Goal: Task Accomplishment & Management: Manage account settings

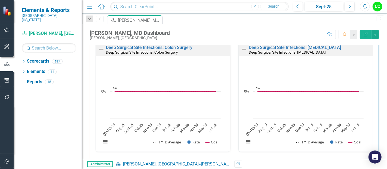
scroll to position [14, 0]
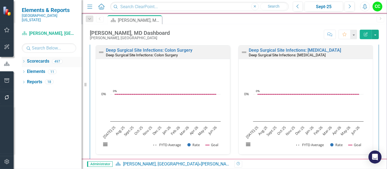
click at [23, 60] on icon "Dropdown" at bounding box center [24, 61] width 4 height 3
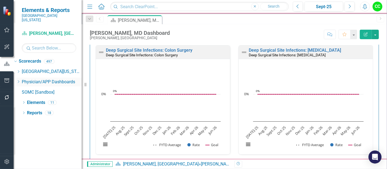
click at [20, 80] on icon "Dropdown" at bounding box center [18, 81] width 4 height 3
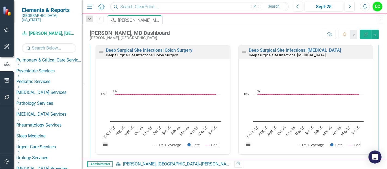
scroll to position [268, 0]
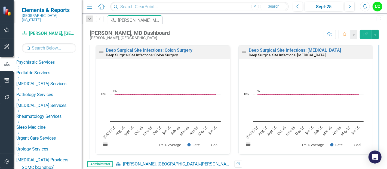
click at [20, 131] on icon "Dropdown" at bounding box center [18, 132] width 4 height 3
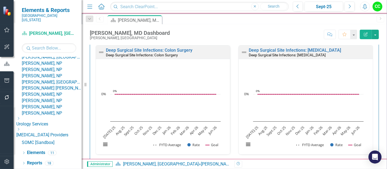
scroll to position [462, 0]
click at [60, 79] on link "[PERSON_NAME], NP" at bounding box center [52, 76] width 60 height 6
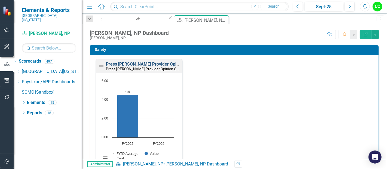
click at [162, 64] on link "Press [PERSON_NAME] Provider Opinion Survey: Safety Survey Results" at bounding box center [175, 63] width 139 height 5
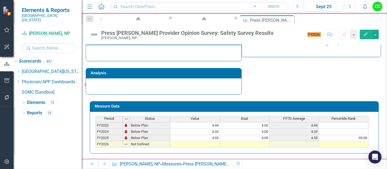
scroll to position [396, 0]
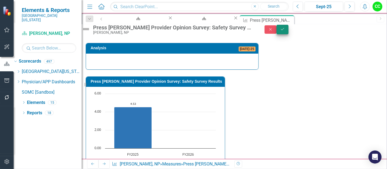
type textarea "5"
click at [288, 28] on button "Save" at bounding box center [282, 30] width 12 height 10
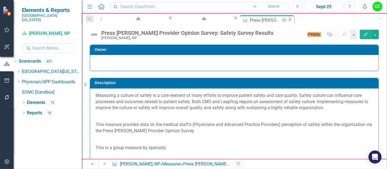
click at [288, 19] on icon at bounding box center [289, 19] width 3 height 3
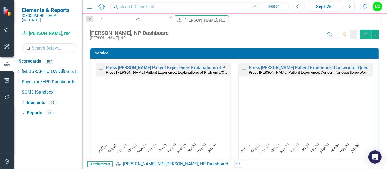
scroll to position [312, 0]
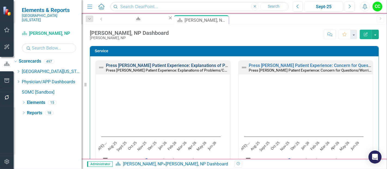
click at [183, 63] on link "Press [PERSON_NAME] Patient Experience: Explanations of Problems/Condition" at bounding box center [183, 65] width 155 height 5
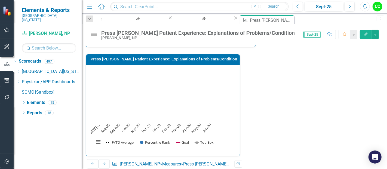
scroll to position [169, 0]
drag, startPoint x: 307, startPoint y: 74, endPoint x: 303, endPoint y: 97, distance: 23.5
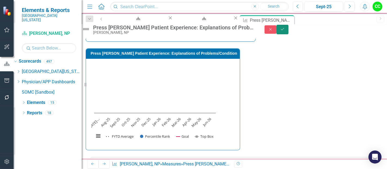
click at [284, 30] on icon "submit" at bounding box center [282, 29] width 3 height 2
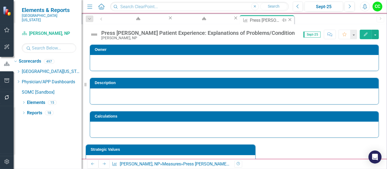
click at [287, 20] on icon "Close" at bounding box center [289, 19] width 5 height 4
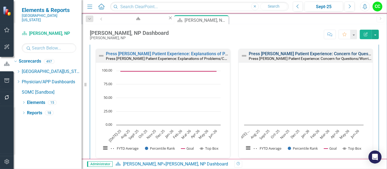
click at [267, 53] on link "Press [PERSON_NAME] Patient Experience: Concern for Questions/Worries" at bounding box center [322, 53] width 146 height 5
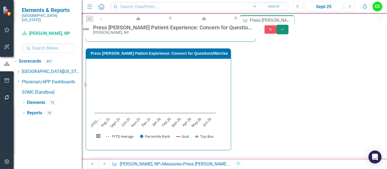
click at [288, 33] on button "Save" at bounding box center [282, 30] width 12 height 10
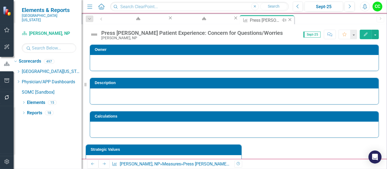
click at [287, 19] on icon "Close" at bounding box center [289, 19] width 5 height 4
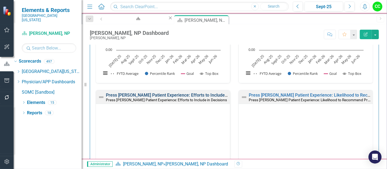
click at [183, 94] on link "Press [PERSON_NAME] Patient Experience: Efforts to Include in Decisions" at bounding box center [177, 95] width 143 height 5
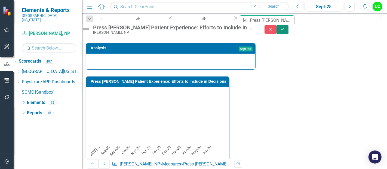
click at [285, 30] on icon "Save" at bounding box center [282, 29] width 5 height 4
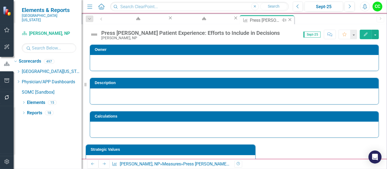
click at [287, 19] on icon "Close" at bounding box center [289, 19] width 5 height 4
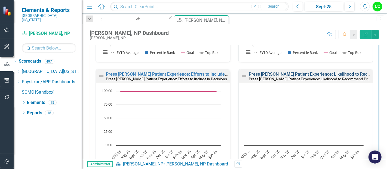
click at [300, 72] on link "Press [PERSON_NAME] Patient Experience: Likelihood to Recommend Provider" at bounding box center [326, 74] width 154 height 5
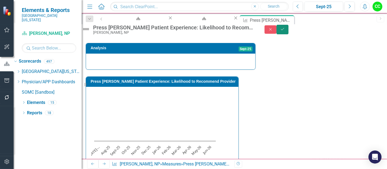
click at [285, 30] on icon "Save" at bounding box center [282, 29] width 5 height 4
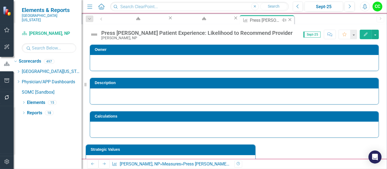
click at [287, 19] on icon "Close" at bounding box center [289, 19] width 5 height 4
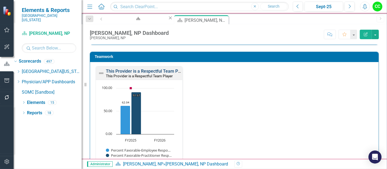
click at [163, 69] on link "This Provider is a Respectful Team Player" at bounding box center [147, 71] width 82 height 5
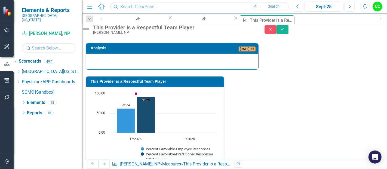
type textarea "100"
click at [380, 32] on div "Close Save" at bounding box center [325, 30] width 122 height 10
click at [285, 31] on icon "Save" at bounding box center [282, 29] width 5 height 4
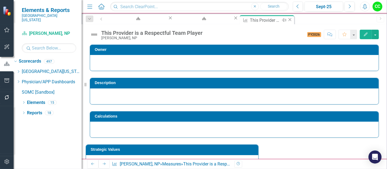
click at [287, 20] on icon "Close" at bounding box center [289, 19] width 5 height 4
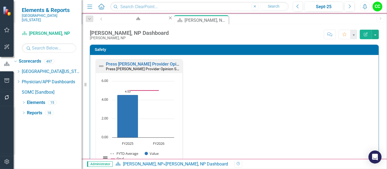
scroll to position [713, 0]
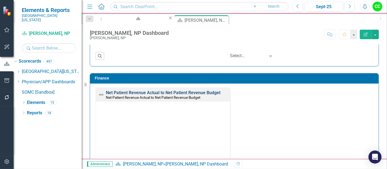
click at [174, 90] on link "Net Patient Revenue Actual to Net Patient Revenue Budget" at bounding box center [163, 92] width 115 height 5
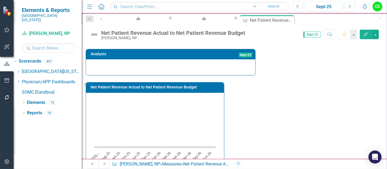
scroll to position [206, 0]
drag, startPoint x: 270, startPoint y: 105, endPoint x: 282, endPoint y: 131, distance: 29.0
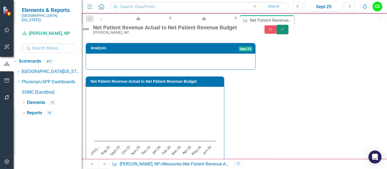
click at [288, 29] on button "Save" at bounding box center [282, 30] width 12 height 10
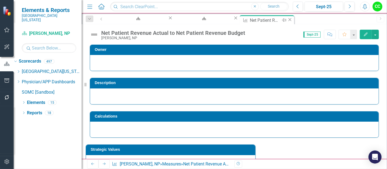
click at [287, 18] on icon "Close" at bounding box center [289, 19] width 5 height 4
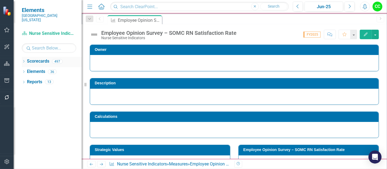
click at [23, 60] on icon at bounding box center [23, 61] width 1 height 2
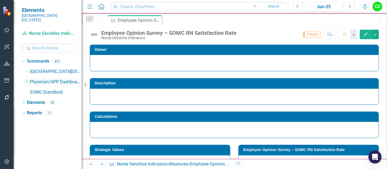
click at [25, 80] on icon "Dropdown" at bounding box center [26, 81] width 4 height 3
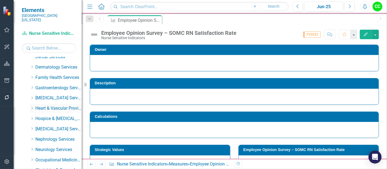
scroll to position [87, 0]
click at [31, 106] on icon "Dropdown" at bounding box center [32, 107] width 4 height 3
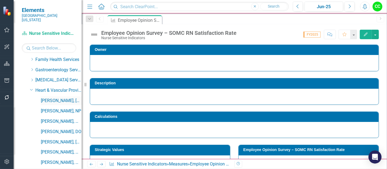
scroll to position [105, 0]
click at [48, 108] on link "[PERSON_NAME], NP" at bounding box center [61, 111] width 41 height 6
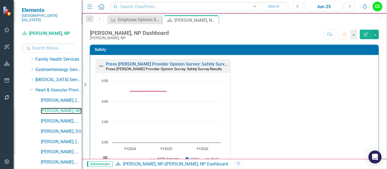
scroll to position [16, 0]
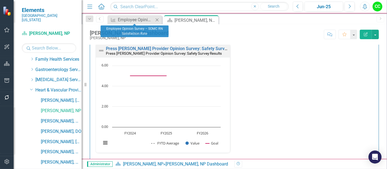
click at [157, 20] on icon "Close" at bounding box center [156, 20] width 5 height 4
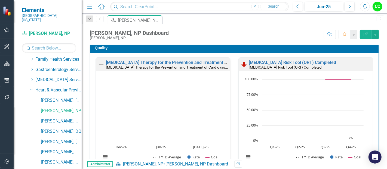
scroll to position [159, 0]
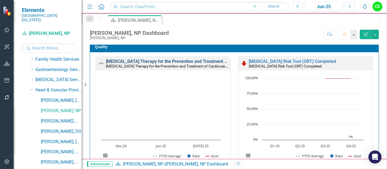
click at [181, 61] on link "Statin Therapy for the Prevention and Treatment of Cardiovascular Disease: MIPS…" at bounding box center [213, 61] width 215 height 5
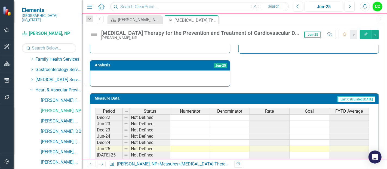
scroll to position [211, 0]
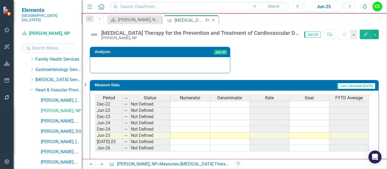
click at [212, 19] on icon at bounding box center [213, 20] width 3 height 3
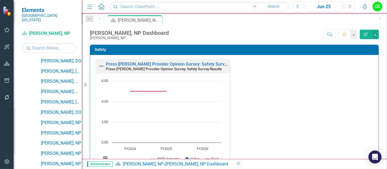
scroll to position [181, 0]
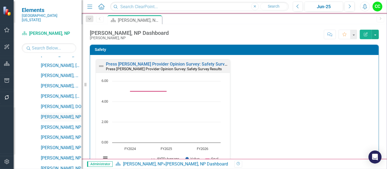
click at [62, 114] on link "[PERSON_NAME], NP" at bounding box center [61, 117] width 41 height 6
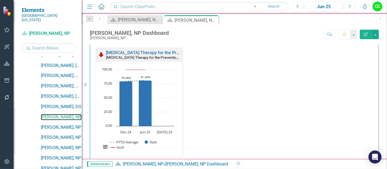
scroll to position [168, 0]
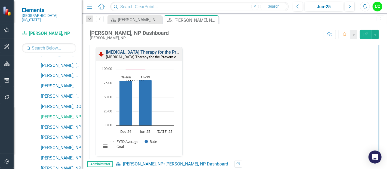
click at [150, 51] on link "[MEDICAL_DATA] Therapy for the Prevention and Treatment of Cardiovascular Disea…" at bounding box center [206, 52] width 201 height 5
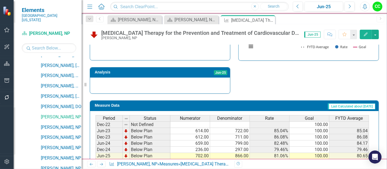
scroll to position [211, 0]
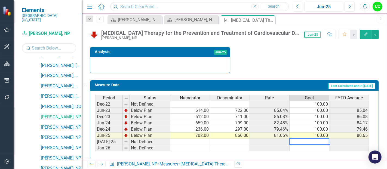
click at [316, 139] on td at bounding box center [309, 142] width 40 height 6
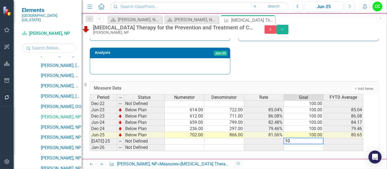
type textarea "100"
click at [285, 31] on icon "Save" at bounding box center [282, 29] width 5 height 4
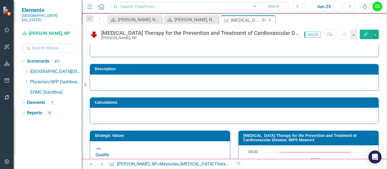
scroll to position [14, 0]
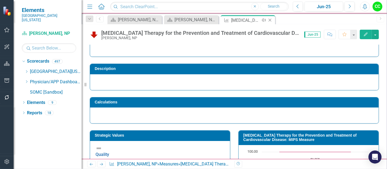
click at [270, 20] on icon "Close" at bounding box center [269, 20] width 5 height 4
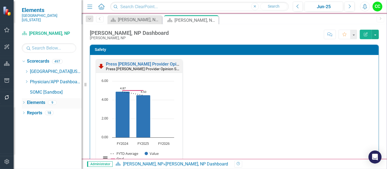
click at [23, 101] on div "Dropdown" at bounding box center [24, 103] width 4 height 5
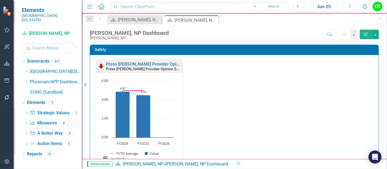
click at [26, 122] on icon "Dropdown" at bounding box center [26, 123] width 4 height 3
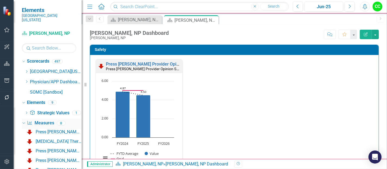
click at [24, 121] on icon "Dropdown" at bounding box center [22, 123] width 3 height 4
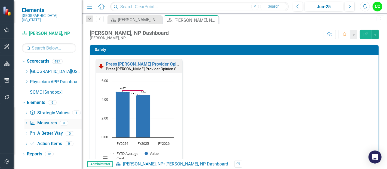
click at [50, 120] on link "Measure Measures" at bounding box center [43, 123] width 27 height 6
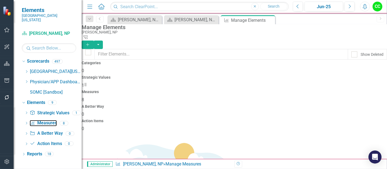
scroll to position [7, 0]
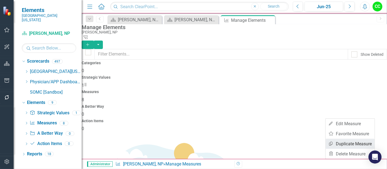
click at [339, 142] on link "Copy Duplicate Measure" at bounding box center [350, 144] width 49 height 10
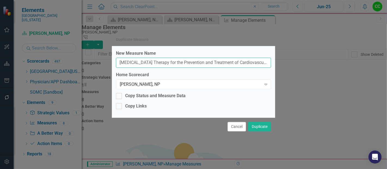
click at [263, 64] on input "Statin Therapy for the Prevention and Treatment of Cardiovascular Disease: MIPS…" at bounding box center [193, 63] width 155 height 10
type input "[MEDICAL_DATA] Therapy for the Prevention and Treatment of Cardiovascular Disea…"
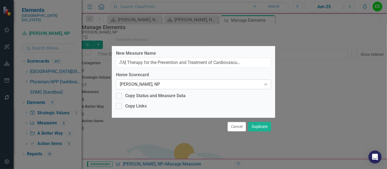
scroll to position [0, 0]
click at [243, 83] on div "[PERSON_NAME], NP" at bounding box center [191, 84] width 142 height 6
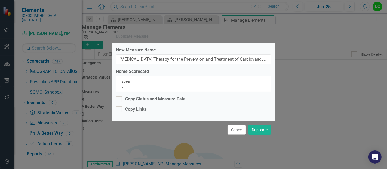
type input "speas"
click at [172, 169] on div "Ashley Crace- Speas , NP" at bounding box center [193, 172] width 387 height 6
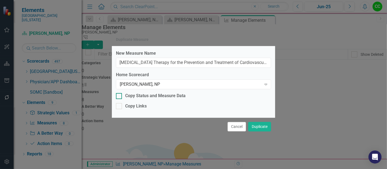
click at [121, 98] on div at bounding box center [119, 96] width 6 height 6
click at [119, 97] on input "Copy Status and Measure Data" at bounding box center [118, 95] width 4 height 4
checkbox input "true"
click at [120, 108] on div at bounding box center [119, 106] width 6 height 6
click at [119, 107] on input "Copy Links" at bounding box center [118, 105] width 4 height 4
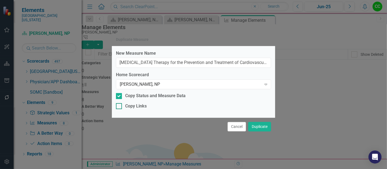
checkbox input "true"
click at [263, 128] on button "Duplicate" at bounding box center [259, 127] width 23 height 10
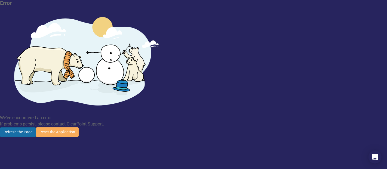
click at [36, 127] on button "Refresh the Page" at bounding box center [18, 132] width 36 height 10
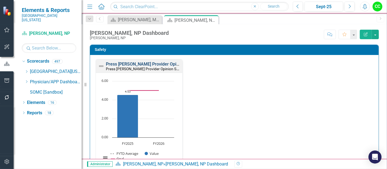
click at [152, 62] on link "Press [PERSON_NAME] Provider Opinion Survey: Safety Survey Results" at bounding box center [175, 63] width 139 height 5
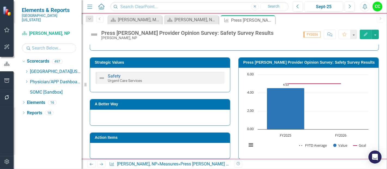
scroll to position [276, 0]
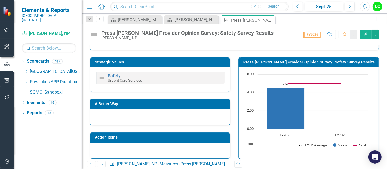
click at [165, 62] on h3 "Strategic Values" at bounding box center [161, 62] width 132 height 4
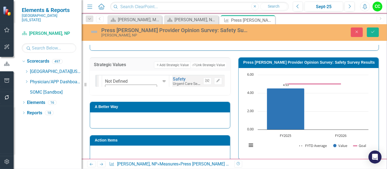
click at [205, 80] on icon "Unlink" at bounding box center [207, 80] width 4 height 3
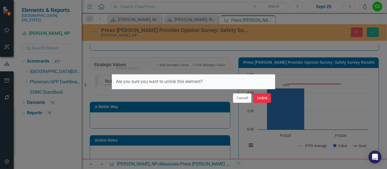
click at [258, 97] on button "Unlink" at bounding box center [262, 98] width 17 height 10
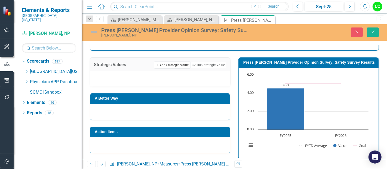
click at [171, 64] on button "Add Add Strategic Value" at bounding box center [172, 64] width 36 height 7
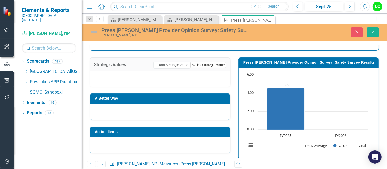
click at [207, 64] on button "Link Tag Link Strategic Value" at bounding box center [208, 65] width 36 height 6
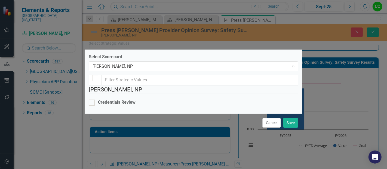
checkbox input "false"
click at [134, 63] on div "[PERSON_NAME], NP" at bounding box center [191, 66] width 196 height 6
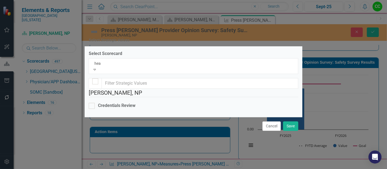
scroll to position [88, 0]
type input "heart"
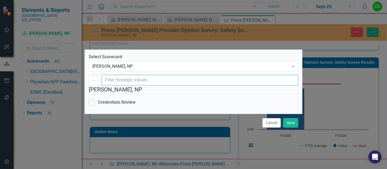
click at [147, 75] on input "text" at bounding box center [199, 80] width 197 height 11
click at [137, 63] on div "[PERSON_NAME], NP" at bounding box center [191, 66] width 196 height 6
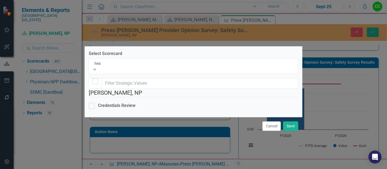
scroll to position [88, 0]
type input "heart"
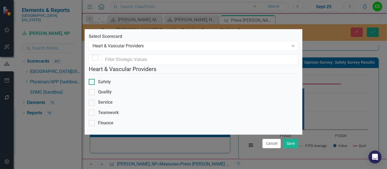
click at [95, 79] on div at bounding box center [92, 82] width 6 height 6
click at [92, 79] on input "Safety" at bounding box center [91, 81] width 4 height 4
checkbox input "true"
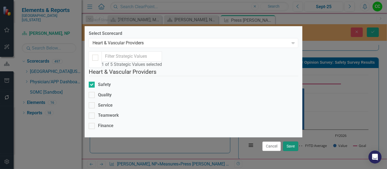
click at [289, 146] on button "Save" at bounding box center [290, 146] width 15 height 10
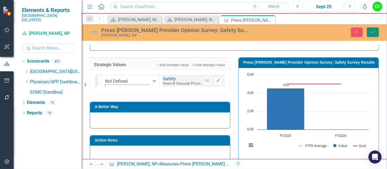
click at [375, 32] on icon "Save" at bounding box center [372, 32] width 5 height 4
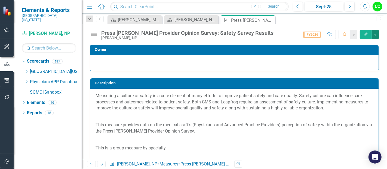
click at [375, 32] on button "button" at bounding box center [375, 35] width 7 height 10
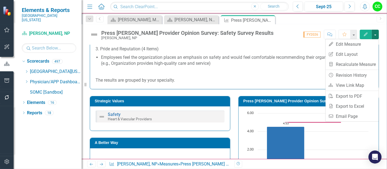
scroll to position [237, 0]
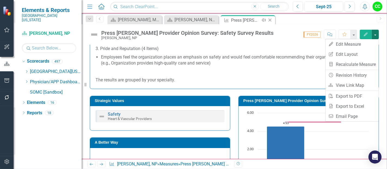
click at [270, 20] on icon "Close" at bounding box center [269, 20] width 5 height 4
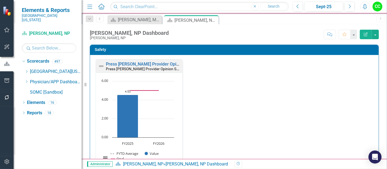
scroll to position [127, 0]
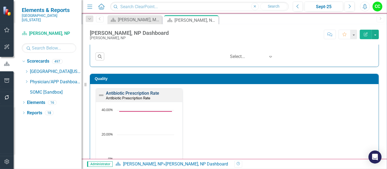
click at [152, 91] on link "Antibiotic Prescription Rate" at bounding box center [132, 93] width 53 height 5
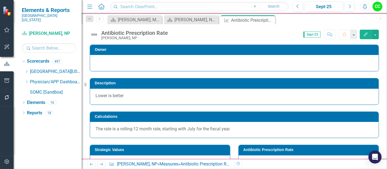
scroll to position [70, 0]
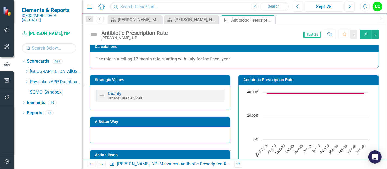
click at [142, 78] on h3 "Strategic Values" at bounding box center [161, 80] width 132 height 4
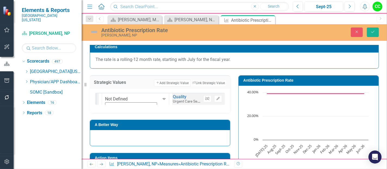
click at [207, 99] on button "Unlink" at bounding box center [207, 98] width 8 height 7
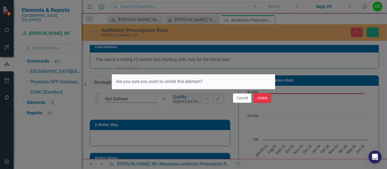
click at [263, 99] on button "Unlink" at bounding box center [262, 98] width 17 height 10
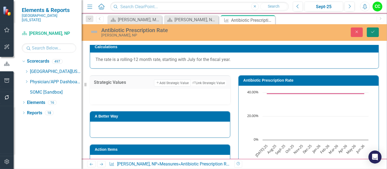
click at [373, 35] on button "Save" at bounding box center [373, 32] width 12 height 10
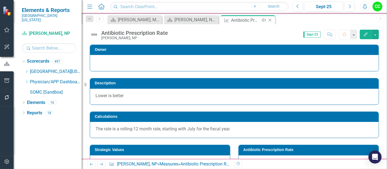
click at [270, 20] on icon at bounding box center [270, 20] width 3 height 3
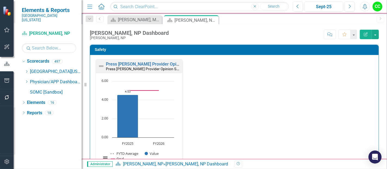
scroll to position [298, 0]
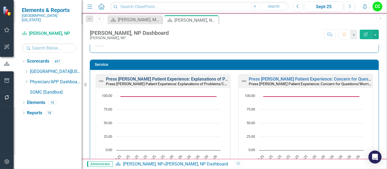
click at [191, 77] on link "Press [PERSON_NAME] Patient Experience: Explanations of Problems/Condition" at bounding box center [183, 78] width 155 height 5
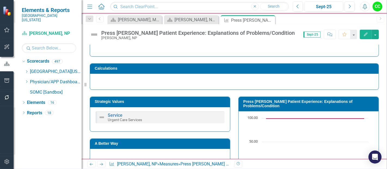
scroll to position [48, 0]
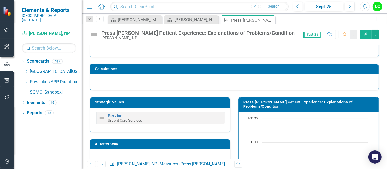
click at [165, 103] on h3 "Strategic Values" at bounding box center [161, 102] width 132 height 4
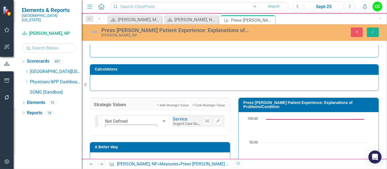
click at [205, 119] on icon "Unlink" at bounding box center [207, 120] width 4 height 3
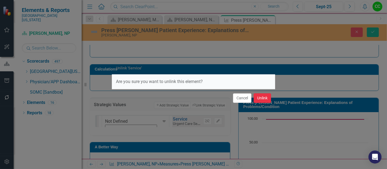
click at [255, 99] on button "Unlink" at bounding box center [262, 98] width 17 height 10
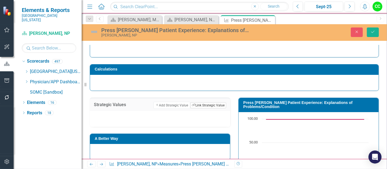
click at [211, 105] on button "Link Tag Link Strategic Value" at bounding box center [208, 105] width 36 height 6
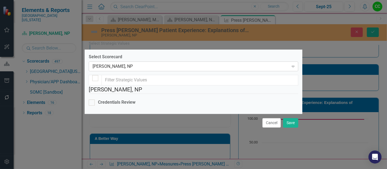
click at [132, 63] on div "[PERSON_NAME], NP" at bounding box center [191, 66] width 196 height 6
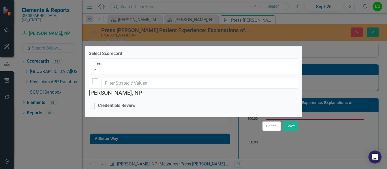
scroll to position [0, 0]
type input "heart"
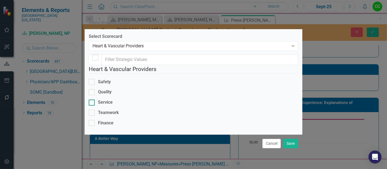
click at [92, 100] on input "Service" at bounding box center [91, 102] width 4 height 4
checkbox input "true"
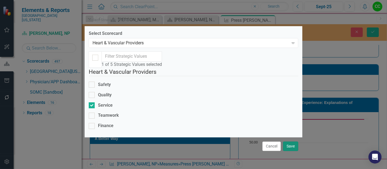
click at [289, 148] on button "Save" at bounding box center [290, 146] width 15 height 10
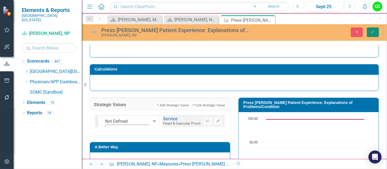
click at [374, 30] on icon "Save" at bounding box center [372, 32] width 5 height 4
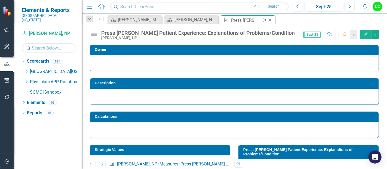
click at [270, 19] on icon "Close" at bounding box center [269, 20] width 5 height 4
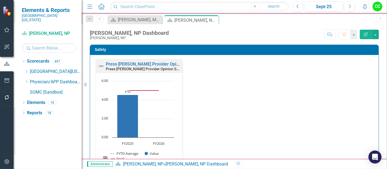
scroll to position [300, 0]
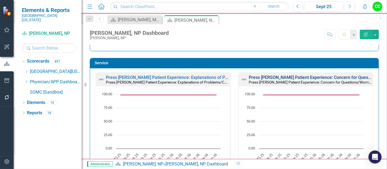
click at [316, 77] on link "Press [PERSON_NAME] Patient Experience: Concern for Questions/Worries" at bounding box center [322, 77] width 146 height 5
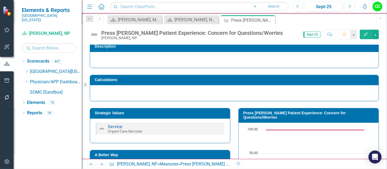
scroll to position [40, 0]
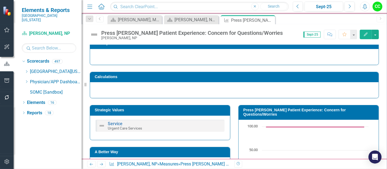
click at [170, 108] on h3 "Strategic Values" at bounding box center [161, 110] width 132 height 4
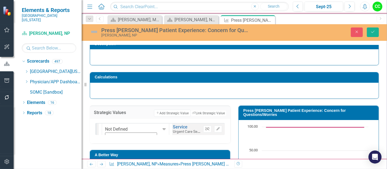
click at [203, 126] on button "Unlink" at bounding box center [207, 128] width 8 height 7
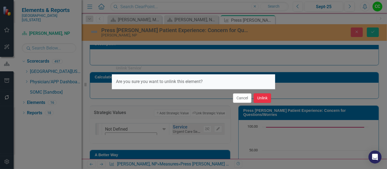
click at [265, 98] on button "Unlink" at bounding box center [262, 98] width 17 height 10
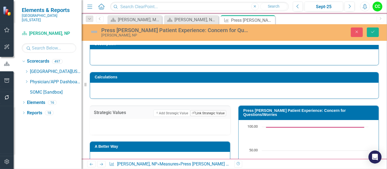
click at [207, 113] on button "Link Tag Link Strategic Value" at bounding box center [208, 113] width 36 height 6
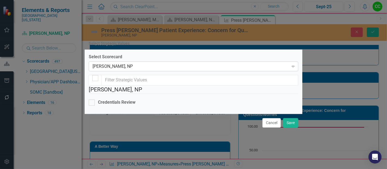
click at [158, 63] on div "[PERSON_NAME], NP" at bounding box center [191, 66] width 196 height 6
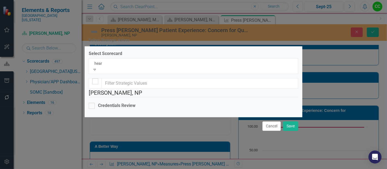
scroll to position [0, 0]
type input "heart"
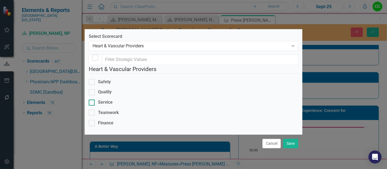
click at [92, 100] on input "Service" at bounding box center [91, 102] width 4 height 4
checkbox input "true"
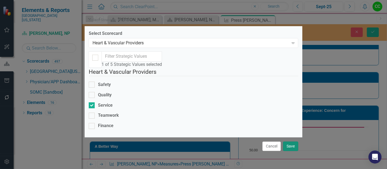
click at [289, 143] on button "Save" at bounding box center [290, 146] width 15 height 10
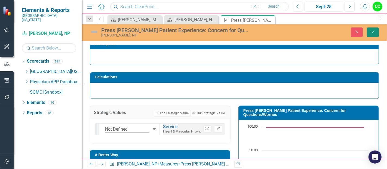
click at [372, 31] on icon "Save" at bounding box center [372, 32] width 5 height 4
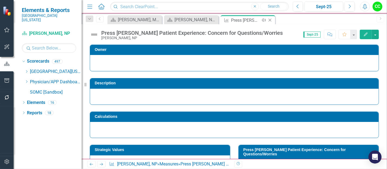
click at [269, 19] on icon "Close" at bounding box center [269, 20] width 5 height 4
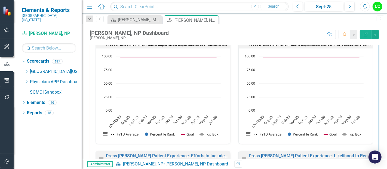
scroll to position [423, 0]
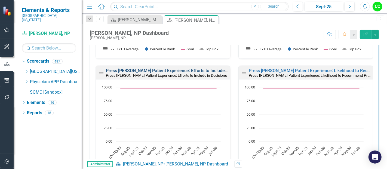
click at [194, 68] on link "Press [PERSON_NAME] Patient Experience: Efforts to Include in Decisions" at bounding box center [177, 70] width 143 height 5
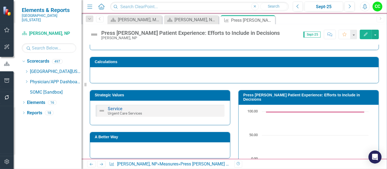
scroll to position [56, 0]
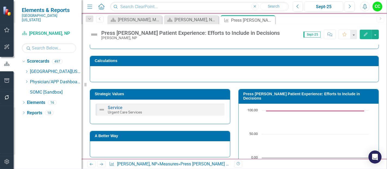
click at [181, 93] on h3 "Strategic Values" at bounding box center [161, 94] width 132 height 4
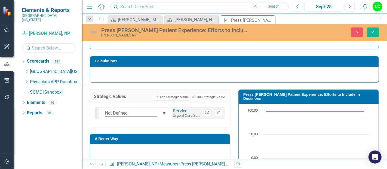
click at [205, 111] on icon "Unlink" at bounding box center [207, 112] width 4 height 3
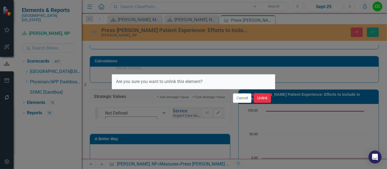
click at [261, 97] on button "Unlink" at bounding box center [262, 98] width 17 height 10
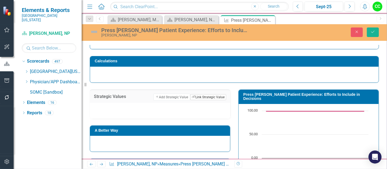
click at [214, 94] on button "Link Tag Link Strategic Value" at bounding box center [208, 97] width 36 height 6
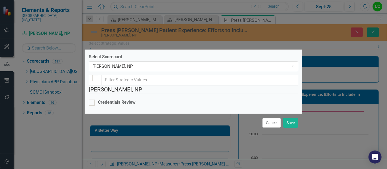
click at [164, 63] on div "[PERSON_NAME], NP" at bounding box center [191, 66] width 196 height 6
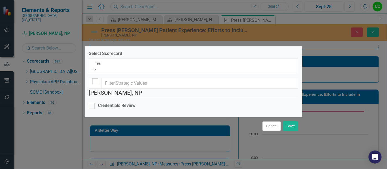
scroll to position [88, 0]
type input "heart"
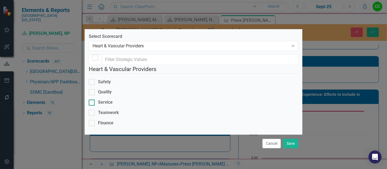
click at [113, 99] on div "Service" at bounding box center [105, 102] width 15 height 6
click at [92, 100] on input "Service" at bounding box center [91, 102] width 4 height 4
checkbox input "true"
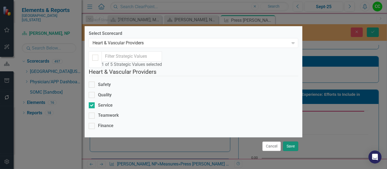
click at [287, 145] on button "Save" at bounding box center [290, 146] width 15 height 10
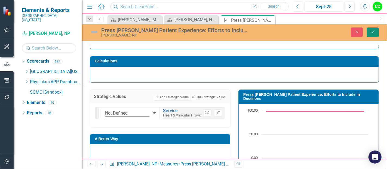
click at [371, 29] on button "Save" at bounding box center [373, 32] width 12 height 10
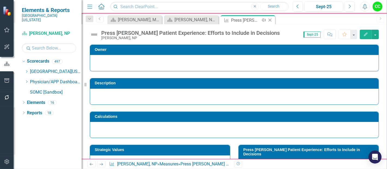
click at [271, 19] on icon "Close" at bounding box center [269, 20] width 5 height 4
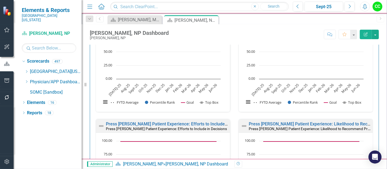
scroll to position [0, 0]
click at [298, 122] on link "Press [PERSON_NAME] Patient Experience: Likelihood to Recommend Provider" at bounding box center [326, 123] width 154 height 5
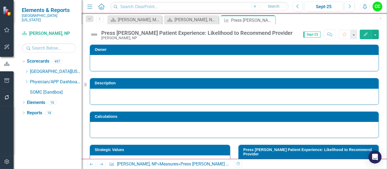
click at [298, 122] on div at bounding box center [234, 130] width 288 height 16
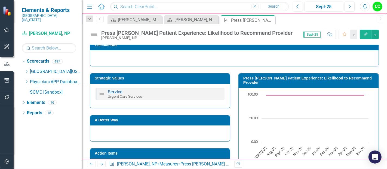
scroll to position [73, 0]
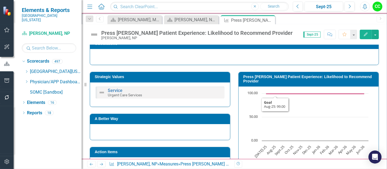
click at [162, 76] on h3 "Strategic Values" at bounding box center [161, 77] width 132 height 4
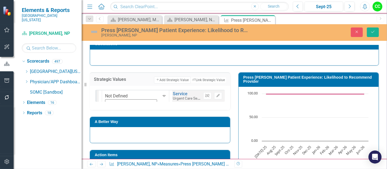
click at [205, 96] on icon "Unlink" at bounding box center [207, 95] width 4 height 3
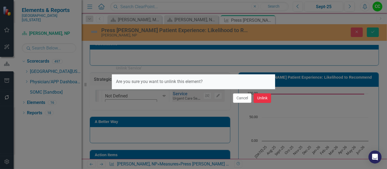
click at [268, 96] on button "Unlink" at bounding box center [262, 98] width 17 height 10
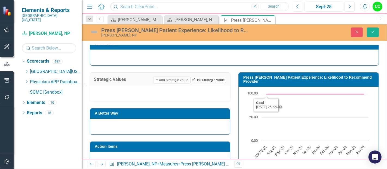
click at [199, 81] on button "Link Tag Link Strategic Value" at bounding box center [208, 80] width 36 height 6
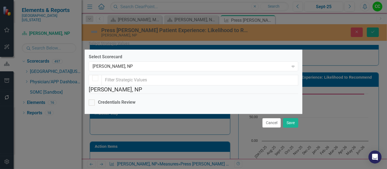
checkbox input "false"
click at [159, 63] on div "[PERSON_NAME], NP" at bounding box center [191, 66] width 196 height 6
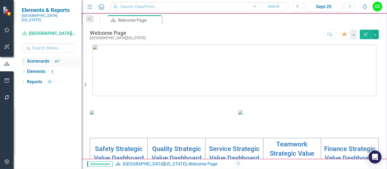
click at [23, 60] on icon "Dropdown" at bounding box center [24, 61] width 4 height 3
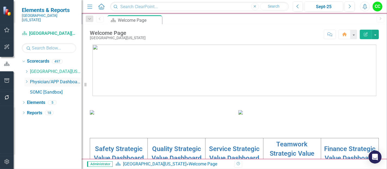
click at [27, 80] on icon "Dropdown" at bounding box center [26, 81] width 4 height 3
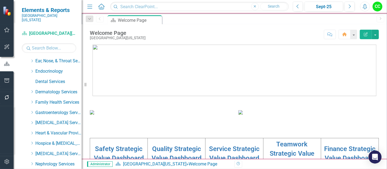
scroll to position [75, 0]
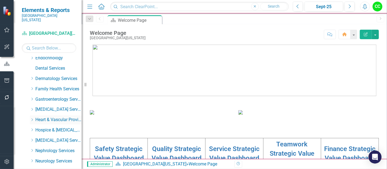
click at [32, 118] on icon "Dropdown" at bounding box center [32, 119] width 4 height 3
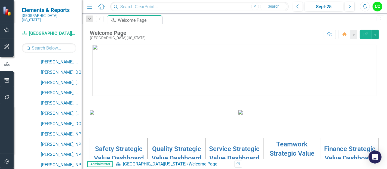
scroll to position [166, 0]
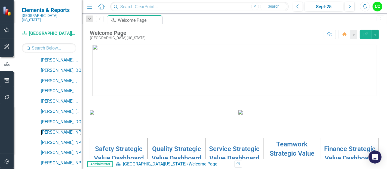
click at [60, 129] on link "[PERSON_NAME], NP" at bounding box center [61, 132] width 41 height 6
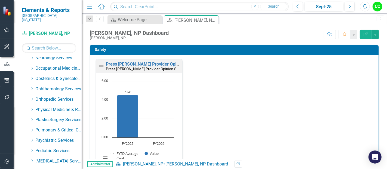
scroll to position [428, 0]
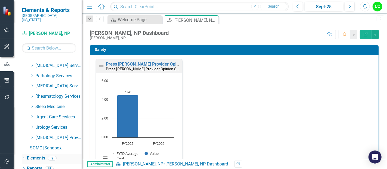
click at [25, 157] on icon "Dropdown" at bounding box center [24, 158] width 4 height 3
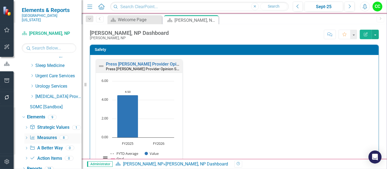
click at [50, 135] on link "Measure Measures" at bounding box center [43, 138] width 27 height 6
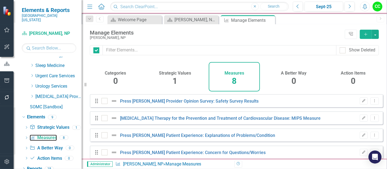
checkbox input "false"
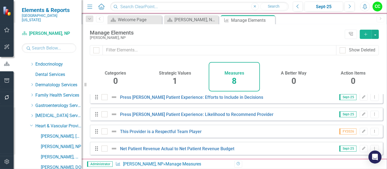
scroll to position [97, 0]
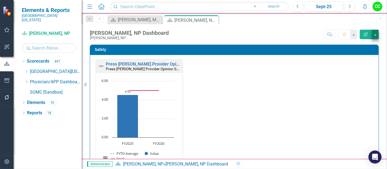
scroll to position [5, 0]
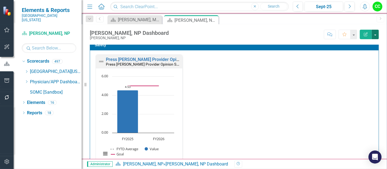
click at [376, 35] on button "button" at bounding box center [375, 35] width 7 height 10
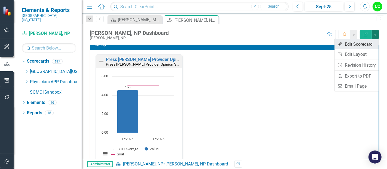
click at [361, 45] on link "Edit Edit Scorecard" at bounding box center [356, 44] width 44 height 10
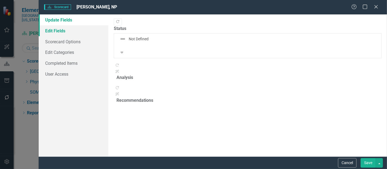
click at [64, 33] on link "Edit Fields" at bounding box center [74, 30] width 70 height 11
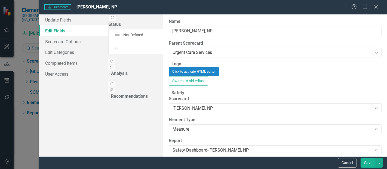
click at [172, 55] on div "Urgent Care Services" at bounding box center [271, 53] width 199 height 6
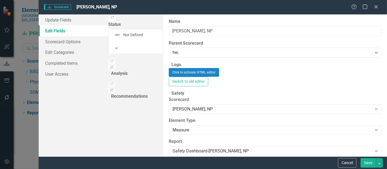
scroll to position [88, 0]
type input "heart"
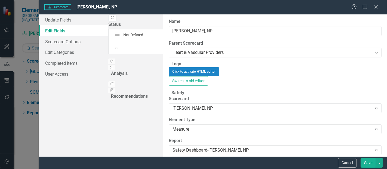
click at [364, 161] on button "Save" at bounding box center [367, 163] width 15 height 10
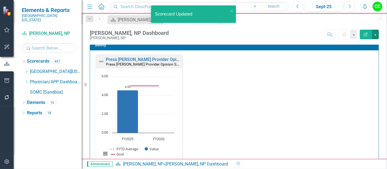
scroll to position [122, 0]
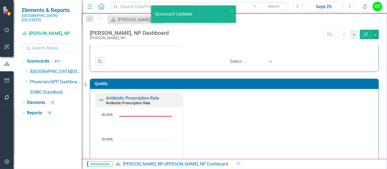
click at [291, 82] on h3 "Quality" at bounding box center [235, 84] width 281 height 4
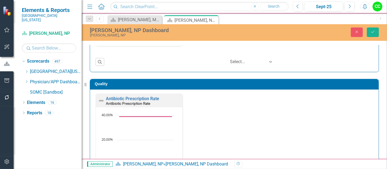
click at [334, 88] on td "Quality" at bounding box center [235, 85] width 281 height 8
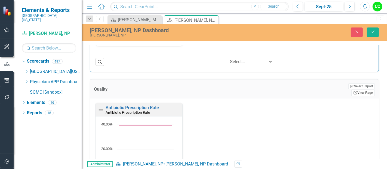
click at [359, 89] on link "Link View Page" at bounding box center [362, 92] width 23 height 7
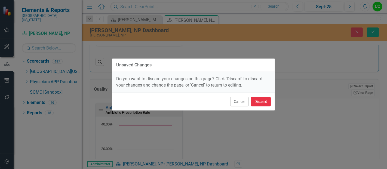
click at [257, 98] on button "Discard" at bounding box center [261, 102] width 20 height 10
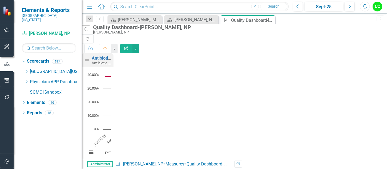
click at [129, 47] on icon "Edit Report" at bounding box center [126, 49] width 5 height 4
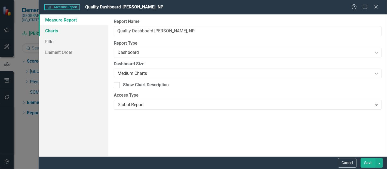
click at [60, 31] on link "Charts" at bounding box center [74, 30] width 70 height 11
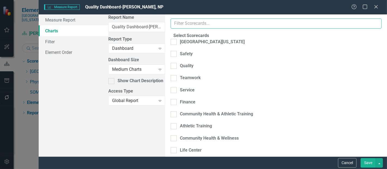
click at [171, 23] on input "text" at bounding box center [276, 24] width 211 height 10
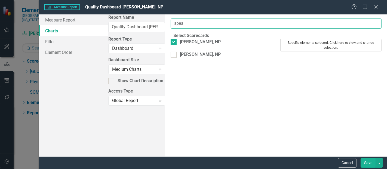
type input "spea"
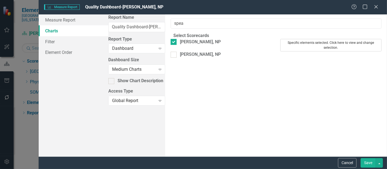
click at [280, 49] on button "Specific elements selected. Click here to view and change selection." at bounding box center [330, 45] width 101 height 13
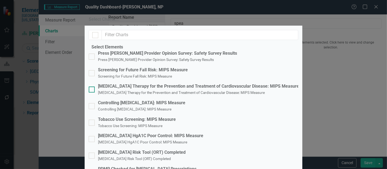
click at [131, 90] on div "Statin Therapy for the Prevention and Treatment of Cardiovascular Disease: MIPS…" at bounding box center [198, 86] width 201 height 6
click at [92, 90] on input "Statin Therapy for the Prevention and Treatment of Cardiovascular Disease: MIPS…" at bounding box center [91, 89] width 4 height 4
checkbox input "true"
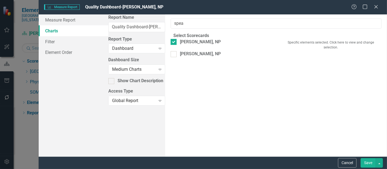
click at [368, 159] on button "Save" at bounding box center [367, 163] width 15 height 10
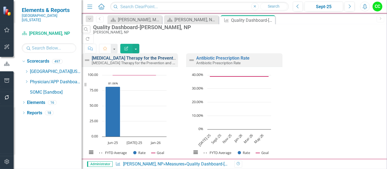
click at [151, 56] on link "Statin Therapy for the Prevention and Treatment of Cardiovascular Disease: MIPS…" at bounding box center [192, 58] width 201 height 5
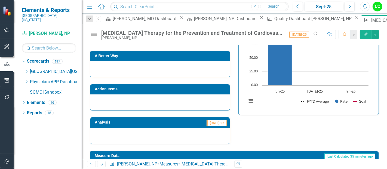
scroll to position [211, 0]
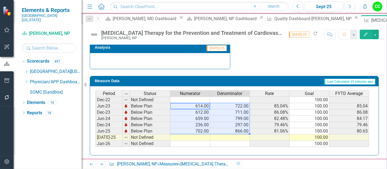
drag, startPoint x: 204, startPoint y: 104, endPoint x: 236, endPoint y: 128, distance: 39.6
click at [236, 128] on tbody "Dec-22 Not Defined 100.00 Jun-23 Below Plan 614.00 722.00 85.04% 100.00 85.04 D…" at bounding box center [231, 122] width 273 height 50
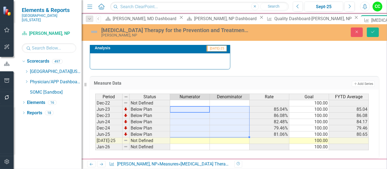
scroll to position [214, 0]
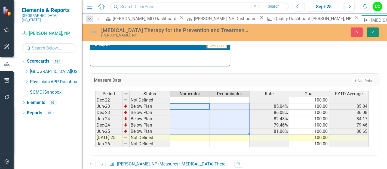
click at [373, 33] on icon "Save" at bounding box center [372, 32] width 5 height 4
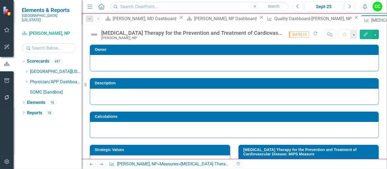
scroll to position [58, 0]
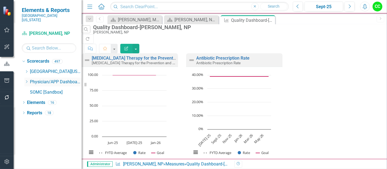
click at [25, 80] on icon "Dropdown" at bounding box center [26, 81] width 4 height 3
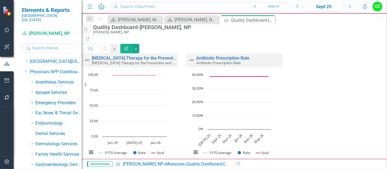
scroll to position [17, 0]
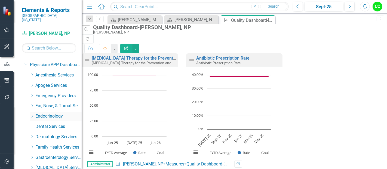
click at [33, 115] on icon at bounding box center [32, 116] width 1 height 3
click at [58, 124] on link "[PERSON_NAME], [GEOGRAPHIC_DATA]" at bounding box center [61, 127] width 41 height 6
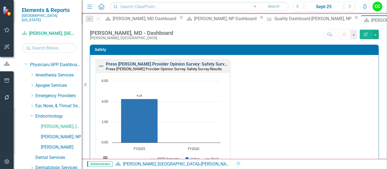
click at [188, 62] on link "Press [PERSON_NAME] Provider Opinion Survey: Safety Survey Results" at bounding box center [175, 63] width 139 height 5
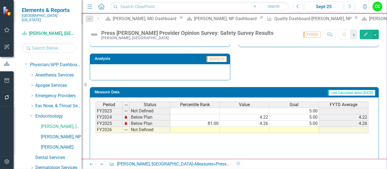
scroll to position [400, 0]
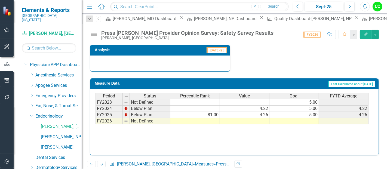
click at [297, 120] on td at bounding box center [294, 121] width 50 height 6
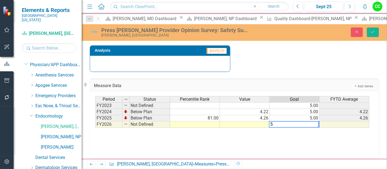
type textarea "5"
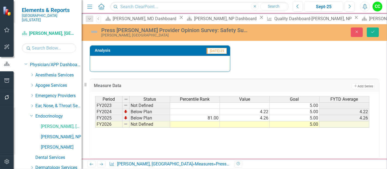
click at [373, 26] on div "Press Ganey Provider Opinion Survey: Safety Survey Results Kriti Kalra, MD Clos…" at bounding box center [234, 32] width 305 height 17
click at [369, 32] on button "Save" at bounding box center [373, 32] width 12 height 10
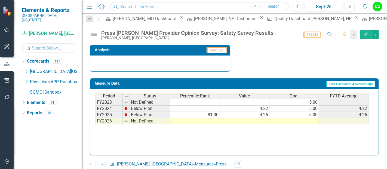
click at [315, 118] on td at bounding box center [294, 121] width 50 height 6
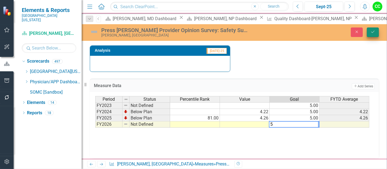
type textarea "5"
click at [372, 33] on icon "Save" at bounding box center [372, 32] width 5 height 4
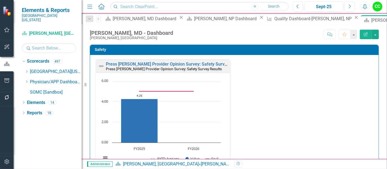
scroll to position [156, 0]
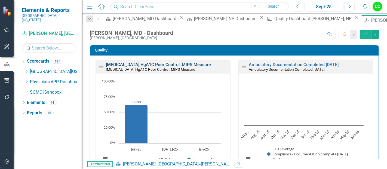
click at [145, 63] on link "Diabetes HgA1C Poor Control: MIPS Measure" at bounding box center [158, 64] width 105 height 5
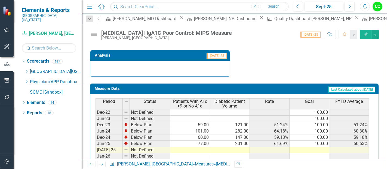
scroll to position [232, 0]
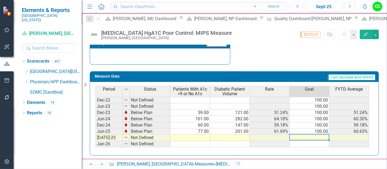
click at [317, 135] on td at bounding box center [309, 138] width 40 height 6
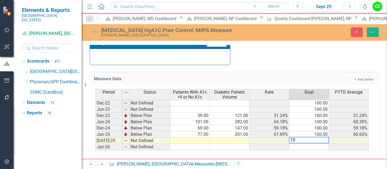
type textarea "100"
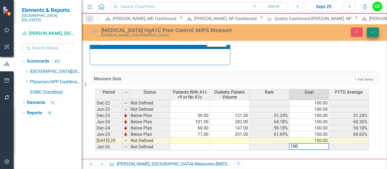
type textarea "100"
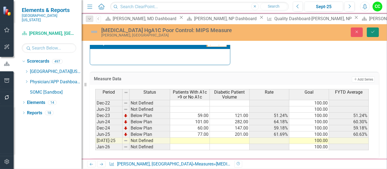
click at [375, 35] on button "Save" at bounding box center [373, 32] width 12 height 10
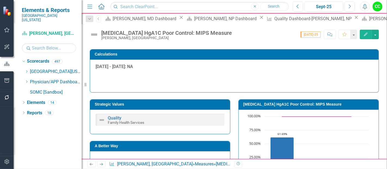
scroll to position [53, 0]
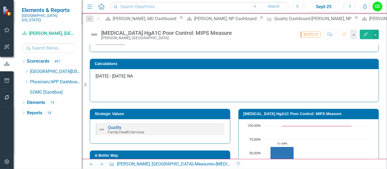
click at [298, 115] on h3 "[MEDICAL_DATA] HgA1C Poor Control: MIPS Measure" at bounding box center [309, 114] width 132 height 4
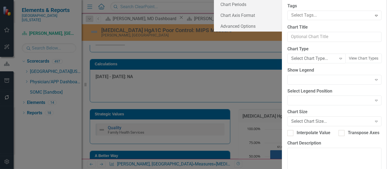
type input "[MEDICAL_DATA] HgA1C Poor Control: MIPS Measure"
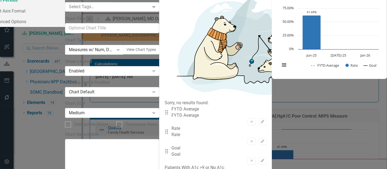
click at [65, 5] on link "Chart Periods" at bounding box center [24, 0] width 81 height 11
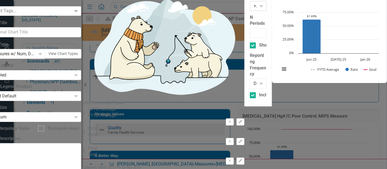
click at [254, 9] on div "+/- N Periods" at bounding box center [255, 6] width 3 height 6
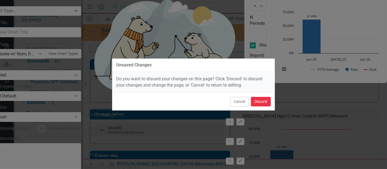
click at [260, 103] on button "Discard" at bounding box center [261, 102] width 20 height 10
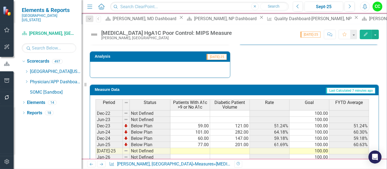
scroll to position [232, 0]
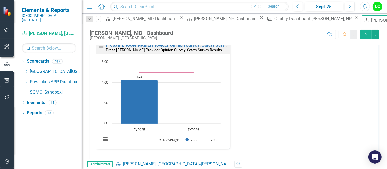
scroll to position [168, 0]
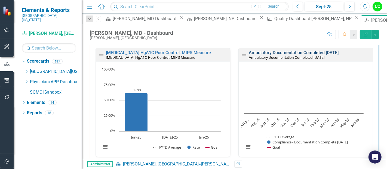
click at [286, 51] on link "Ambulatory Documentation Completed Within 10 Days" at bounding box center [294, 52] width 90 height 5
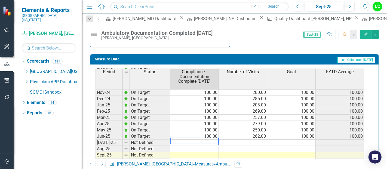
click at [203, 139] on tbody "Jul-23 Not Defined 100.00 Aug-23 Not Defined 100.00 Sep-23 On Target 100.00 153…" at bounding box center [229, 86] width 269 height 194
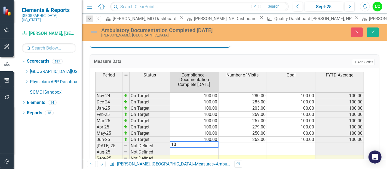
type textarea "100"
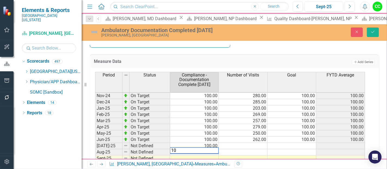
type textarea "100"
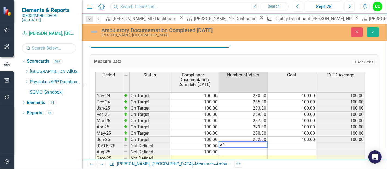
type textarea "240"
type textarea "253"
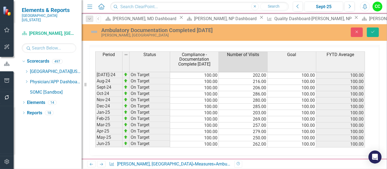
scroll to position [150, 0]
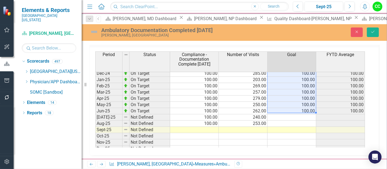
drag, startPoint x: 308, startPoint y: 75, endPoint x: 307, endPoint y: 107, distance: 32.1
click at [307, 107] on tbody "Sep-23 On Target 100.00 153.00 100.00 100.00 Oct-23 On Target 100.00 190.00 100…" at bounding box center [230, 73] width 270 height 194
click at [304, 115] on td at bounding box center [291, 117] width 49 height 6
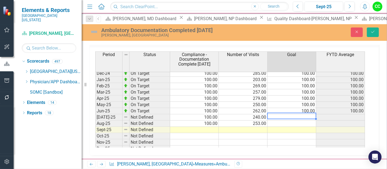
type textarea "100"
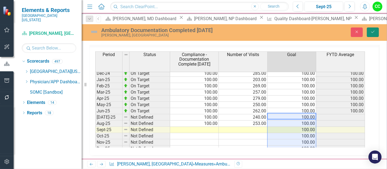
click at [374, 34] on button "Save" at bounding box center [373, 32] width 12 height 10
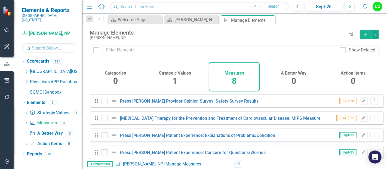
scroll to position [76, 0]
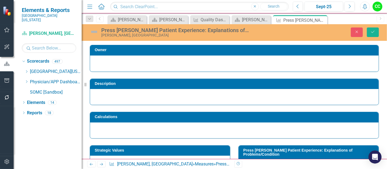
scroll to position [186, 0]
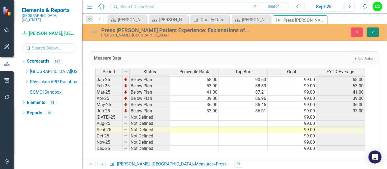
click at [369, 35] on button "Save" at bounding box center [373, 32] width 12 height 10
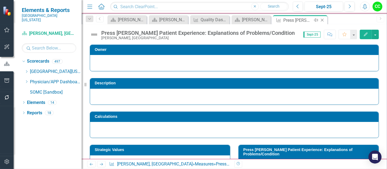
click at [322, 18] on icon "Close" at bounding box center [321, 20] width 5 height 4
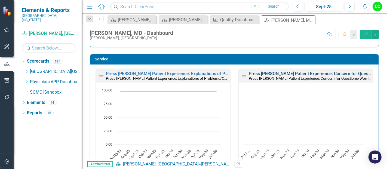
scroll to position [317, 0]
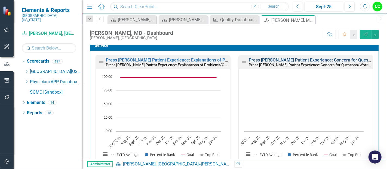
click at [310, 58] on link "Press [PERSON_NAME] Patient Experience: Concern for Questions/Worries" at bounding box center [322, 59] width 146 height 5
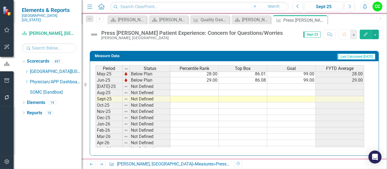
scroll to position [214, 0]
click at [307, 86] on td at bounding box center [291, 87] width 48 height 6
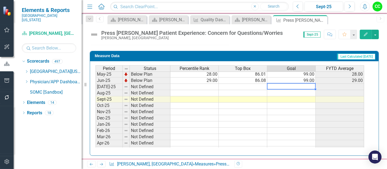
type textarea "99"
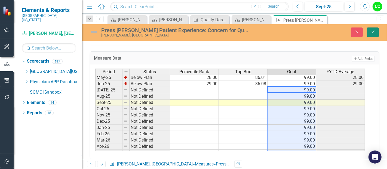
click at [372, 31] on icon "Save" at bounding box center [372, 32] width 5 height 4
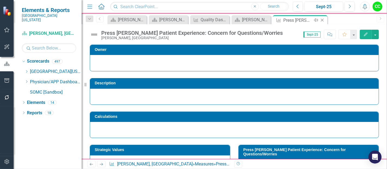
click at [321, 19] on icon "Close" at bounding box center [321, 20] width 5 height 4
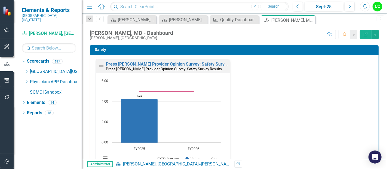
scroll to position [172, 0]
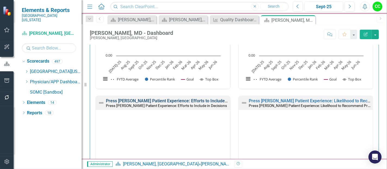
click at [201, 98] on link "Press [PERSON_NAME] Patient Experience: Efforts to Include in Decisions" at bounding box center [177, 100] width 143 height 5
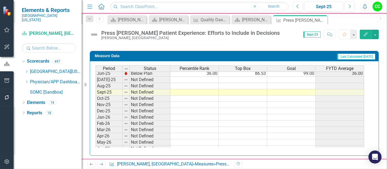
click at [302, 79] on tbody "Jul-24 Below Plan 80.00 91.91 99.00 80.00 Aug-24 Below Plan 70.00 90.48 99.00 7…" at bounding box center [229, 92] width 269 height 182
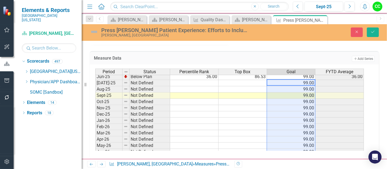
type textarea "99"
click at [371, 32] on icon "submit" at bounding box center [372, 32] width 3 height 2
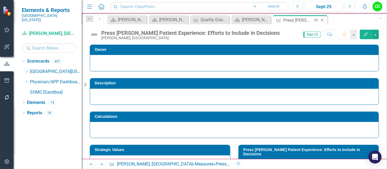
click at [322, 19] on icon "Close" at bounding box center [321, 20] width 5 height 4
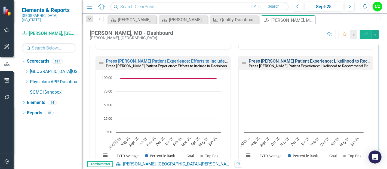
click at [298, 60] on link "Press [PERSON_NAME] Patient Experience: Likelihood to Recommend Provider" at bounding box center [326, 60] width 154 height 5
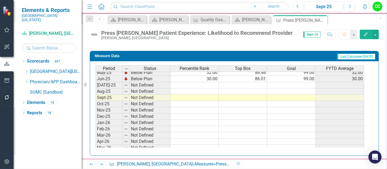
click at [298, 81] on tbody "Jul-24 Below Plan 57.38 99.00 57.38 Aug-24 Below Plan 56.38 99.00 56.38 Sept-24…" at bounding box center [229, 107] width 269 height 201
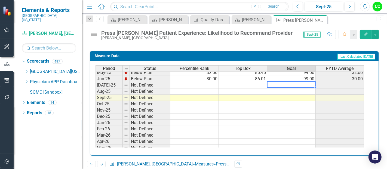
type textarea "99"
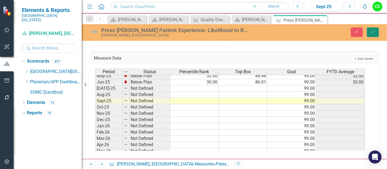
click at [372, 34] on button "Save" at bounding box center [373, 32] width 12 height 10
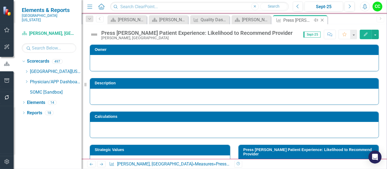
click at [323, 18] on icon "Close" at bounding box center [321, 20] width 5 height 4
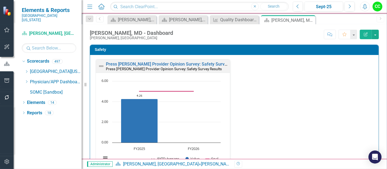
click at [337, 38] on div "Comment Favorite Edit Report" at bounding box center [350, 34] width 58 height 9
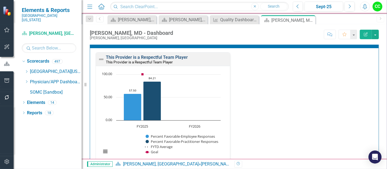
click at [151, 55] on link "This Provider is a Respectful Team Player" at bounding box center [147, 57] width 82 height 5
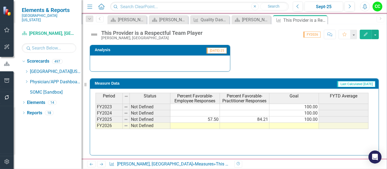
click at [303, 125] on td at bounding box center [294, 126] width 50 height 6
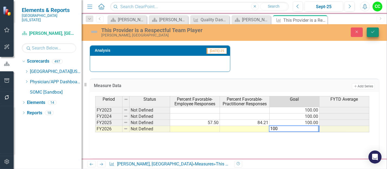
type textarea "100"
click at [369, 29] on button "Save" at bounding box center [373, 32] width 12 height 10
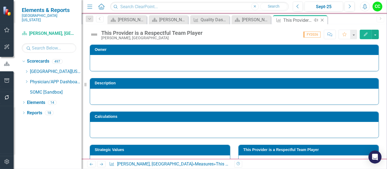
click at [321, 18] on icon "Close" at bounding box center [321, 20] width 5 height 4
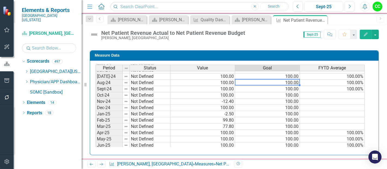
click at [95, 77] on div "Period Status Value Goal FYTD Average Sep-23 Not Defined Oct-23 Not Defined Nov…" at bounding box center [95, 104] width 0 height 201
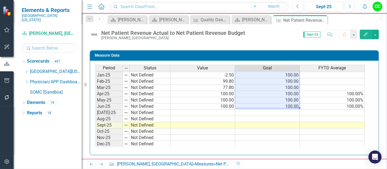
drag, startPoint x: 292, startPoint y: 76, endPoint x: 294, endPoint y: 104, distance: 28.1
click at [294, 104] on tbody "Sep-23 Not Defined Oct-23 Not Defined Nov-23 Not Defined Dec-23 Not Defined Jan…" at bounding box center [229, 69] width 269 height 194
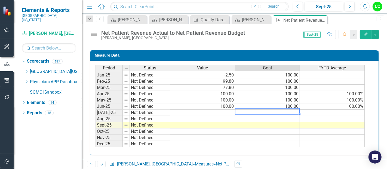
click at [292, 111] on td at bounding box center [267, 113] width 65 height 6
type textarea "100"
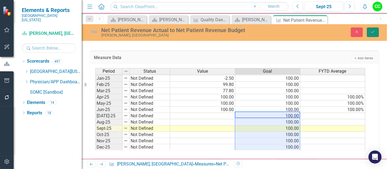
click at [373, 35] on button "Save" at bounding box center [373, 32] width 12 height 10
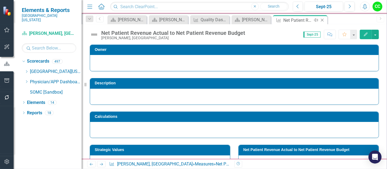
click at [322, 20] on icon at bounding box center [322, 20] width 3 height 3
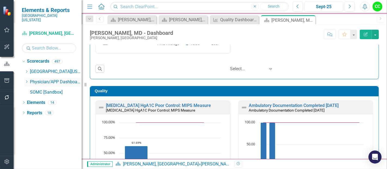
click at [27, 80] on icon "Dropdown" at bounding box center [26, 81] width 4 height 3
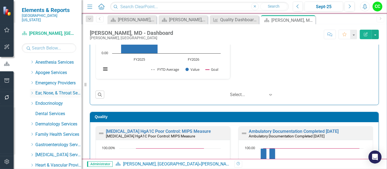
click at [32, 92] on icon at bounding box center [32, 93] width 1 height 3
click at [33, 122] on icon "Dropdown" at bounding box center [32, 123] width 4 height 3
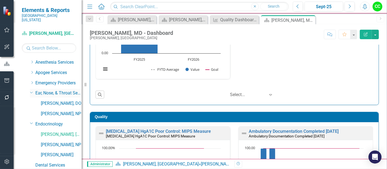
click at [30, 90] on icon "Dropdown" at bounding box center [31, 92] width 3 height 4
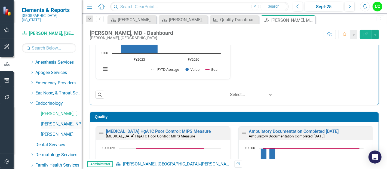
click at [53, 121] on link "[PERSON_NAME], NP" at bounding box center [61, 124] width 41 height 6
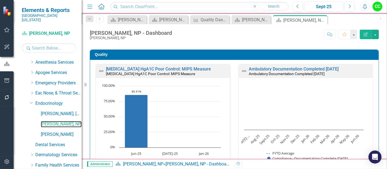
scroll to position [152, 0]
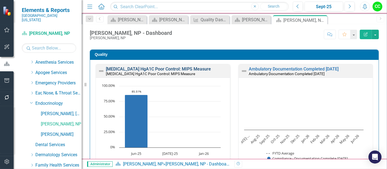
click at [172, 66] on link "[MEDICAL_DATA] HgA1C Poor Control: MIPS Measure" at bounding box center [158, 68] width 105 height 5
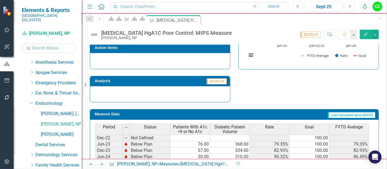
scroll to position [223, 0]
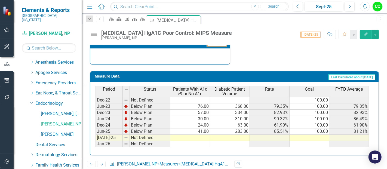
click at [294, 135] on td at bounding box center [309, 138] width 40 height 6
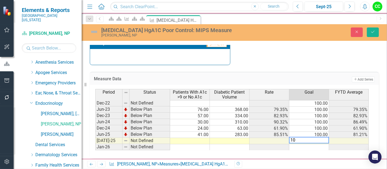
type textarea "100"
click at [369, 32] on button "Save" at bounding box center [373, 32] width 12 height 10
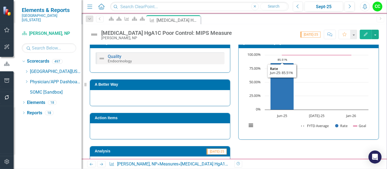
scroll to position [118, 0]
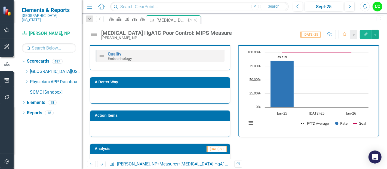
click at [198, 19] on icon "Close" at bounding box center [195, 20] width 5 height 4
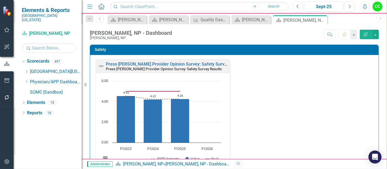
scroll to position [201, 0]
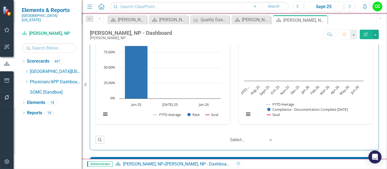
click at [300, 23] on link "Ambulatory Documentation Completed [DATE]" at bounding box center [294, 19] width 90 height 5
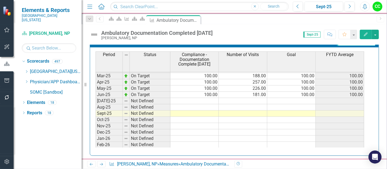
scroll to position [200, 0]
click at [211, 97] on td at bounding box center [194, 100] width 48 height 6
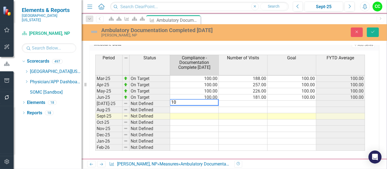
type textarea "100"
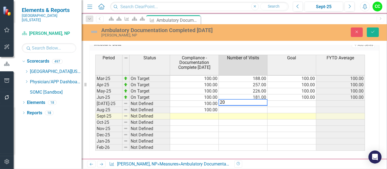
type textarea "202"
type textarea "207"
click at [304, 103] on td at bounding box center [291, 104] width 49 height 6
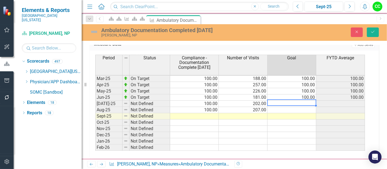
type textarea "100"
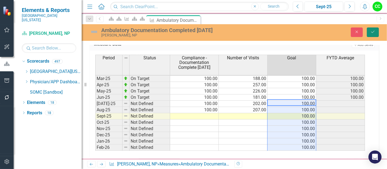
click at [369, 29] on button "Save" at bounding box center [373, 32] width 12 height 10
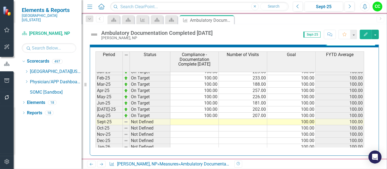
scroll to position [196, 0]
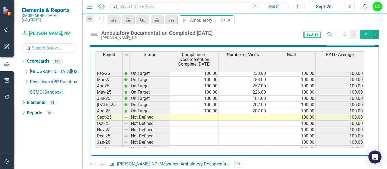
click at [229, 20] on icon at bounding box center [228, 20] width 3 height 3
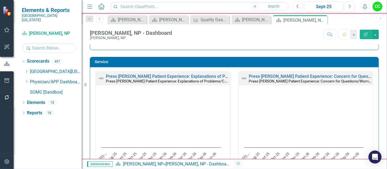
scroll to position [301, 0]
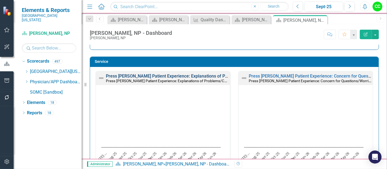
click at [180, 77] on link "Press [PERSON_NAME] Patient Experience: Explanations of Problems/Condition" at bounding box center [183, 75] width 155 height 5
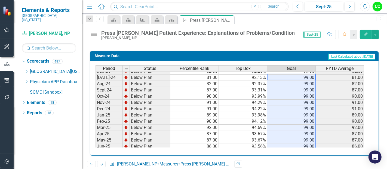
scroll to position [177, 0]
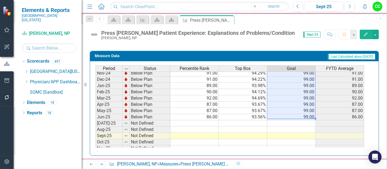
drag, startPoint x: 305, startPoint y: 75, endPoint x: 308, endPoint y: 116, distance: 41.7
click at [308, 116] on tbody "Sep-23 Below Plan 76.00 91.03% 99.00 76.00 Oct-23 Below Plan 72.00 90.48% 99.00…" at bounding box center [229, 79] width 269 height 194
click at [310, 122] on td at bounding box center [291, 123] width 48 height 6
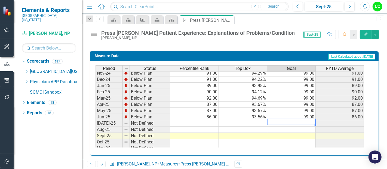
type textarea "99"
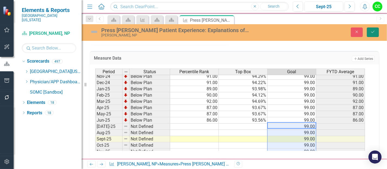
click at [369, 33] on button "Save" at bounding box center [373, 32] width 12 height 10
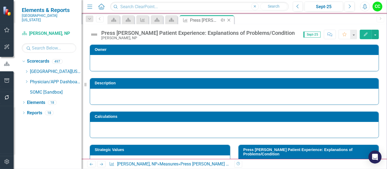
click at [229, 21] on icon at bounding box center [228, 20] width 3 height 3
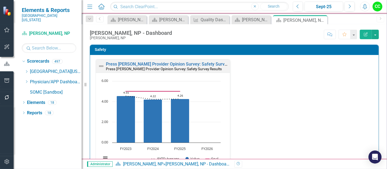
scroll to position [310, 0]
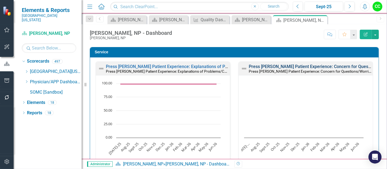
click at [309, 66] on link "Press [PERSON_NAME] Patient Experience: Concern for Questions/Worries" at bounding box center [322, 66] width 146 height 5
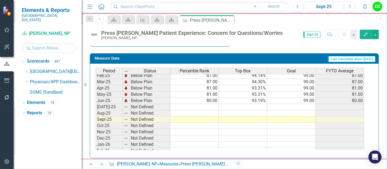
click at [308, 106] on td at bounding box center [291, 107] width 48 height 6
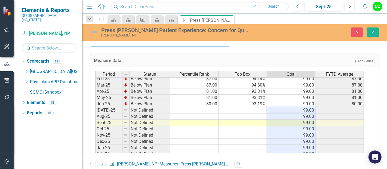
type textarea "99"
click at [378, 30] on button "Save" at bounding box center [373, 32] width 12 height 10
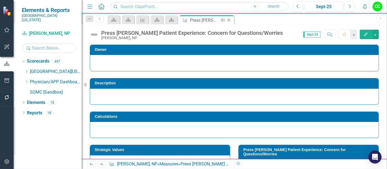
click at [228, 20] on icon at bounding box center [228, 20] width 3 height 3
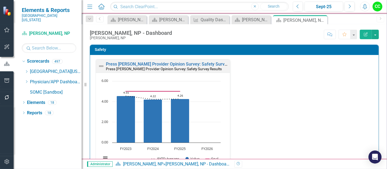
scroll to position [417, 0]
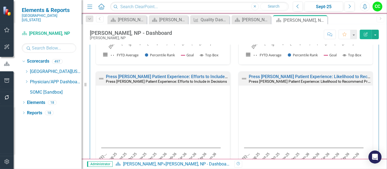
click at [216, 73] on div "Press [PERSON_NAME] Patient Experience: Efforts to Include in Decisions Press […" at bounding box center [163, 78] width 134 height 13
click at [211, 74] on link "Press [PERSON_NAME] Patient Experience: Efforts to Include in Decisions" at bounding box center [177, 76] width 143 height 5
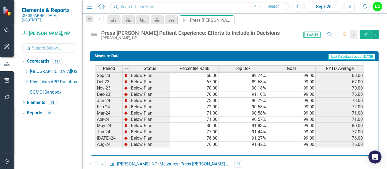
scroll to position [94, 0]
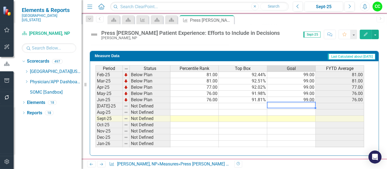
click at [300, 101] on tbody "Jan-24 Below Plan 73.00 90.72% 99.00 73.00 Feb-24 Below Plan 72.00 90.58% 99.00…" at bounding box center [229, 84] width 269 height 188
type textarea "99"
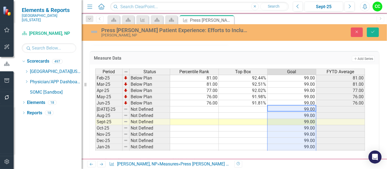
click at [371, 37] on div "Press [PERSON_NAME] Patient Experience: Efforts to Include in Decisions [PERSON…" at bounding box center [234, 32] width 305 height 10
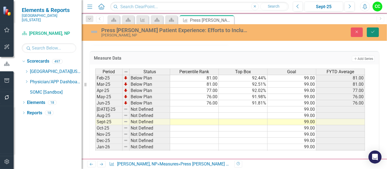
click at [372, 31] on icon "Save" at bounding box center [372, 32] width 5 height 4
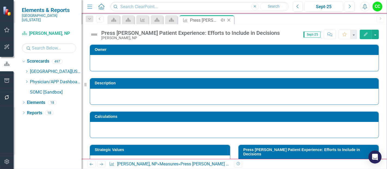
click at [230, 20] on icon "Close" at bounding box center [228, 20] width 5 height 4
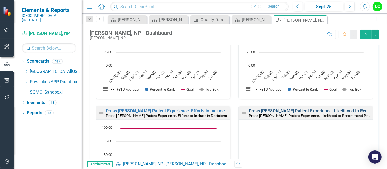
click at [315, 110] on link "Press [PERSON_NAME] Patient Experience: Likelihood to Recommend Provider" at bounding box center [326, 110] width 154 height 5
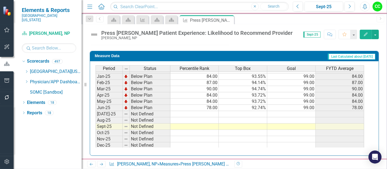
scroll to position [187, 0]
click at [306, 110] on tbody "Aug-23 Below Plan 60.00 89.47% 99.00 60.00 Sep-23 Below Plan 58.00 89.27% 99.00…" at bounding box center [229, 64] width 269 height 194
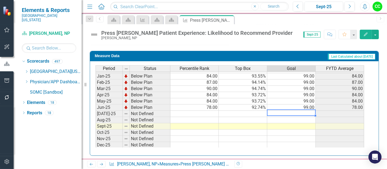
type textarea "99"
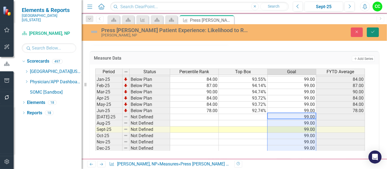
click at [371, 32] on icon "Save" at bounding box center [372, 32] width 5 height 4
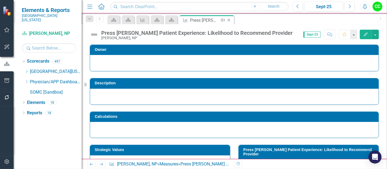
click at [229, 21] on icon "Close" at bounding box center [228, 20] width 5 height 4
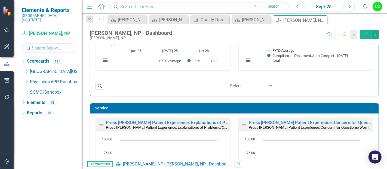
scroll to position [580, 0]
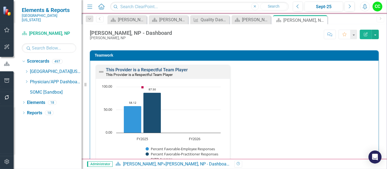
click at [179, 67] on link "This Provider is a Respectful Team Player" at bounding box center [147, 69] width 82 height 5
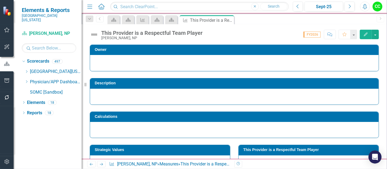
scroll to position [208, 0]
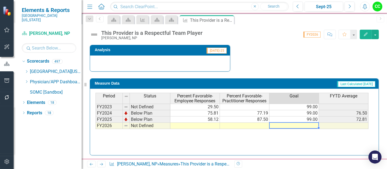
click at [307, 125] on td at bounding box center [294, 126] width 50 height 6
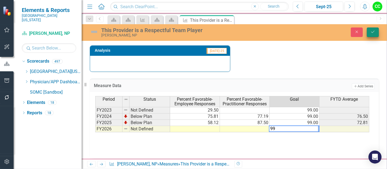
type textarea "99"
click at [370, 30] on button "Save" at bounding box center [373, 32] width 12 height 10
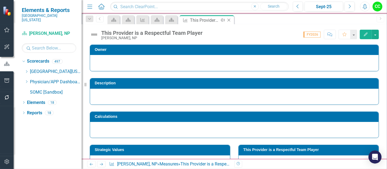
click at [227, 19] on icon at bounding box center [228, 20] width 3 height 3
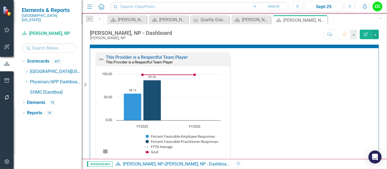
scroll to position [712, 0]
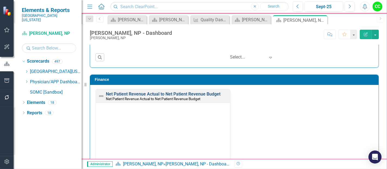
click at [202, 92] on link "Net Patient Revenue Actual to Net Patient Revenue Budget" at bounding box center [163, 93] width 115 height 5
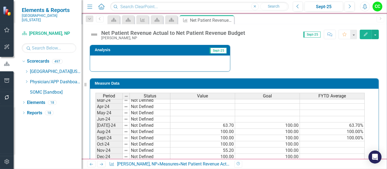
scroll to position [139, 0]
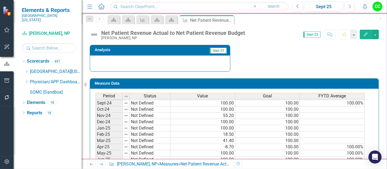
click at [278, 100] on tbody "Nov-23 Not Defined Dec-23 Not Defined Jan-24 Not Defined Feb-24 Not Defined Mar…" at bounding box center [229, 137] width 269 height 201
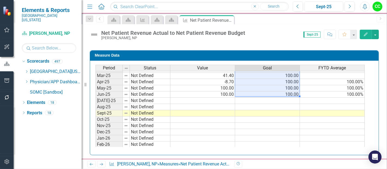
drag, startPoint x: 288, startPoint y: 77, endPoint x: 294, endPoint y: 92, distance: 15.7
click at [294, 92] on tbody "Oct-23 Not Defined Nov-23 Not Defined Dec-23 Not Defined Jan-24 Not Defined Feb…" at bounding box center [229, 69] width 269 height 207
click at [95, 101] on div "Period Status Value Goal FYTD Average Oct-23 Not Defined Nov-23 Not Defined Dec…" at bounding box center [95, 65] width 0 height 213
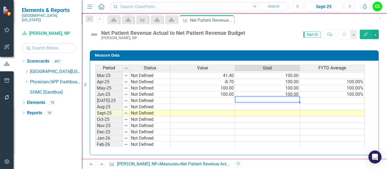
type textarea "100"
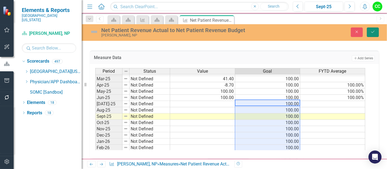
click at [371, 33] on icon "Save" at bounding box center [372, 32] width 5 height 4
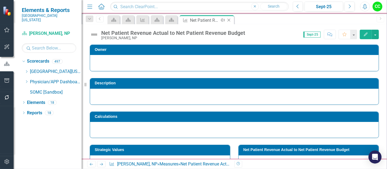
click at [229, 21] on icon "Close" at bounding box center [228, 20] width 5 height 4
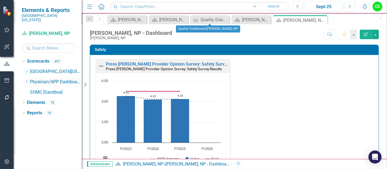
click at [26, 80] on icon "Dropdown" at bounding box center [26, 81] width 4 height 3
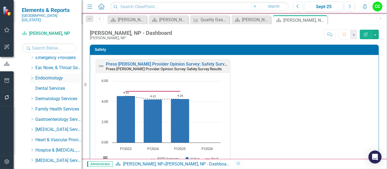
click at [32, 76] on icon "Dropdown" at bounding box center [32, 77] width 4 height 3
click at [57, 105] on div "[PERSON_NAME]" at bounding box center [61, 109] width 41 height 9
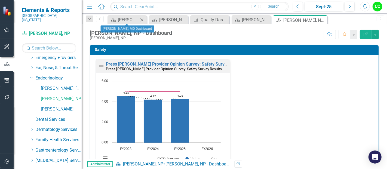
click at [142, 19] on icon "Close" at bounding box center [141, 20] width 5 height 4
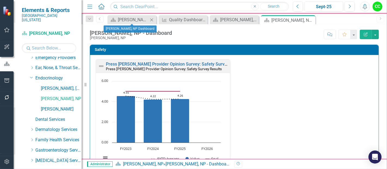
click at [152, 19] on icon "Close" at bounding box center [151, 20] width 5 height 4
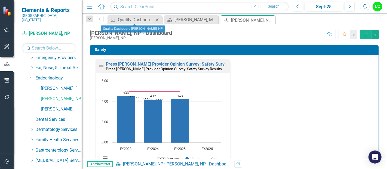
click at [156, 18] on icon at bounding box center [157, 19] width 3 height 3
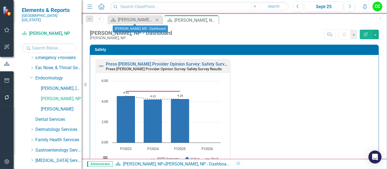
click at [157, 19] on icon at bounding box center [157, 19] width 3 height 3
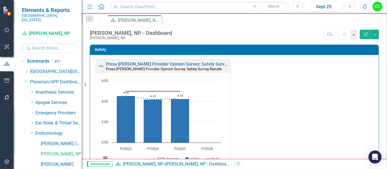
scroll to position [55, 0]
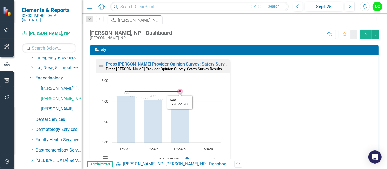
click at [205, 89] on rect "Interactive chart" at bounding box center [160, 122] width 125 height 88
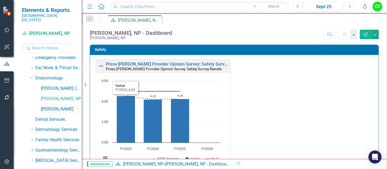
click at [47, 106] on link "[PERSON_NAME]" at bounding box center [61, 109] width 41 height 6
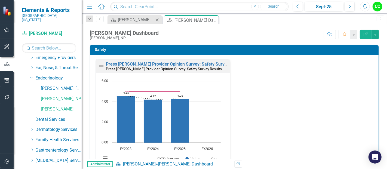
click at [158, 19] on icon at bounding box center [157, 19] width 3 height 3
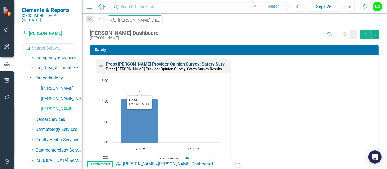
click at [214, 64] on link "Press [PERSON_NAME] Provider Opinion Survey: Safety Survey Results" at bounding box center [175, 63] width 139 height 5
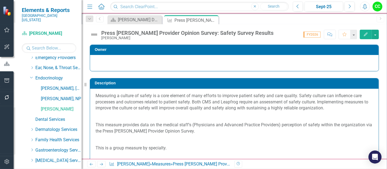
scroll to position [400, 0]
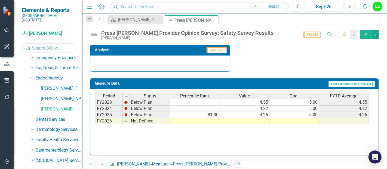
click at [289, 122] on td at bounding box center [294, 121] width 50 height 6
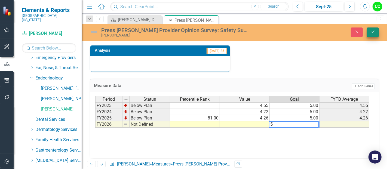
type textarea "5"
click at [370, 34] on button "Save" at bounding box center [373, 32] width 12 height 10
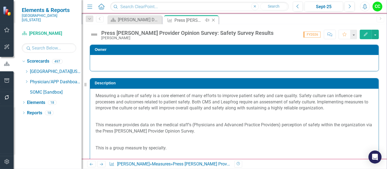
click at [212, 20] on icon "Close" at bounding box center [213, 20] width 5 height 4
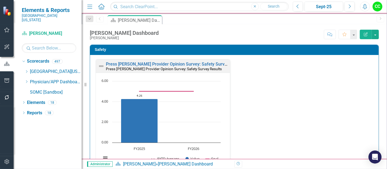
scroll to position [157, 0]
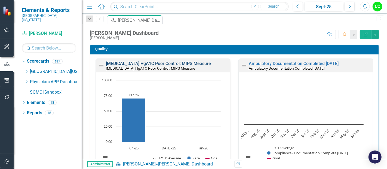
click at [175, 64] on link "[MEDICAL_DATA] HgA1C Poor Control: MIPS Measure" at bounding box center [158, 63] width 105 height 5
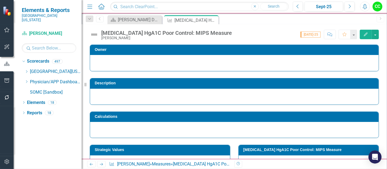
scroll to position [215, 0]
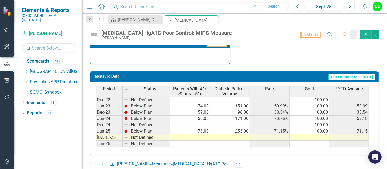
click at [315, 135] on td at bounding box center [309, 137] width 40 height 6
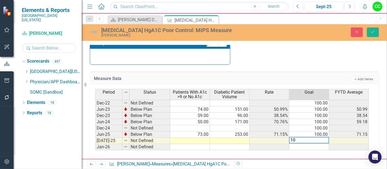
type textarea "100"
click at [369, 27] on div "Diabetes HgA1C Poor Control: MIPS Measure Madison Wiseman, NP Close Save" at bounding box center [234, 32] width 305 height 10
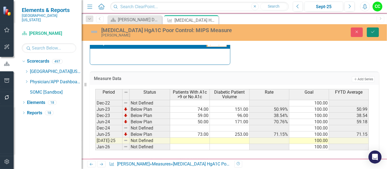
click at [371, 29] on button "Save" at bounding box center [373, 32] width 12 height 10
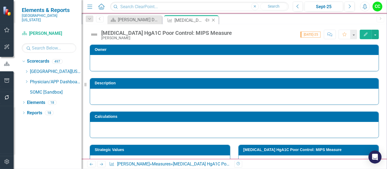
click at [214, 20] on icon "Close" at bounding box center [213, 20] width 5 height 4
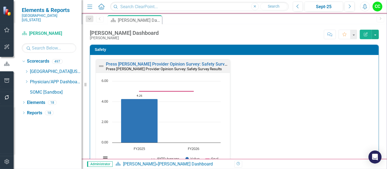
scroll to position [146, 0]
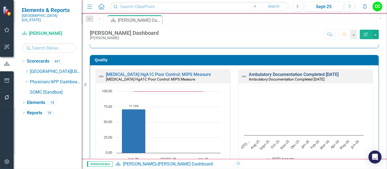
click at [311, 74] on link "Ambulatory Documentation Completed [DATE]" at bounding box center [294, 74] width 90 height 5
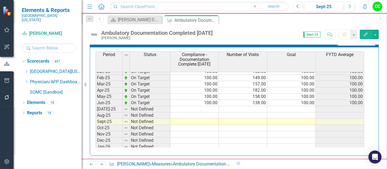
scroll to position [202, 0]
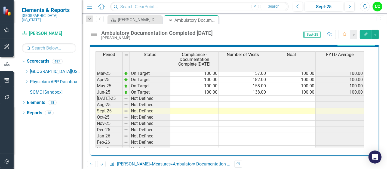
click at [248, 96] on td at bounding box center [243, 98] width 48 height 6
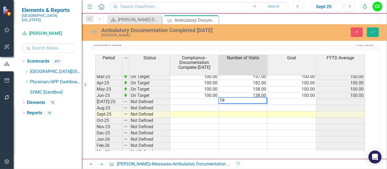
type textarea "199"
type textarea "142"
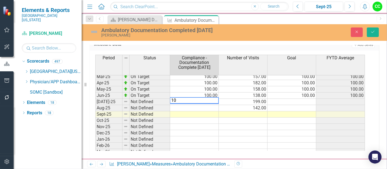
type textarea "100"
click at [305, 111] on td at bounding box center [291, 114] width 49 height 6
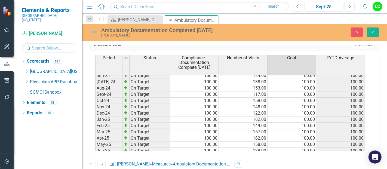
scroll to position [148, 0]
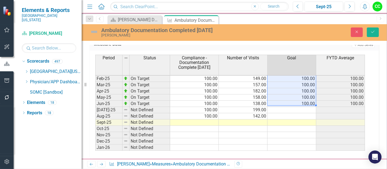
drag, startPoint x: 299, startPoint y: 77, endPoint x: 307, endPoint y: 99, distance: 23.4
click at [307, 99] on tbody "Sep-23 On Target 100.00 24.00 100.00 100.00 Oct-23 On Target 100.00 53.00 100.0…" at bounding box center [230, 69] width 270 height 201
click at [301, 107] on td at bounding box center [291, 110] width 49 height 6
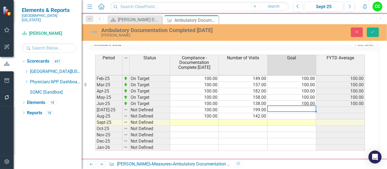
type textarea "100"
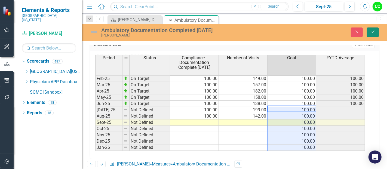
click at [373, 31] on icon "Save" at bounding box center [372, 32] width 5 height 4
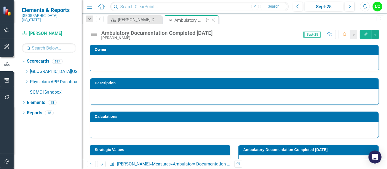
click at [214, 20] on icon "Close" at bounding box center [213, 20] width 5 height 4
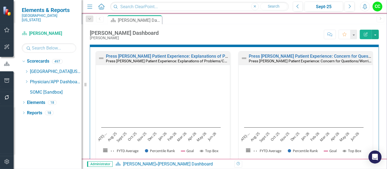
scroll to position [328, 0]
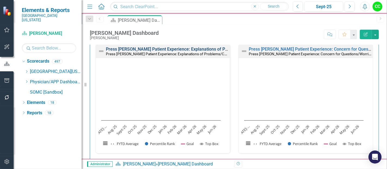
click at [162, 47] on link "Press [PERSON_NAME] Patient Experience: Explanations of Problems/Condition" at bounding box center [183, 49] width 155 height 5
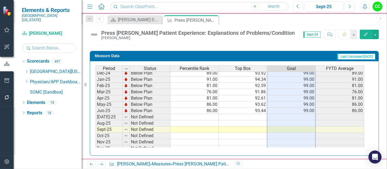
scroll to position [206, 0]
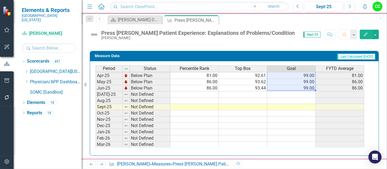
drag, startPoint x: 301, startPoint y: 75, endPoint x: 307, endPoint y: 83, distance: 10.5
click at [307, 83] on tbody "Jun-24 Below Plan 62.00 89.39 99.00 62.00 Jul-24 Below Plan 90.00 93.91 99.00 9…" at bounding box center [229, 101] width 269 height 182
click at [300, 92] on td at bounding box center [291, 94] width 48 height 6
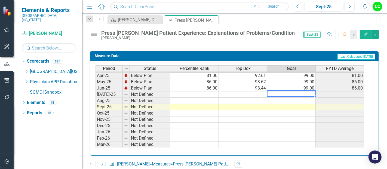
type textarea "99"
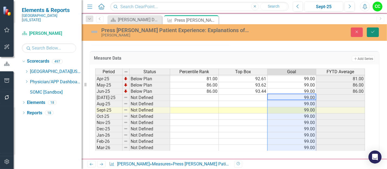
click at [372, 36] on button "Save" at bounding box center [373, 32] width 12 height 10
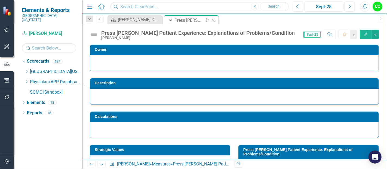
click at [215, 19] on icon "Close" at bounding box center [213, 20] width 5 height 4
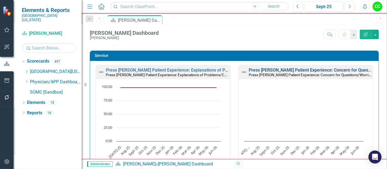
click at [301, 69] on link "Press [PERSON_NAME] Patient Experience: Concern for Questions/Worries" at bounding box center [322, 69] width 146 height 5
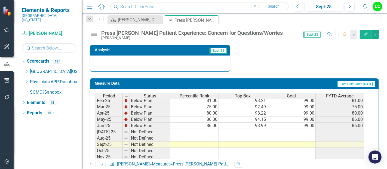
click at [306, 129] on tbody "Feb-24 Below Plan 30.00 85.16 99.00 30.00 Mar-24 Below Plan 40.00 87.07 99.00 4…" at bounding box center [229, 106] width 269 height 169
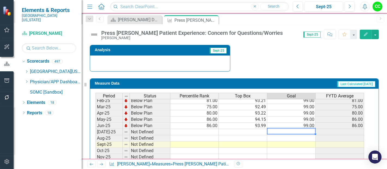
type textarea "99"
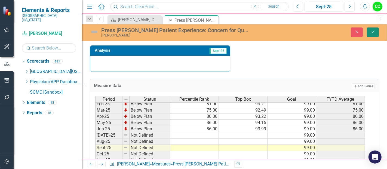
click at [374, 30] on icon "Save" at bounding box center [372, 32] width 5 height 4
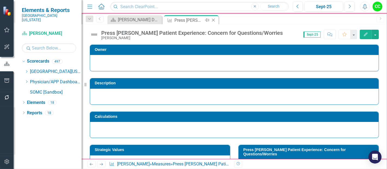
click at [211, 19] on icon "Close" at bounding box center [213, 20] width 5 height 4
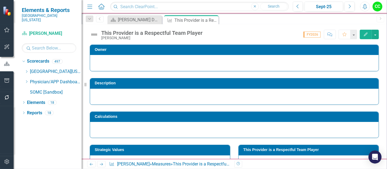
scroll to position [208, 0]
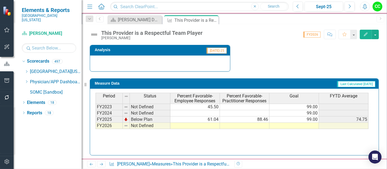
click at [289, 123] on td at bounding box center [294, 126] width 50 height 6
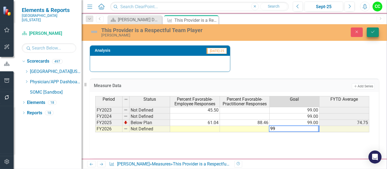
type textarea "99"
click at [370, 30] on button "Save" at bounding box center [373, 32] width 12 height 10
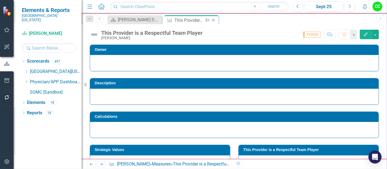
click at [214, 19] on icon "Close" at bounding box center [213, 20] width 5 height 4
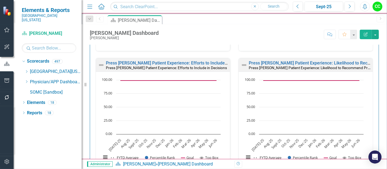
scroll to position [525, 0]
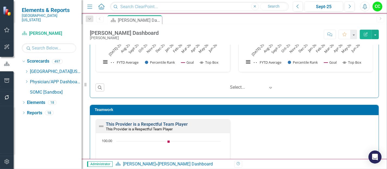
click at [152, 122] on link "This Provider is a Respectful Team Player" at bounding box center [147, 124] width 82 height 5
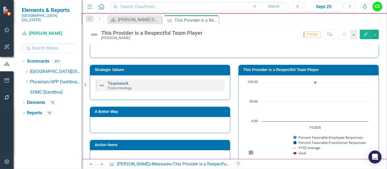
scroll to position [79, 0]
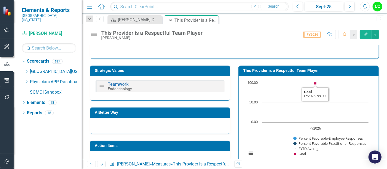
click at [298, 69] on h3 "This Provider is a Respectful Team Player" at bounding box center [309, 71] width 132 height 4
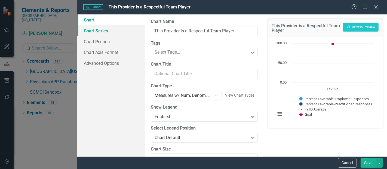
click at [106, 28] on link "Chart Series" at bounding box center [111, 30] width 68 height 11
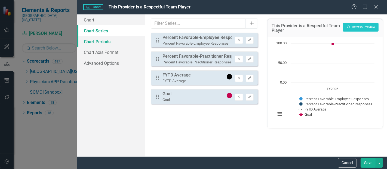
click at [116, 39] on link "Chart Periods" at bounding box center [111, 41] width 68 height 11
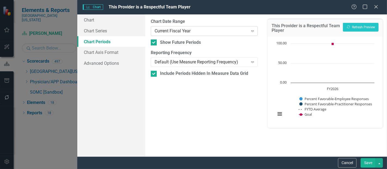
click at [240, 35] on div "Current Fiscal Year Expand" at bounding box center [204, 31] width 107 height 10
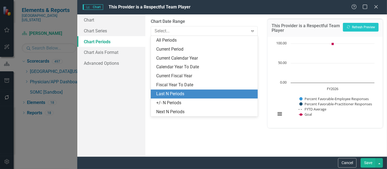
click at [189, 95] on div "Last N Periods" at bounding box center [205, 94] width 98 height 6
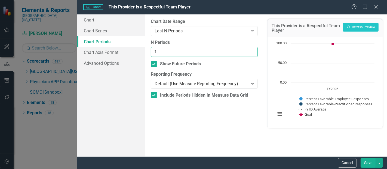
click at [252, 50] on input "1" at bounding box center [204, 52] width 107 height 10
type input "2"
click at [252, 50] on input "2" at bounding box center [204, 52] width 107 height 10
click at [371, 165] on button "Save" at bounding box center [367, 163] width 15 height 10
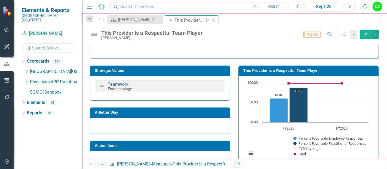
click at [211, 19] on icon "Close" at bounding box center [213, 20] width 5 height 4
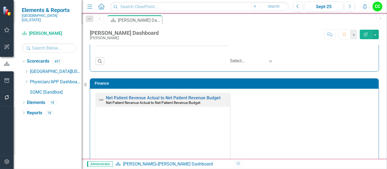
scroll to position [709, 0]
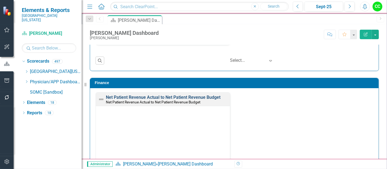
click at [187, 95] on link "Net Patient Revenue Actual to Net Patient Revenue Budget" at bounding box center [163, 97] width 115 height 5
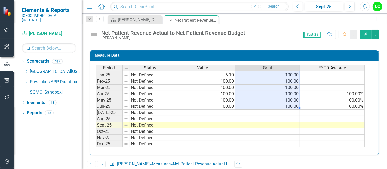
drag, startPoint x: 287, startPoint y: 90, endPoint x: 290, endPoint y: 105, distance: 15.7
click at [290, 105] on tbody "Jul-23 Not Defined Aug-23 Not Defined Sep-23 Not Defined Oct-23 Not Defined Nov…" at bounding box center [229, 56] width 269 height 194
click at [95, 112] on div "Period Status Value Goal FYTD Average Jul-23 Not Defined Aug-23 Not Defined Sep…" at bounding box center [95, 53] width 0 height 201
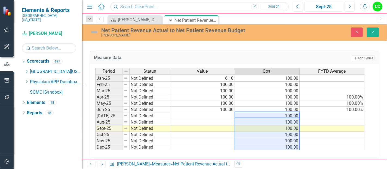
type textarea "100"
click at [378, 35] on button "Save" at bounding box center [373, 32] width 12 height 10
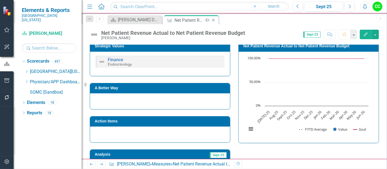
click at [212, 20] on icon "Close" at bounding box center [213, 20] width 5 height 4
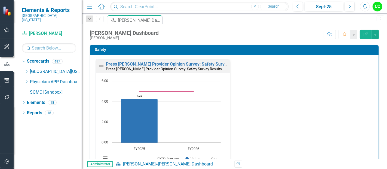
click at [26, 80] on icon "Dropdown" at bounding box center [26, 81] width 4 height 3
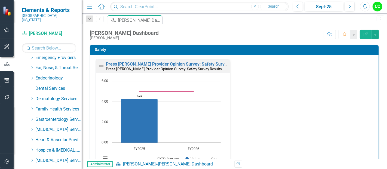
click at [32, 97] on icon "Dropdown" at bounding box center [32, 98] width 4 height 3
click at [46, 106] on link "[PERSON_NAME], MD" at bounding box center [61, 109] width 41 height 6
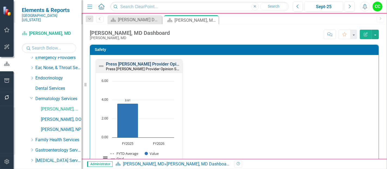
click at [126, 63] on link "Press [PERSON_NAME] Provider Opinion Survey: Safety Survey Results" at bounding box center [175, 63] width 139 height 5
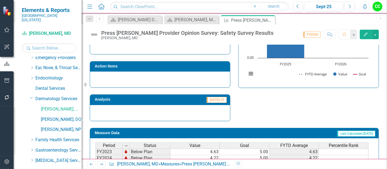
scroll to position [400, 0]
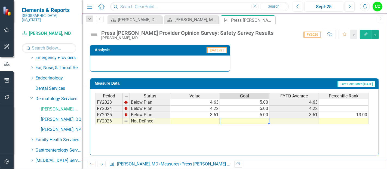
click at [95, 122] on div "Period Status Value Goal FYTD Average Percentile Rank FY2023 Below Plan 4.63 5.…" at bounding box center [95, 109] width 0 height 32
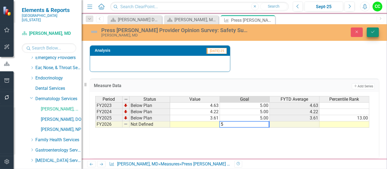
type textarea "5"
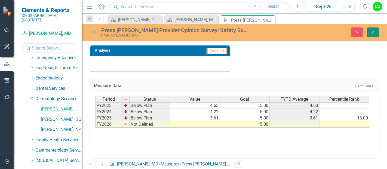
click at [372, 31] on icon "Save" at bounding box center [372, 32] width 5 height 4
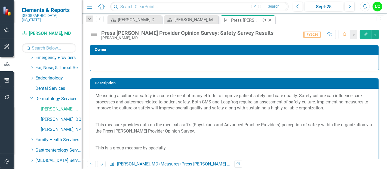
click at [272, 18] on icon "Close" at bounding box center [269, 20] width 5 height 4
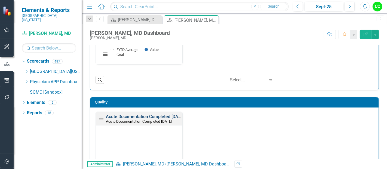
scroll to position [132, 0]
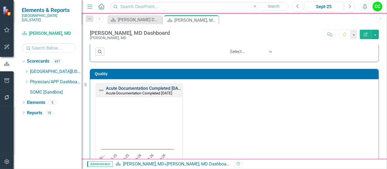
click at [154, 88] on link "Acute Documentation Completed Within 30 Days" at bounding box center [145, 88] width 78 height 5
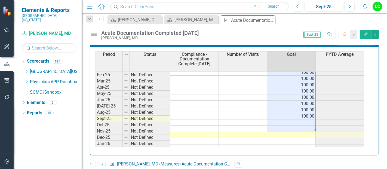
scroll to position [194, 0]
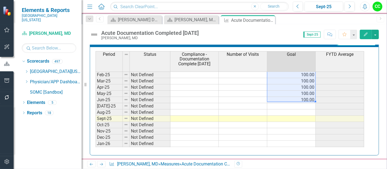
drag, startPoint x: 306, startPoint y: 76, endPoint x: 306, endPoint y: 94, distance: 17.4
click at [306, 94] on tbody "Sep-23 Not Defined 0.00 100.00 Oct-23 Not Defined 100.00 Nov-23 Not Defined 100…" at bounding box center [229, 62] width 269 height 194
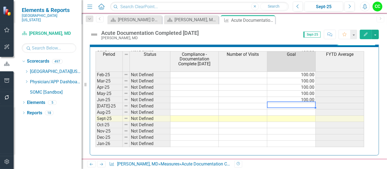
click at [302, 103] on td at bounding box center [291, 106] width 48 height 6
type textarea "100"
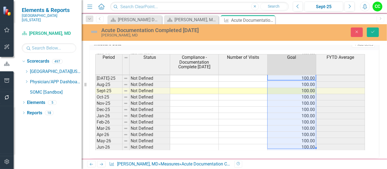
scroll to position [278, 0]
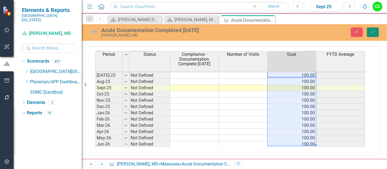
click at [371, 33] on icon "Save" at bounding box center [372, 32] width 5 height 4
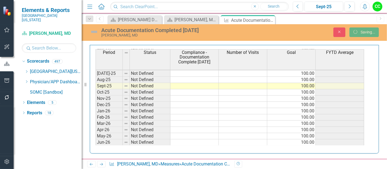
scroll to position [275, 0]
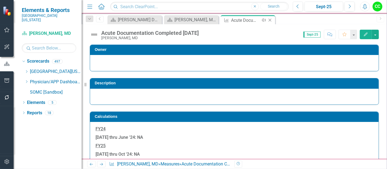
click at [269, 18] on icon "Close" at bounding box center [269, 20] width 5 height 4
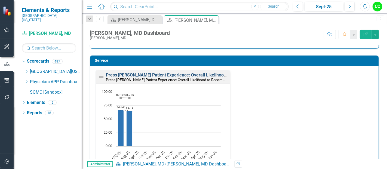
click at [160, 73] on link "Press Ganey Patient Experience: Overall Likelihood to Recommend" at bounding box center [181, 74] width 151 height 5
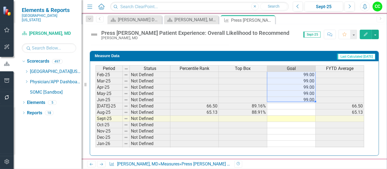
drag, startPoint x: 300, startPoint y: 75, endPoint x: 307, endPoint y: 98, distance: 23.9
click at [307, 98] on tbody "Sep-23 Not Defined 99.00 Oct-23 Not Defined 99.00 Nov-23 Not Defined 99.00 Dec-…" at bounding box center [229, 62] width 269 height 194
click at [95, 100] on div "Period Status Percentile Rank Top Box Goal FYTD Average Sep-23 Not Defined 99.0…" at bounding box center [95, 59] width 0 height 201
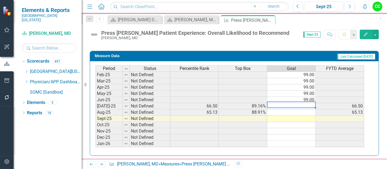
type textarea "99"
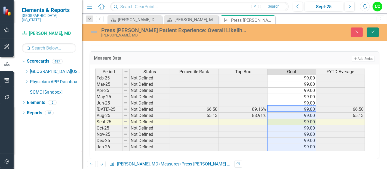
click at [375, 31] on icon "Save" at bounding box center [372, 32] width 5 height 4
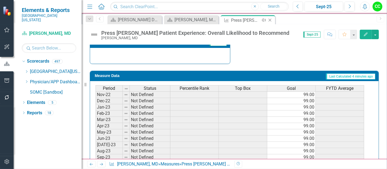
click at [269, 20] on icon "Close" at bounding box center [269, 20] width 5 height 4
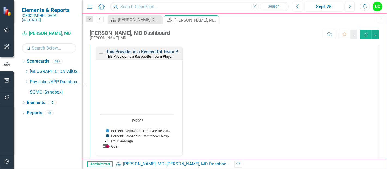
click at [162, 50] on link "This Provider is a Respectful Team Player" at bounding box center [147, 51] width 82 height 5
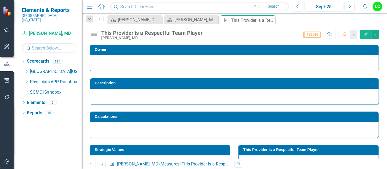
scroll to position [208, 0]
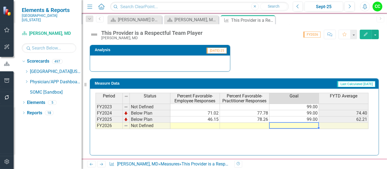
click at [280, 123] on td at bounding box center [294, 126] width 50 height 6
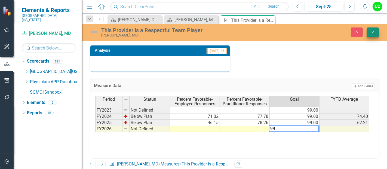
type textarea "99"
click at [368, 34] on button "Save" at bounding box center [373, 32] width 12 height 10
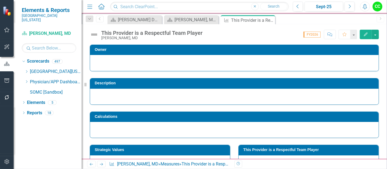
scroll to position [61, 0]
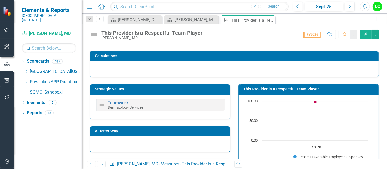
click at [319, 87] on h3 "This Provider is a Respectful Team Player" at bounding box center [309, 89] width 132 height 4
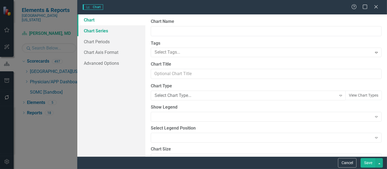
type input "This Provider is a Respectful Team Player"
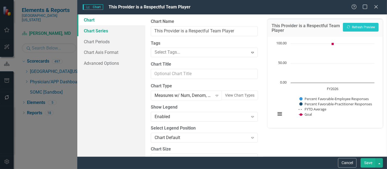
click at [101, 34] on link "Chart Series" at bounding box center [111, 30] width 68 height 11
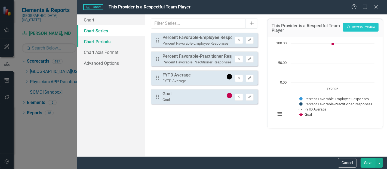
click at [114, 42] on link "Chart Periods" at bounding box center [111, 41] width 68 height 11
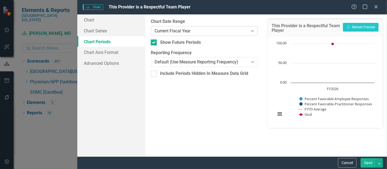
click at [229, 32] on div "Current Fiscal Year" at bounding box center [201, 31] width 93 height 6
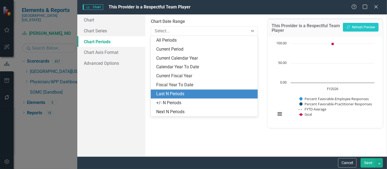
click at [185, 92] on div "Last N Periods" at bounding box center [205, 94] width 98 height 6
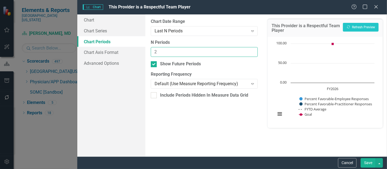
type input "2"
click at [252, 51] on input "2" at bounding box center [204, 52] width 107 height 10
click at [369, 163] on button "Save" at bounding box center [367, 163] width 15 height 10
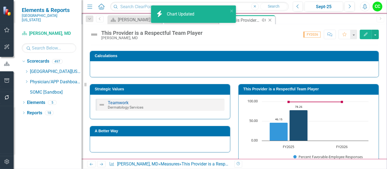
click at [270, 20] on icon "Close" at bounding box center [269, 20] width 5 height 4
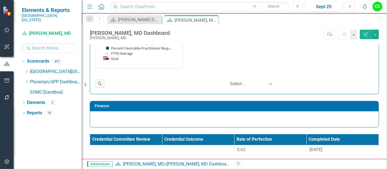
scroll to position [582, 0]
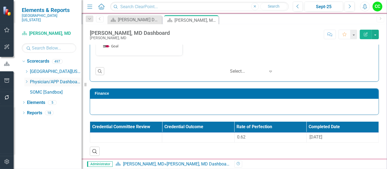
click at [27, 80] on icon "Dropdown" at bounding box center [26, 81] width 4 height 3
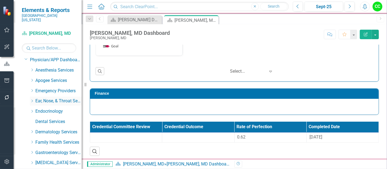
scroll to position [22, 0]
click at [32, 130] on icon "Dropdown" at bounding box center [32, 131] width 4 height 3
click at [60, 149] on link "[PERSON_NAME], DO" at bounding box center [61, 152] width 41 height 6
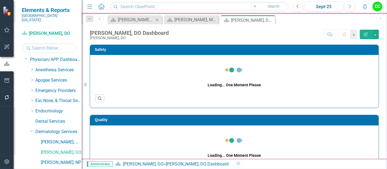
click at [156, 20] on icon "Close" at bounding box center [156, 20] width 5 height 4
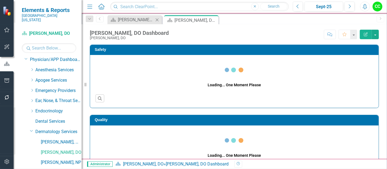
click at [157, 19] on icon "Close" at bounding box center [156, 20] width 5 height 4
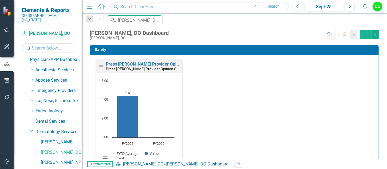
click at [210, 56] on div "Press Ganey Provider Opinion Survey: Safety Survey Results Press Ganey Provider…" at bounding box center [234, 124] width 288 height 139
click at [170, 63] on link "Press [PERSON_NAME] Provider Opinion Survey: Safety Survey Results" at bounding box center [175, 63] width 139 height 5
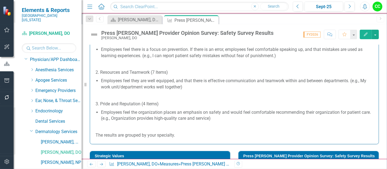
scroll to position [400, 0]
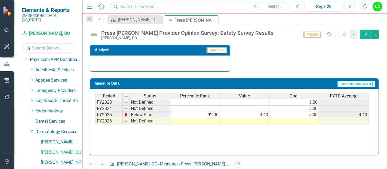
click at [288, 123] on div "Period Status Percentile Rank Value Goal FYTD Average FY2023 Not Defined 5.00 F…" at bounding box center [231, 109] width 273 height 32
click at [291, 119] on td at bounding box center [294, 121] width 50 height 6
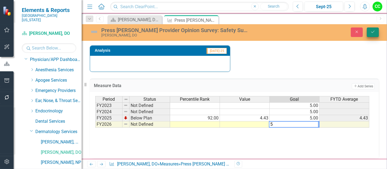
type textarea "5"
click at [373, 30] on icon "Save" at bounding box center [372, 32] width 5 height 4
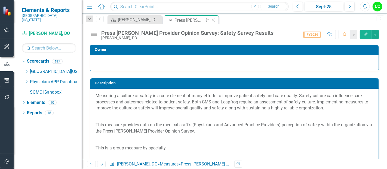
scroll to position [0, 0]
click at [214, 20] on icon "Close" at bounding box center [213, 20] width 5 height 4
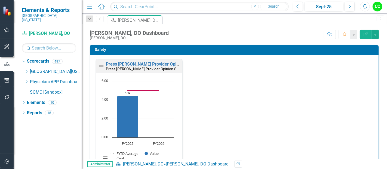
scroll to position [168, 0]
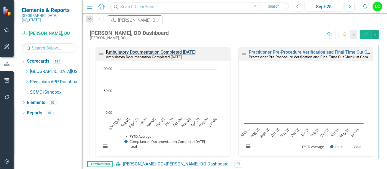
click at [177, 55] on link "Ambulatory Documentation Completed [DATE]" at bounding box center [151, 52] width 90 height 5
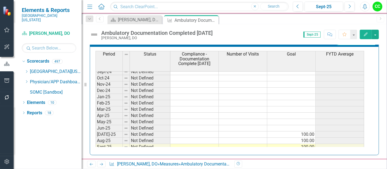
scroll to position [225, 0]
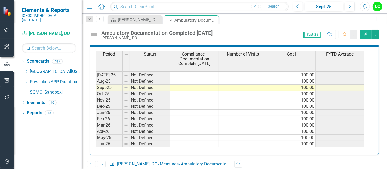
click at [245, 72] on tbody "Nov-23 Not Defined Dec-23 Not Defined Jan-24 Not Defined Feb-24 Not Defined Mar…" at bounding box center [229, 47] width 269 height 201
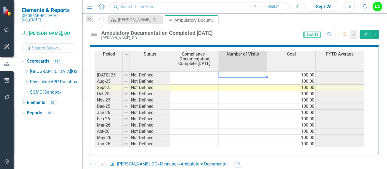
type textarea "367"
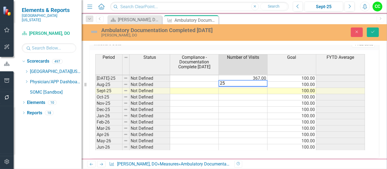
type textarea "250"
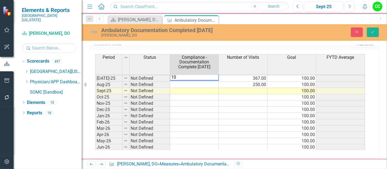
type textarea "100"
click at [372, 32] on icon "submit" at bounding box center [372, 32] width 3 height 2
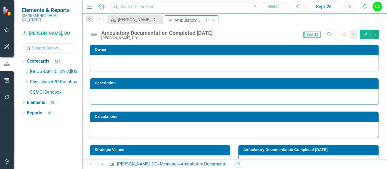
click at [212, 19] on icon "Close" at bounding box center [213, 20] width 5 height 4
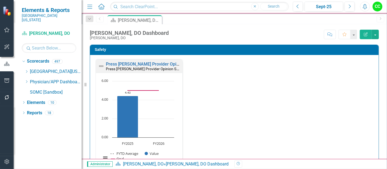
scroll to position [145, 0]
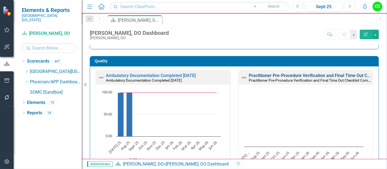
click at [305, 75] on link "Practitioner Pre-Procedure Verification and Final Time Out Checklist Completed" at bounding box center [327, 75] width 156 height 5
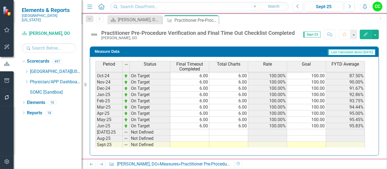
scroll to position [177, 0]
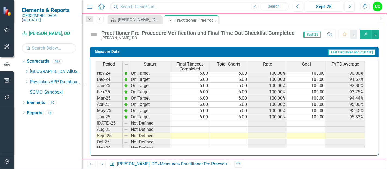
click at [202, 120] on td at bounding box center [189, 123] width 39 height 6
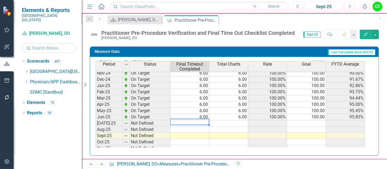
type textarea "6"
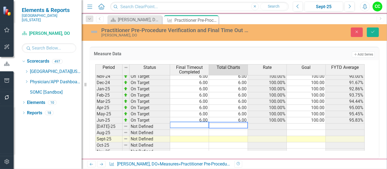
type textarea "6"
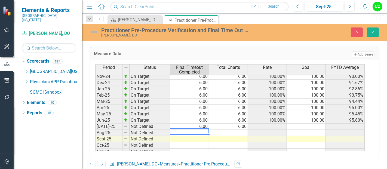
type textarea "6"
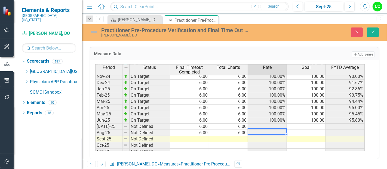
type textarea "6"
click at [375, 25] on div "Practitioner Pre-Procedure Verification and Final Time Out Checklist Completed …" at bounding box center [234, 32] width 305 height 17
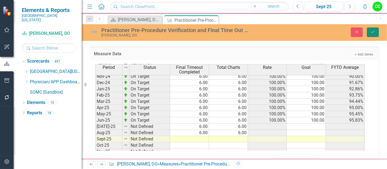
click at [372, 31] on icon "Save" at bounding box center [372, 32] width 5 height 4
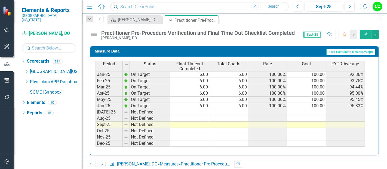
scroll to position [0, 0]
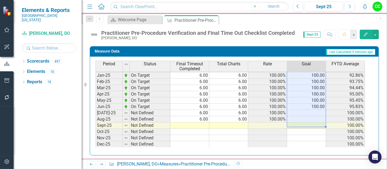
scroll to position [198, 0]
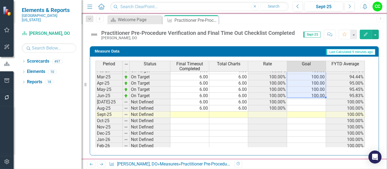
drag, startPoint x: 313, startPoint y: 73, endPoint x: 315, endPoint y: 92, distance: 19.1
click at [315, 92] on tbody "Sep-23 Not Defined 100.00 Oct-23 Not Defined 100.00 Nov-23 Not Defined 100.00 D…" at bounding box center [229, 58] width 269 height 194
click at [313, 99] on td at bounding box center [306, 102] width 39 height 6
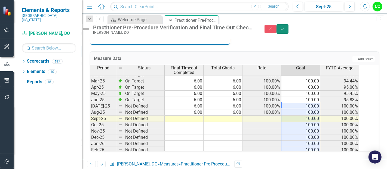
click at [288, 27] on button "Save" at bounding box center [282, 29] width 12 height 10
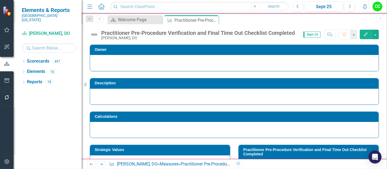
scroll to position [101, 0]
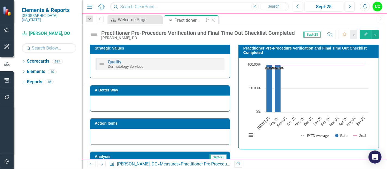
click at [213, 18] on icon "Close" at bounding box center [213, 20] width 5 height 4
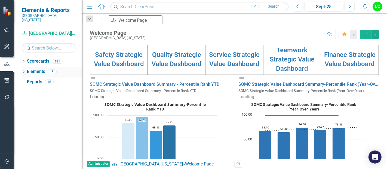
scroll to position [59, 0]
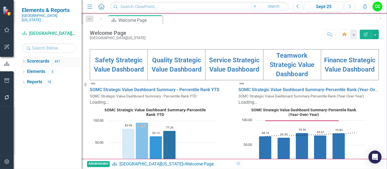
click at [23, 60] on icon "Dropdown" at bounding box center [24, 61] width 4 height 3
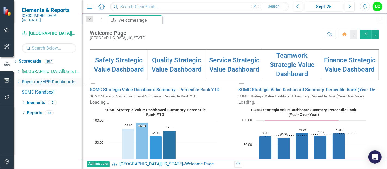
click at [20, 80] on icon "Dropdown" at bounding box center [18, 81] width 4 height 3
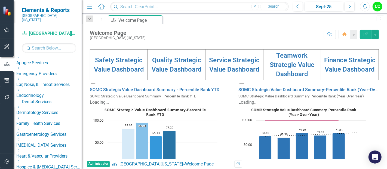
scroll to position [44, 0]
click at [20, 106] on icon "Dropdown" at bounding box center [18, 106] width 4 height 3
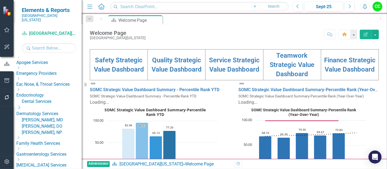
click at [59, 127] on link "[PERSON_NAME], DO" at bounding box center [52, 126] width 60 height 6
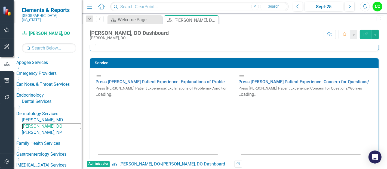
scroll to position [320, 0]
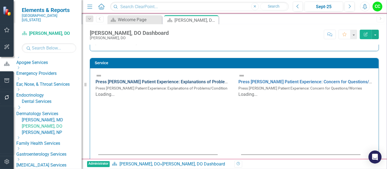
click at [189, 79] on link "Press [PERSON_NAME] Patient Experience: Explanations of Problems/Condition" at bounding box center [172, 81] width 155 height 5
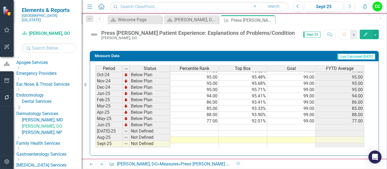
scroll to position [173, 0]
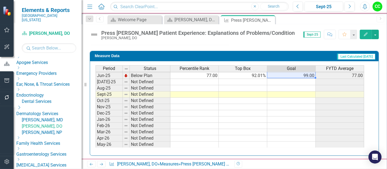
drag, startPoint x: 300, startPoint y: 74, endPoint x: 297, endPoint y: 73, distance: 2.8
click at [297, 73] on tbody "Mar-24 Below Plan 43.00 86.67% 99.00 43.00 Apr-24 Below Plan 63.00 89.42% 99.00…" at bounding box center [229, 66] width 269 height 175
click at [295, 79] on td at bounding box center [291, 82] width 48 height 6
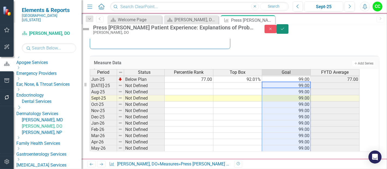
click at [285, 31] on icon "Save" at bounding box center [282, 29] width 5 height 4
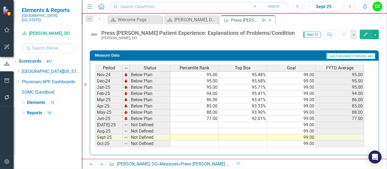
click at [270, 20] on icon "Close" at bounding box center [269, 20] width 5 height 4
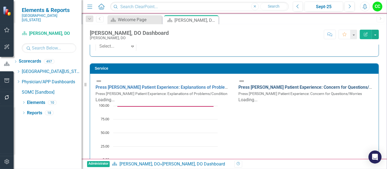
click at [281, 85] on link "Press [PERSON_NAME] Patient Experience: Concern for Questions/Worries" at bounding box center [311, 87] width 146 height 5
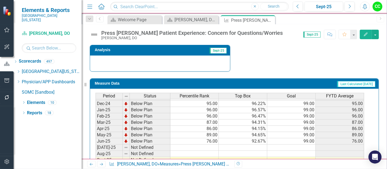
click at [288, 144] on tbody "Aug-23 Not Defined 99.00 Sep-23 Not Defined 99.00 Oct-23 Not Defined 99.00 Nov-…" at bounding box center [229, 97] width 269 height 194
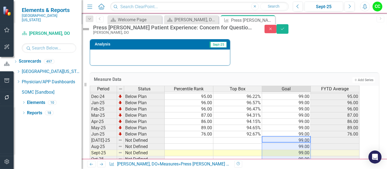
click at [375, 27] on div "Press [PERSON_NAME] Patient Experience: Concern for Questions/Worries [PERSON_N…" at bounding box center [234, 29] width 313 height 10
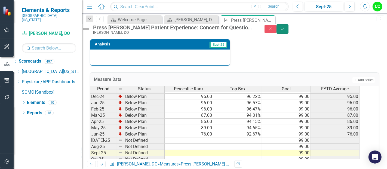
click at [285, 31] on icon "Save" at bounding box center [282, 29] width 5 height 4
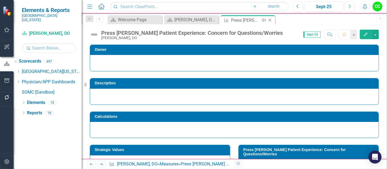
click at [271, 21] on icon "Close" at bounding box center [269, 20] width 5 height 4
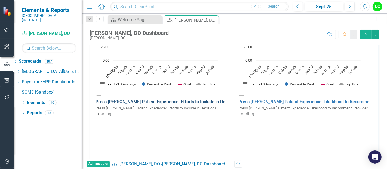
click at [211, 99] on link "Press [PERSON_NAME] Patient Experience: Efforts to Include in Decisions" at bounding box center [166, 101] width 143 height 5
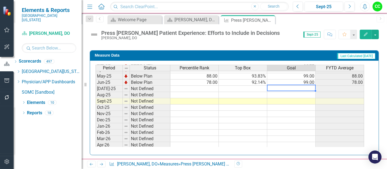
click at [296, 86] on td at bounding box center [291, 89] width 48 height 6
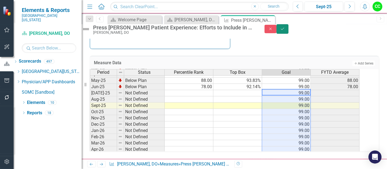
click at [288, 32] on button "Save" at bounding box center [282, 29] width 12 height 10
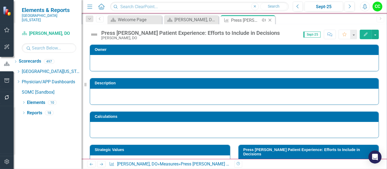
click at [270, 19] on icon "Close" at bounding box center [269, 20] width 5 height 4
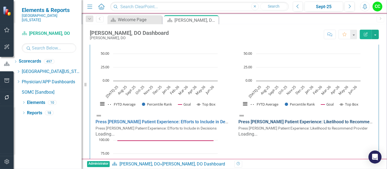
click at [289, 119] on link "Press [PERSON_NAME] Patient Experience: Likelihood to Recommend Provider" at bounding box center [315, 121] width 154 height 5
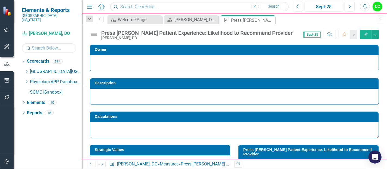
click at [216, 57] on div at bounding box center [234, 63] width 288 height 16
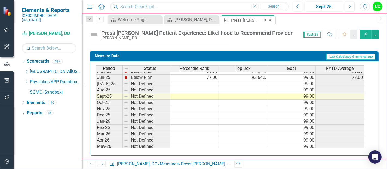
click at [271, 19] on icon at bounding box center [270, 20] width 3 height 3
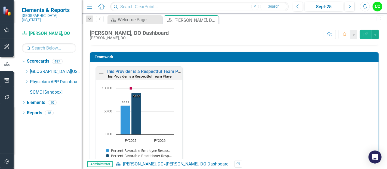
scroll to position [578, 0]
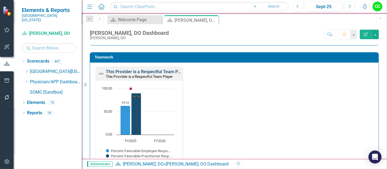
click at [126, 69] on link "This Provider is a Respectful Team Player" at bounding box center [147, 71] width 82 height 5
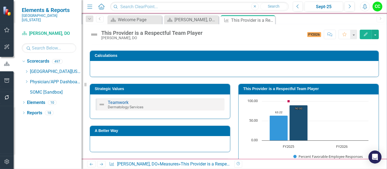
scroll to position [208, 0]
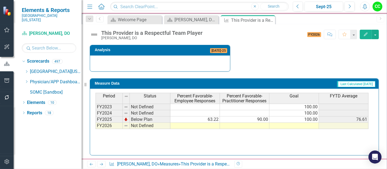
click at [286, 123] on td at bounding box center [294, 126] width 50 height 6
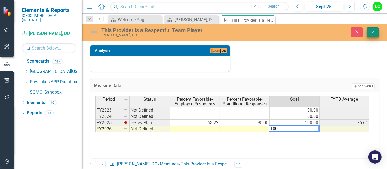
type textarea "100"
click at [374, 32] on icon "Save" at bounding box center [372, 32] width 5 height 4
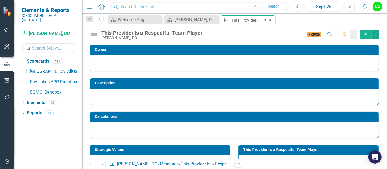
click at [270, 20] on icon "Close" at bounding box center [269, 20] width 5 height 4
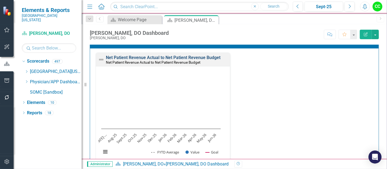
scroll to position [749, 0]
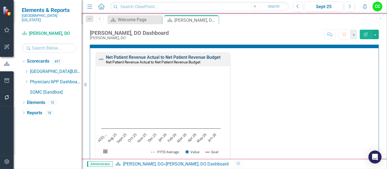
click at [187, 56] on link "Net Patient Revenue Actual to Net Patient Revenue Budget" at bounding box center [163, 57] width 115 height 5
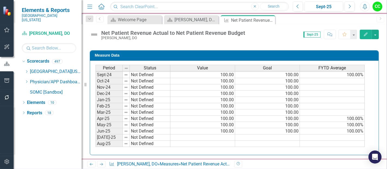
scroll to position [150, 0]
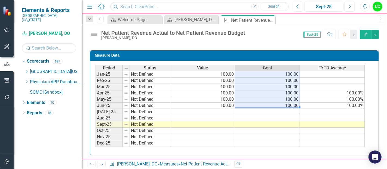
drag, startPoint x: 297, startPoint y: 78, endPoint x: 294, endPoint y: 104, distance: 26.3
click at [294, 104] on tbody "Sep-23 Not Defined Oct-23 Not Defined Nov-23 Not Defined Dec-23 Not Defined Jan…" at bounding box center [229, 68] width 269 height 194
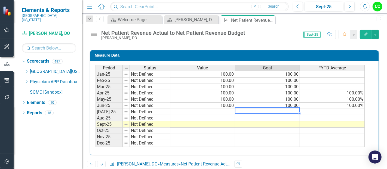
click at [290, 110] on td at bounding box center [267, 112] width 65 height 6
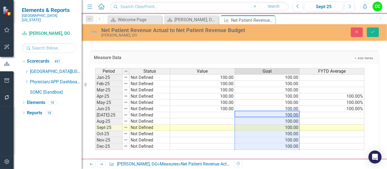
type textarea "100"
click at [371, 30] on icon "Save" at bounding box center [372, 32] width 5 height 4
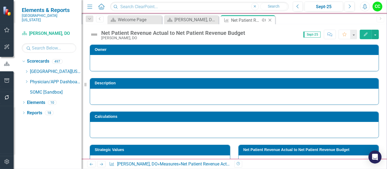
click at [271, 20] on icon "Close" at bounding box center [269, 20] width 5 height 4
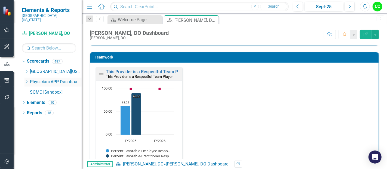
click at [27, 80] on icon "Dropdown" at bounding box center [26, 81] width 4 height 3
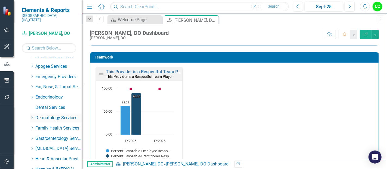
click at [34, 116] on icon "Dropdown" at bounding box center [32, 117] width 4 height 3
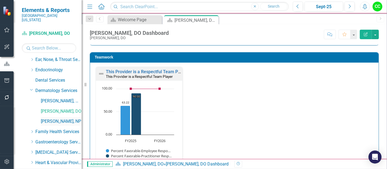
click at [56, 118] on link "[PERSON_NAME], NP" at bounding box center [61, 121] width 41 height 6
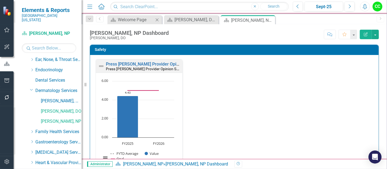
click at [159, 19] on icon "Close" at bounding box center [156, 20] width 5 height 4
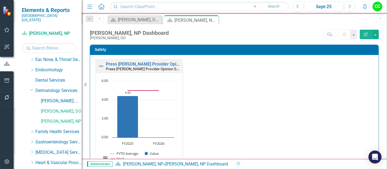
click at [0, 0] on icon "Close" at bounding box center [0, 0] width 0 height 0
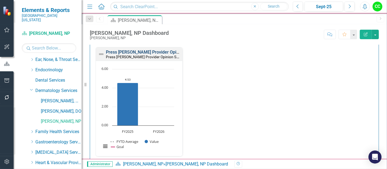
click at [157, 52] on link "Press [PERSON_NAME] Provider Opinion Survey: Safety Survey Results" at bounding box center [175, 52] width 139 height 5
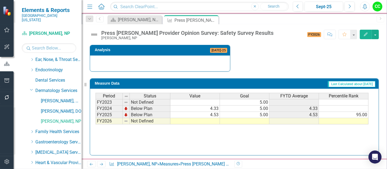
drag, startPoint x: 256, startPoint y: 120, endPoint x: 261, endPoint y: 117, distance: 5.6
click at [261, 118] on td at bounding box center [245, 121] width 50 height 6
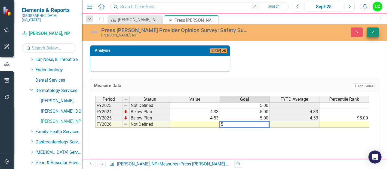
type textarea "5"
click at [371, 32] on icon "Save" at bounding box center [372, 32] width 5 height 4
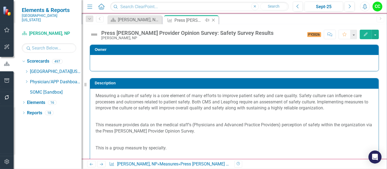
click at [213, 19] on icon "Close" at bounding box center [213, 20] width 5 height 4
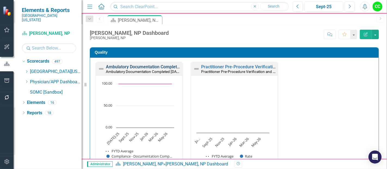
click at [147, 65] on link "Ambulatory Documentation Completed Within 10 Days" at bounding box center [151, 66] width 90 height 5
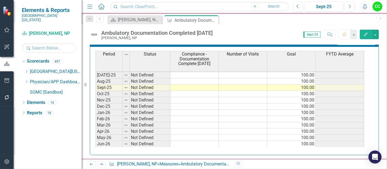
scroll to position [225, 0]
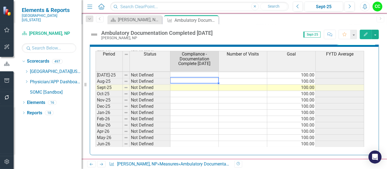
click at [199, 78] on tbody "Apr-24 Not Defined May-24 Not Defined Jun-24 Not Defined Jul-24 Not Defined Aug…" at bounding box center [229, 62] width 269 height 169
click at [201, 74] on td at bounding box center [194, 75] width 48 height 6
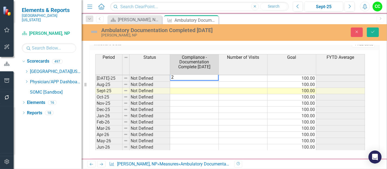
type textarea "27"
type textarea "19"
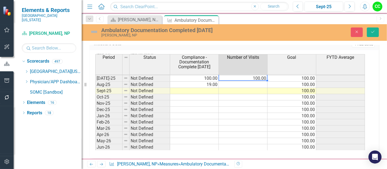
type textarea "27"
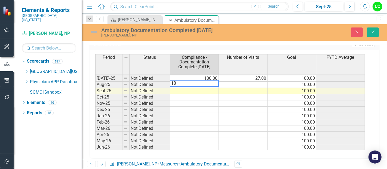
type textarea "100"
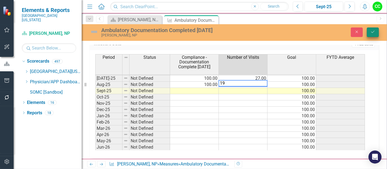
type textarea "19"
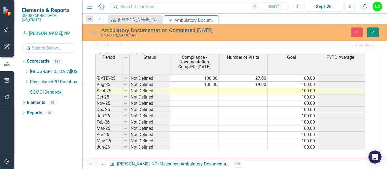
click at [372, 30] on icon "Save" at bounding box center [372, 32] width 5 height 4
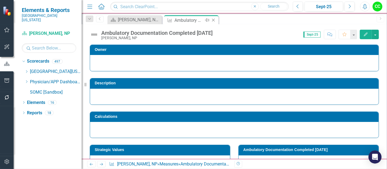
click at [213, 20] on icon "Close" at bounding box center [213, 20] width 5 height 4
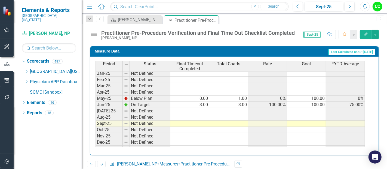
scroll to position [185, 0]
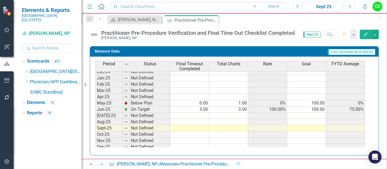
click at [192, 113] on tbody "Jun-24 Not Defined Jul-24 Not Defined Aug-24 Not Defined Sept-24 Not Defined Oc…" at bounding box center [229, 109] width 269 height 157
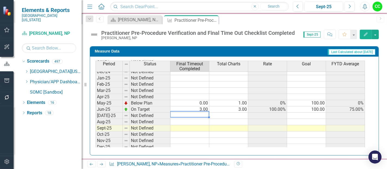
type textarea "6"
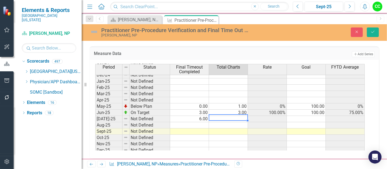
type textarea "6"
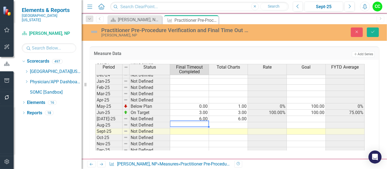
type textarea "6"
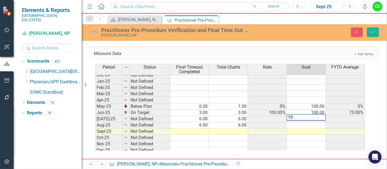
type textarea "100"
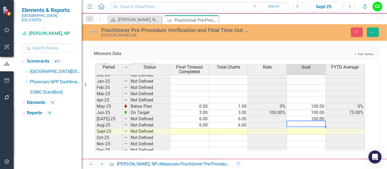
type textarea "100"
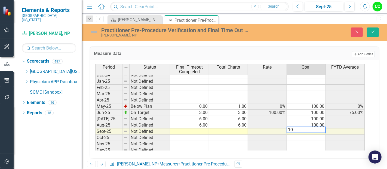
type textarea "100"
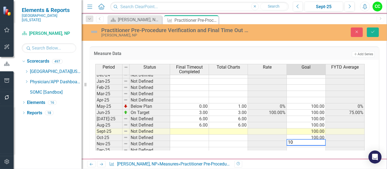
type textarea "100"
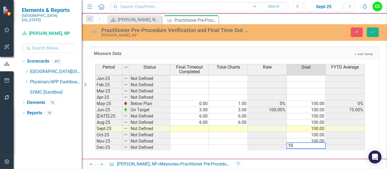
type textarea "100"
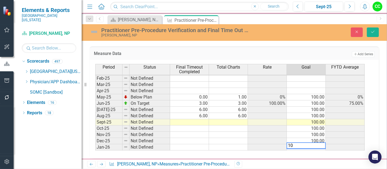
type textarea "100"
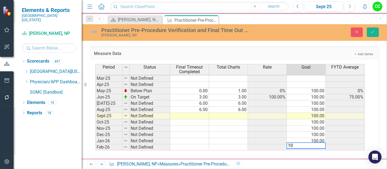
type textarea "100"
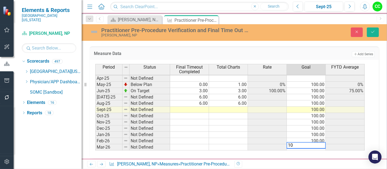
type textarea "100"
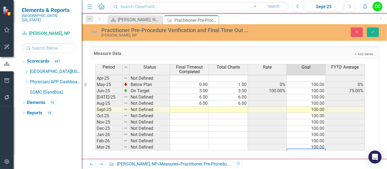
scroll to position [213, 0]
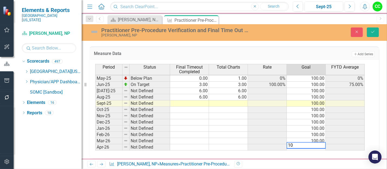
type textarea "100"
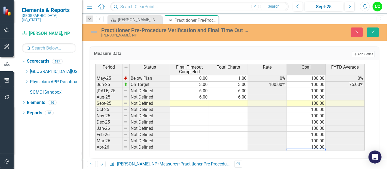
scroll to position [219, 0]
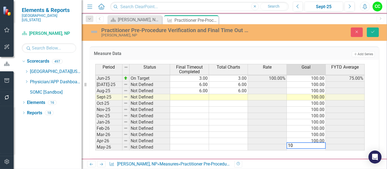
type textarea "100"
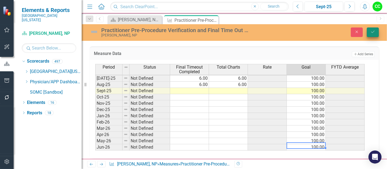
type textarea "100"
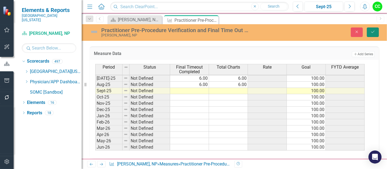
click at [373, 31] on icon "Save" at bounding box center [372, 32] width 5 height 4
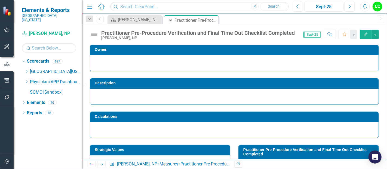
click at [202, 85] on td "Description" at bounding box center [235, 84] width 281 height 8
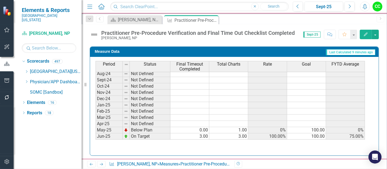
scroll to position [196, 0]
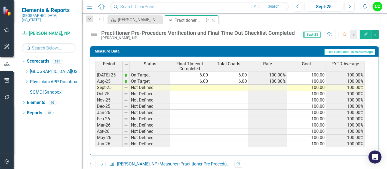
click at [214, 21] on icon "Close" at bounding box center [213, 20] width 5 height 4
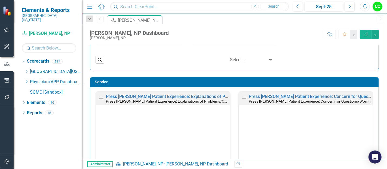
scroll to position [255, 0]
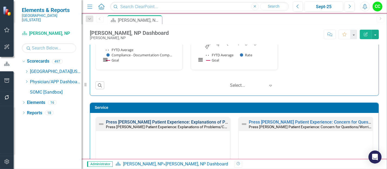
click at [194, 121] on link "Press [PERSON_NAME] Patient Experience: Explanations of Problems/Condition" at bounding box center [183, 121] width 155 height 5
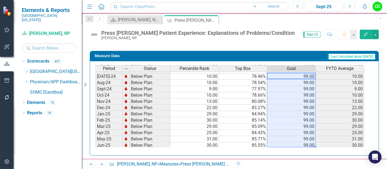
scroll to position [175, 0]
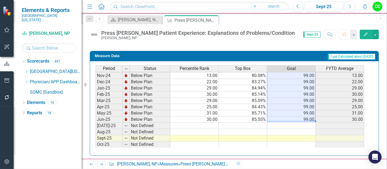
drag, startPoint x: 301, startPoint y: 75, endPoint x: 293, endPoint y: 115, distance: 41.6
click at [293, 115] on tbody "Sep-23 Not Defined 99.00 Oct-23 Below Plan 1.00 50.00% 99.00 1.00 Nov-23 Below …" at bounding box center [229, 82] width 269 height 194
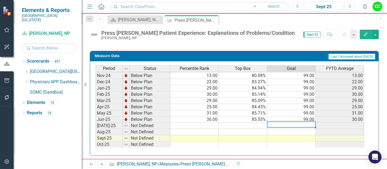
click at [292, 123] on td at bounding box center [291, 126] width 48 height 6
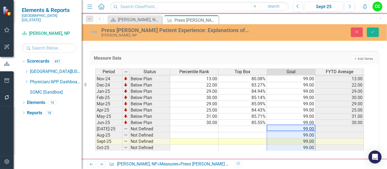
type textarea "99"
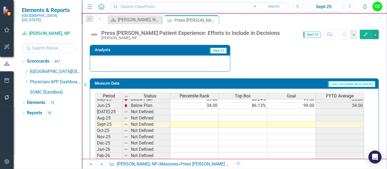
click at [295, 112] on tbody "Jan-24 Below Plan 4.00 72.73% 99.00 4.00 Feb-24 Below Plan 7.00 75.79% 99.00 7.…" at bounding box center [229, 90] width 269 height 188
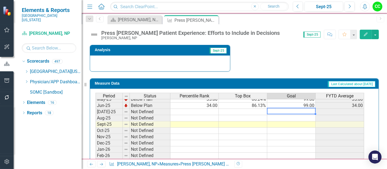
type textarea "99"
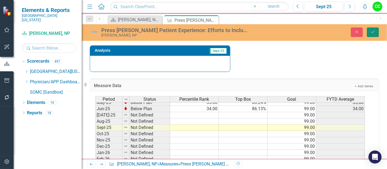
click at [371, 32] on icon "Save" at bounding box center [372, 32] width 5 height 4
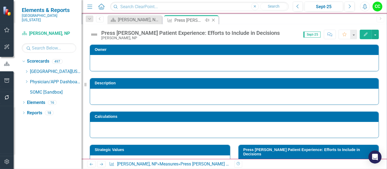
click at [213, 19] on icon "Close" at bounding box center [213, 20] width 5 height 4
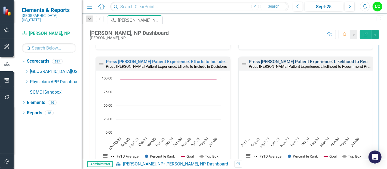
click at [287, 59] on link "Press [PERSON_NAME] Patient Experience: Likelihood to Recommend Provider" at bounding box center [326, 61] width 154 height 5
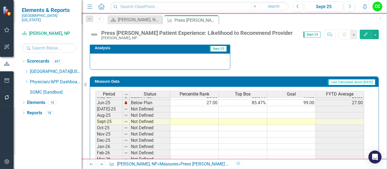
click at [303, 107] on td at bounding box center [291, 109] width 48 height 6
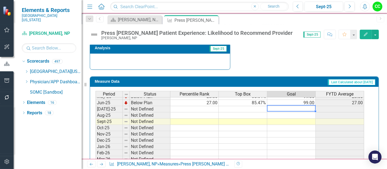
type textarea "99"
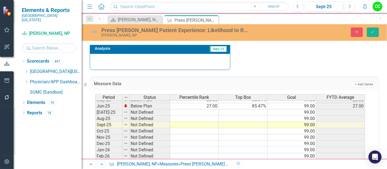
click at [372, 39] on div "Press Ganey Patient Experience: Likelihood to Recommend Provider Elizabeth Math…" at bounding box center [234, 32] width 305 height 17
click at [373, 32] on icon "submit" at bounding box center [372, 32] width 3 height 2
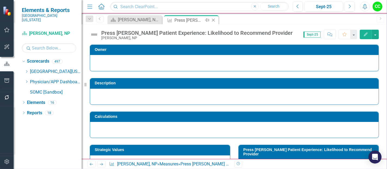
click at [213, 19] on icon "Close" at bounding box center [213, 20] width 5 height 4
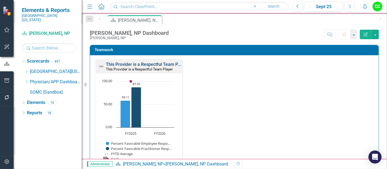
click at [156, 62] on link "This Provider is a Respectful Team Player" at bounding box center [147, 64] width 82 height 5
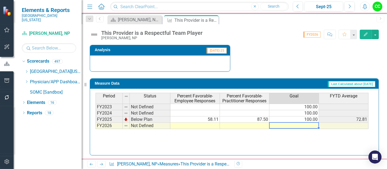
click at [294, 124] on td at bounding box center [294, 126] width 50 height 6
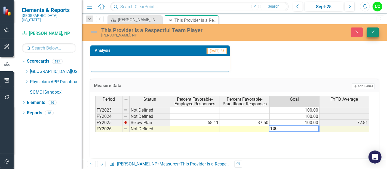
type textarea "100"
click at [371, 28] on button "Save" at bounding box center [373, 32] width 12 height 10
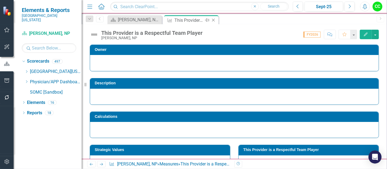
click at [214, 21] on icon at bounding box center [213, 20] width 3 height 3
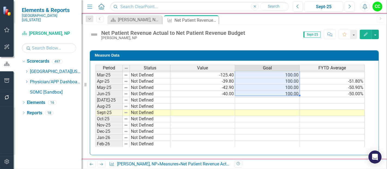
drag, startPoint x: 282, startPoint y: 76, endPoint x: 282, endPoint y: 91, distance: 14.7
click at [282, 91] on tbody "Sep-23 Not Defined Oct-23 Not Defined Nov-23 Not Defined Dec-23 Not Defined Jan…" at bounding box center [229, 56] width 269 height 194
click at [95, 100] on div "Period Status Value Goal FYTD Average Sep-23 Not Defined Oct-23 Not Defined Nov…" at bounding box center [95, 53] width 0 height 201
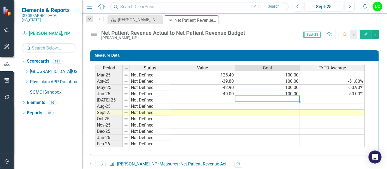
type textarea "100"
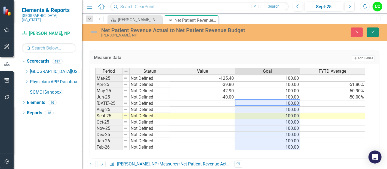
click at [368, 30] on button "Save" at bounding box center [373, 32] width 12 height 10
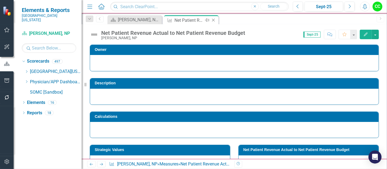
click at [212, 18] on icon "Close" at bounding box center [213, 20] width 5 height 4
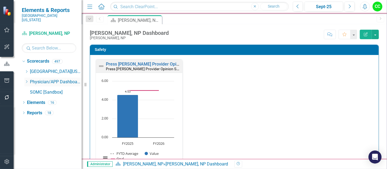
click at [28, 80] on icon "Dropdown" at bounding box center [26, 81] width 4 height 3
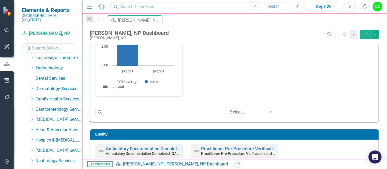
click at [32, 97] on icon "Dropdown" at bounding box center [32, 98] width 4 height 3
click at [54, 106] on link "[PERSON_NAME], NP" at bounding box center [61, 109] width 41 height 6
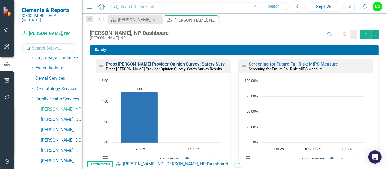
click at [195, 64] on link "Press [PERSON_NAME] Provider Opinion Survey: Safety Survey Results" at bounding box center [175, 63] width 139 height 5
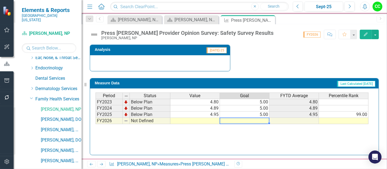
click at [254, 119] on td at bounding box center [245, 121] width 50 height 6
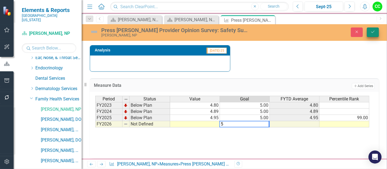
type textarea "5"
click at [376, 33] on button "Save" at bounding box center [373, 32] width 12 height 10
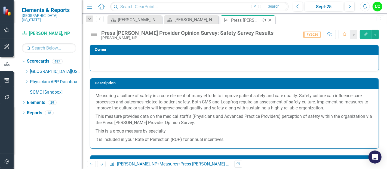
click at [270, 20] on icon at bounding box center [270, 20] width 3 height 3
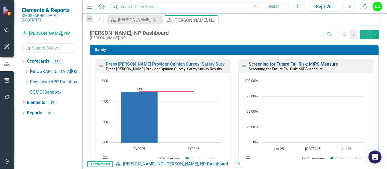
click at [304, 63] on link "Screening for Future Fall Risk: MIPS Measure" at bounding box center [293, 63] width 89 height 5
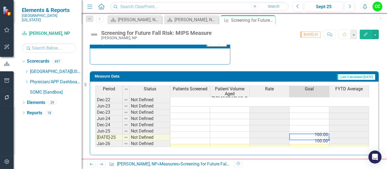
click at [307, 144] on td at bounding box center [309, 147] width 40 height 6
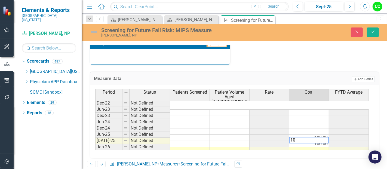
type textarea "100"
click at [371, 32] on icon "Save" at bounding box center [372, 32] width 5 height 4
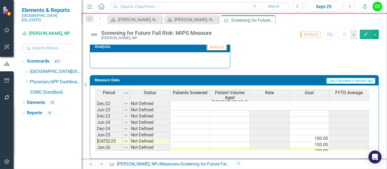
scroll to position [215, 0]
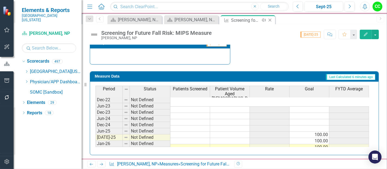
click at [270, 20] on icon at bounding box center [270, 20] width 3 height 3
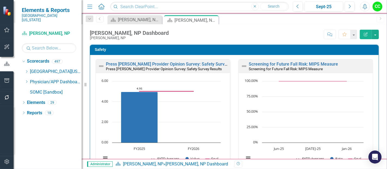
scroll to position [133, 0]
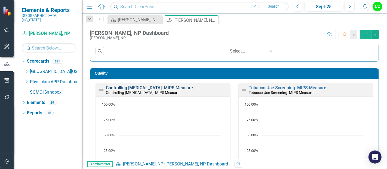
click at [164, 85] on link "Controlling [MEDICAL_DATA]: MIPS Measure" at bounding box center [149, 87] width 87 height 5
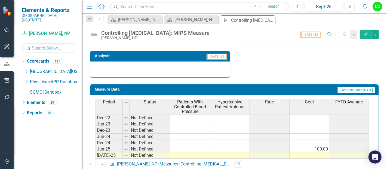
scroll to position [220, 0]
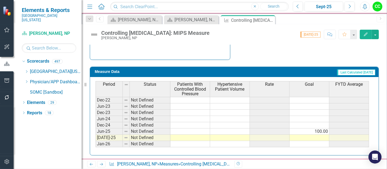
click at [315, 135] on td at bounding box center [309, 138] width 40 height 6
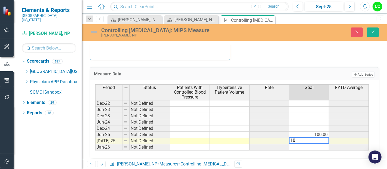
type textarea "100"
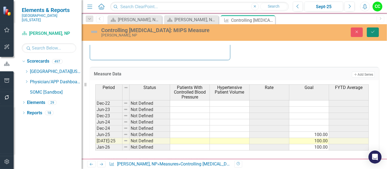
click at [374, 32] on icon "Save" at bounding box center [372, 32] width 5 height 4
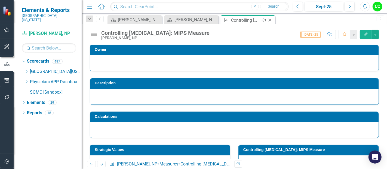
click at [268, 20] on icon "Close" at bounding box center [269, 20] width 5 height 4
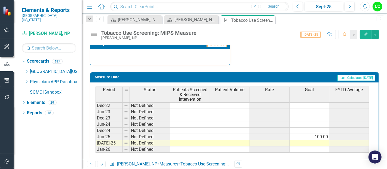
scroll to position [220, 0]
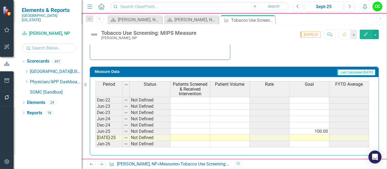
click at [309, 137] on td at bounding box center [309, 138] width 40 height 6
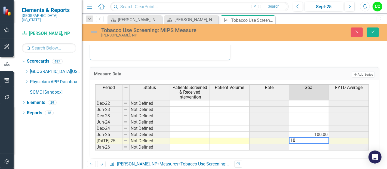
type textarea "100"
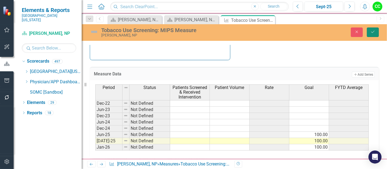
click at [369, 32] on button "Save" at bounding box center [373, 32] width 12 height 10
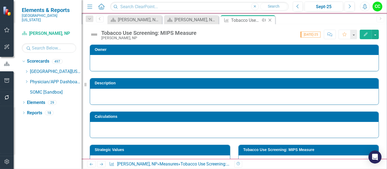
click at [268, 18] on icon "Close" at bounding box center [269, 20] width 5 height 4
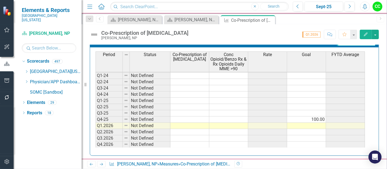
scroll to position [271, 0]
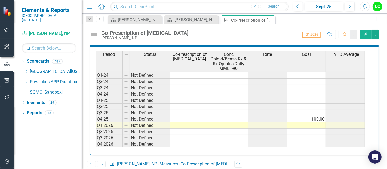
click at [314, 123] on td at bounding box center [306, 125] width 39 height 6
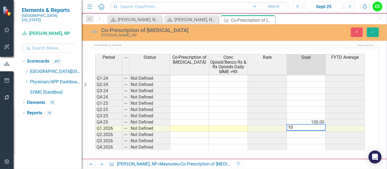
type textarea "100"
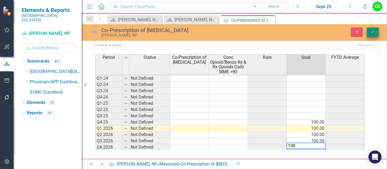
type textarea "100"
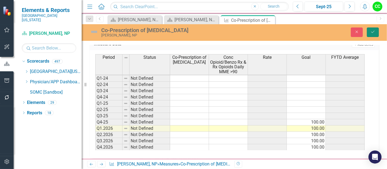
click at [374, 32] on icon "Save" at bounding box center [372, 32] width 5 height 4
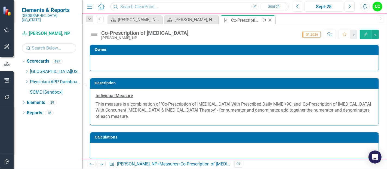
click at [270, 20] on icon "Close" at bounding box center [269, 20] width 5 height 4
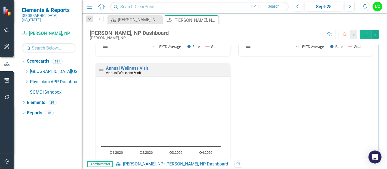
scroll to position [384, 0]
click at [123, 64] on div "Annual Wellness Visit Annual Wellness Visit" at bounding box center [163, 70] width 134 height 13
click at [123, 66] on link "Annual Wellness Visit" at bounding box center [127, 68] width 42 height 5
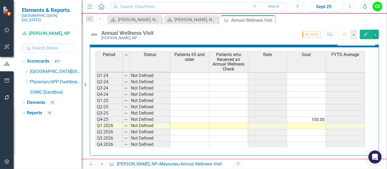
scroll to position [250, 0]
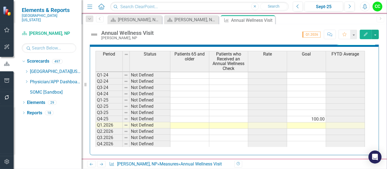
click at [310, 122] on td at bounding box center [306, 125] width 39 height 6
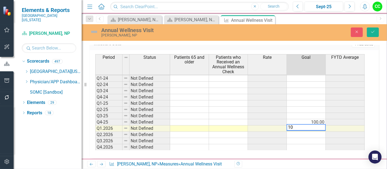
type textarea "100"
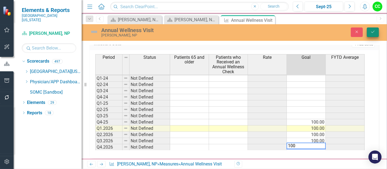
type textarea "100"
click at [375, 29] on button "Save" at bounding box center [373, 32] width 12 height 10
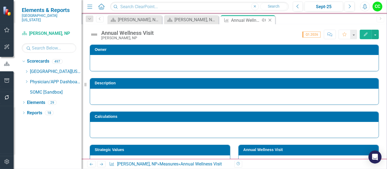
click at [270, 20] on icon "Close" at bounding box center [269, 20] width 5 height 4
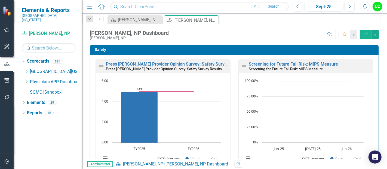
scroll to position [535, 0]
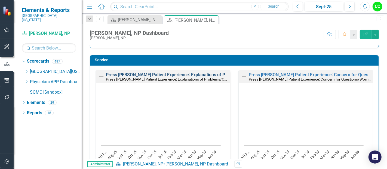
click at [182, 73] on link "Press [PERSON_NAME] Patient Experience: Explanations of Problems/Condition" at bounding box center [183, 74] width 155 height 5
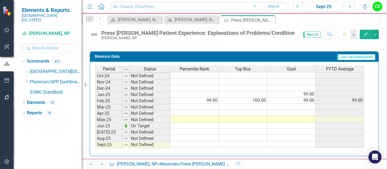
scroll to position [194, 0]
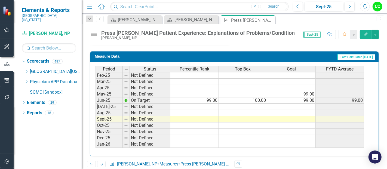
click at [303, 104] on tbody "Aug-23 Not Defined Sep-23 Not Defined Oct-23 Not Defined Nov-23 Not Defined Dec…" at bounding box center [229, 56] width 269 height 194
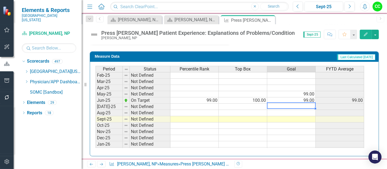
type textarea "9"
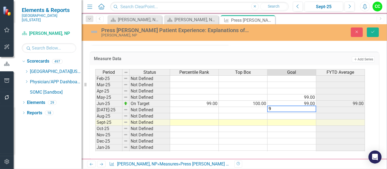
type textarea "99"
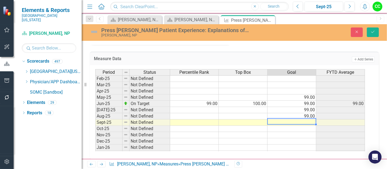
type textarea "99"
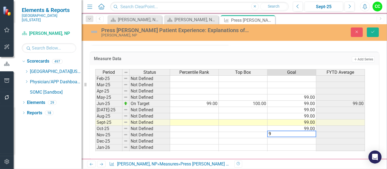
type textarea "99"
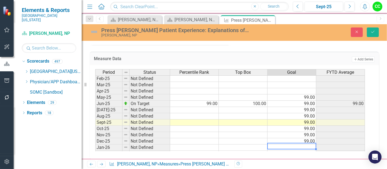
type textarea "99"
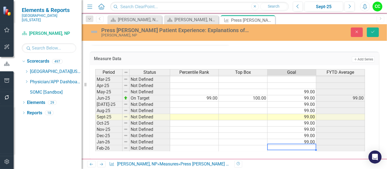
type textarea "99"
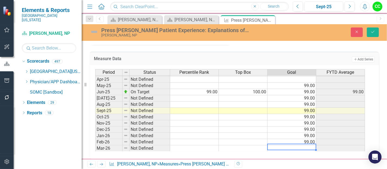
type textarea "99"
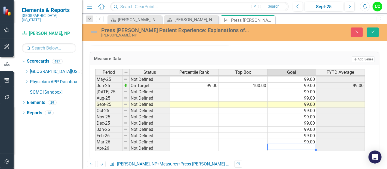
type textarea "99"
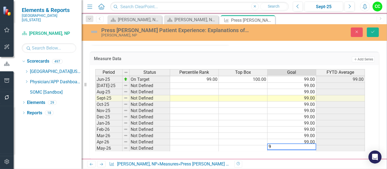
type textarea "99"
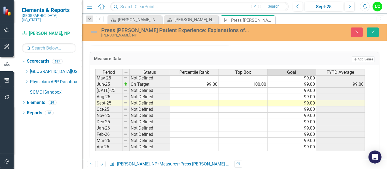
scroll to position [0, 0]
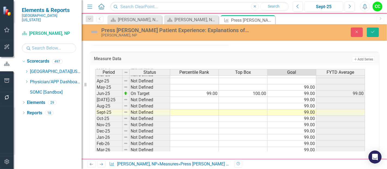
type textarea "99"
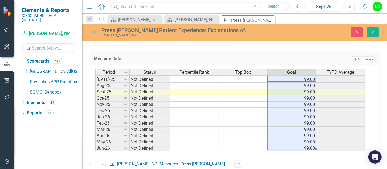
drag, startPoint x: 302, startPoint y: 96, endPoint x: 303, endPoint y: 143, distance: 46.5
click at [303, 143] on tbody "Apr-24 Not Defined May-24 Not Defined Jun-24 Not Defined [DATE]-24 Not Defined …" at bounding box center [230, 66] width 270 height 169
click at [375, 34] on button "Save" at bounding box center [373, 32] width 12 height 10
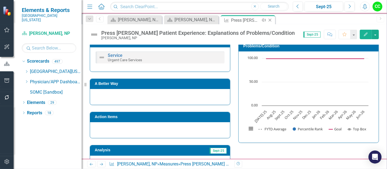
click at [269, 20] on icon "Close" at bounding box center [269, 20] width 5 height 4
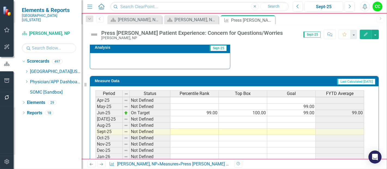
click at [298, 118] on tbody "Jan-24 Not Defined Feb-24 Not Defined Mar-24 Not Defined Apr-24 Not Defined May…" at bounding box center [229, 97] width 269 height 188
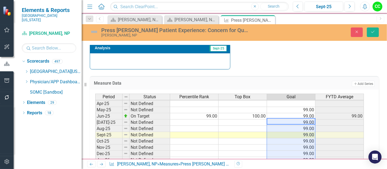
type textarea "99"
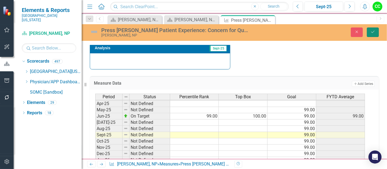
click at [373, 33] on icon "Save" at bounding box center [372, 32] width 5 height 4
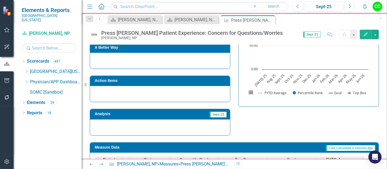
scroll to position [236, 0]
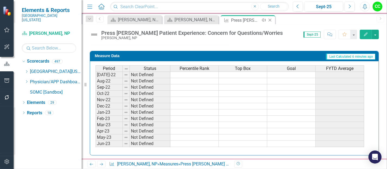
click at [271, 19] on icon "Close" at bounding box center [269, 20] width 5 height 4
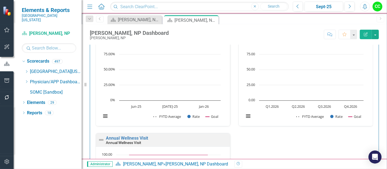
scroll to position [439, 0]
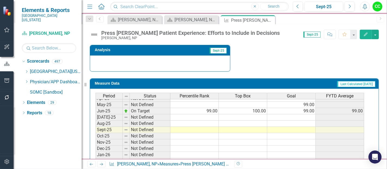
scroll to position [210, 0]
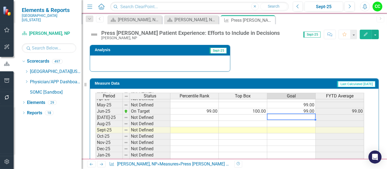
click at [95, 112] on div "Period Status Percentile Rank Top Box Goal FYTD Average Apr-24 Not Defined May-…" at bounding box center [95, 102] width 0 height 176
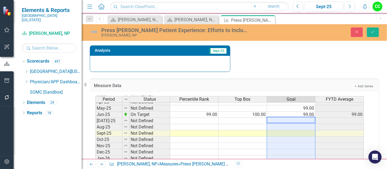
type textarea "99"
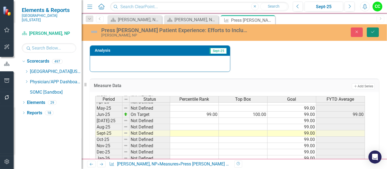
click at [375, 33] on icon "Save" at bounding box center [372, 32] width 5 height 4
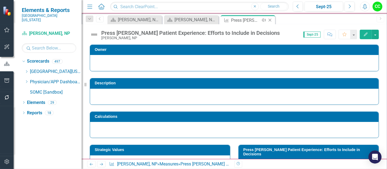
click at [268, 19] on icon "Close" at bounding box center [269, 20] width 5 height 4
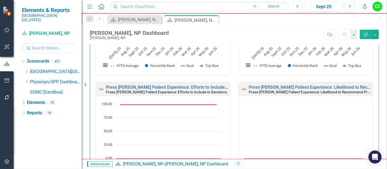
scroll to position [638, 0]
click at [333, 85] on link "Press [PERSON_NAME] Patient Experience: Likelihood to Recommend Provider" at bounding box center [326, 86] width 154 height 5
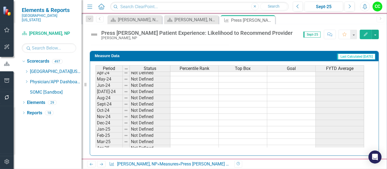
scroll to position [202, 0]
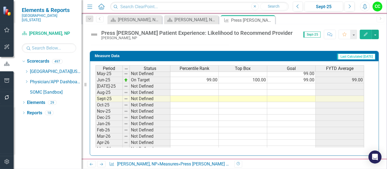
click at [312, 86] on tbody "Oct-23 Not Defined Nov-23 Not Defined Dec-23 Not Defined Jan-24 Not Defined Feb…" at bounding box center [229, 55] width 269 height 207
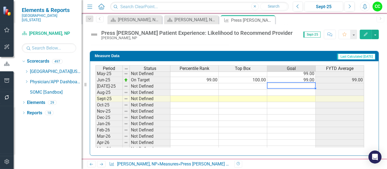
type textarea "99"
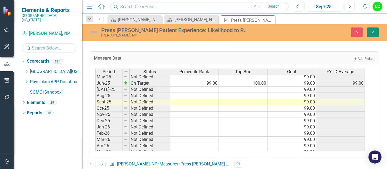
click at [371, 30] on icon "Save" at bounding box center [372, 32] width 5 height 4
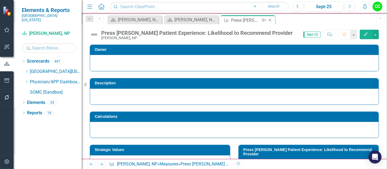
click at [271, 18] on icon "Close" at bounding box center [269, 20] width 5 height 4
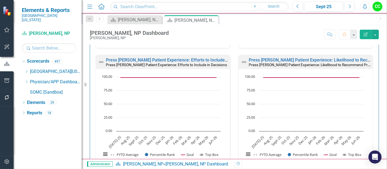
scroll to position [806, 0]
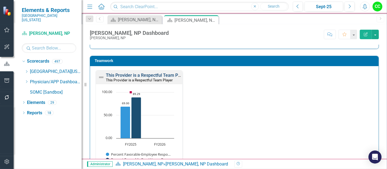
click at [164, 73] on link "This Provider is a Respectful Team Player" at bounding box center [147, 75] width 82 height 5
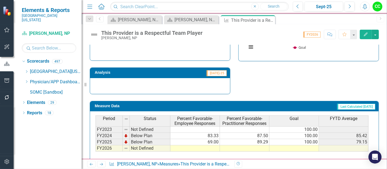
scroll to position [208, 0]
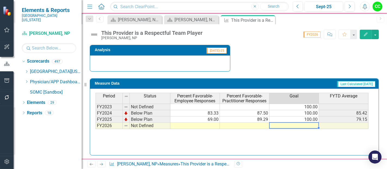
click at [284, 123] on td at bounding box center [294, 126] width 50 height 6
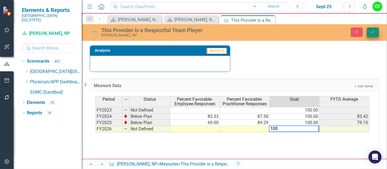
type textarea "100"
click at [372, 34] on button "Save" at bounding box center [373, 32] width 12 height 10
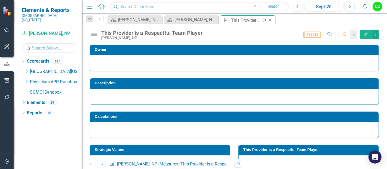
click at [270, 20] on icon "Close" at bounding box center [269, 20] width 5 height 4
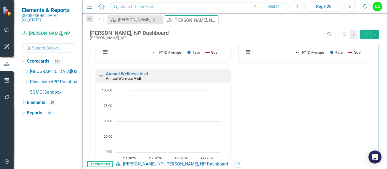
scroll to position [961, 0]
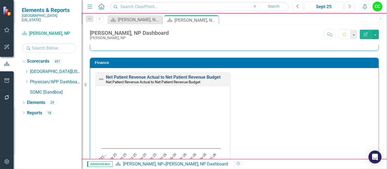
click at [188, 75] on link "Net Patient Revenue Actual to Net Patient Revenue Budget" at bounding box center [163, 77] width 115 height 5
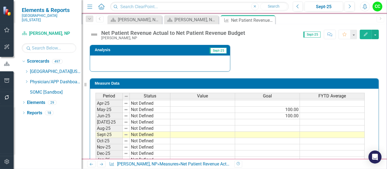
scroll to position [207, 0]
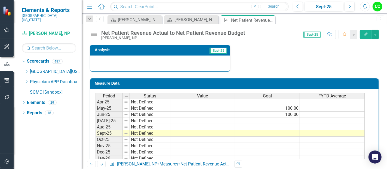
click at [286, 119] on tbody "Oct-23 Not Defined Nov-23 Not Defined Dec-23 Not Defined Jan-24 Not Defined Feb…" at bounding box center [229, 83] width 269 height 194
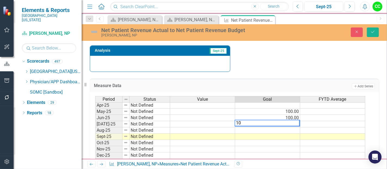
type textarea "100"
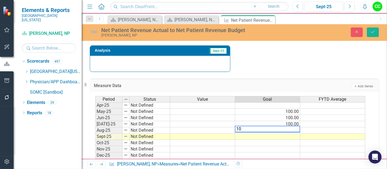
type textarea "100"
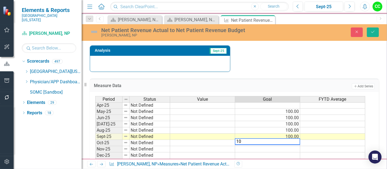
type textarea "100"
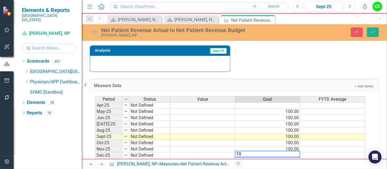
type textarea "100"
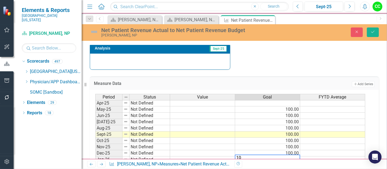
type textarea "100"
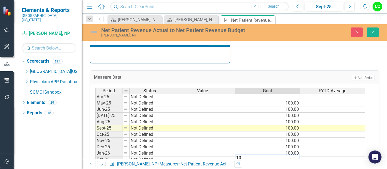
type textarea "100"
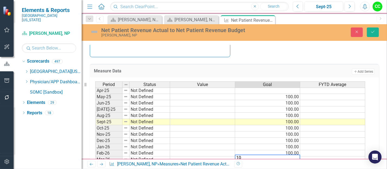
type textarea "100"
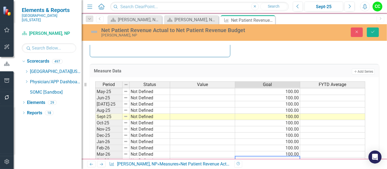
scroll to position [224, 0]
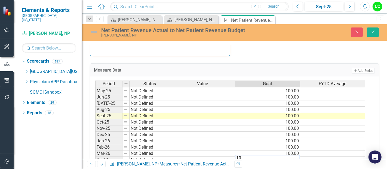
type textarea "100"
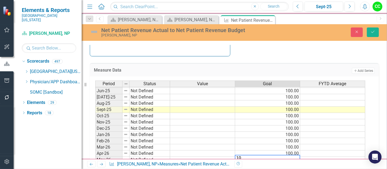
type textarea "100"
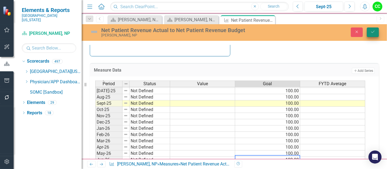
type textarea "100"
click at [377, 33] on button "Save" at bounding box center [373, 32] width 12 height 10
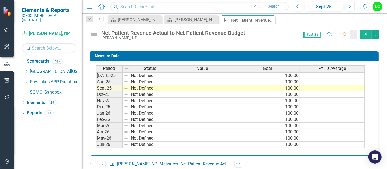
scroll to position [236, 0]
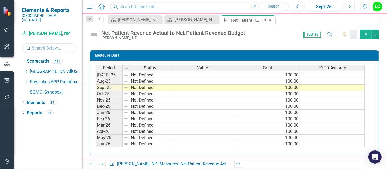
click at [271, 20] on icon "Close" at bounding box center [269, 20] width 5 height 4
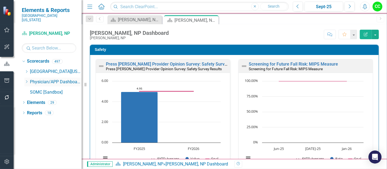
click at [26, 80] on icon "Dropdown" at bounding box center [26, 81] width 4 height 3
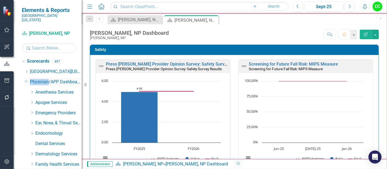
click at [26, 79] on icon "Dropdown" at bounding box center [25, 81] width 3 height 4
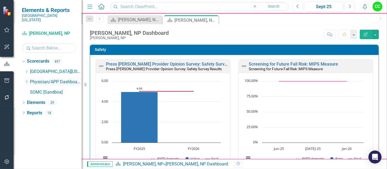
click at [26, 80] on icon "Dropdown" at bounding box center [26, 81] width 4 height 3
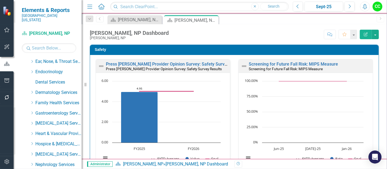
scroll to position [64, 0]
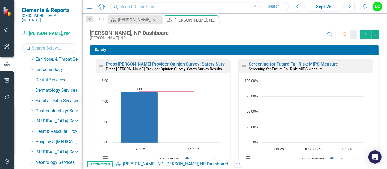
click at [31, 99] on icon "Dropdown" at bounding box center [32, 100] width 4 height 3
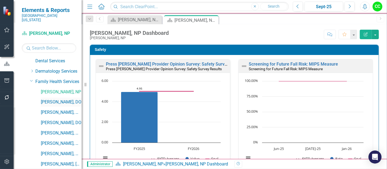
scroll to position [83, 0]
click at [62, 99] on link "[PERSON_NAME], DO" at bounding box center [61, 102] width 41 height 6
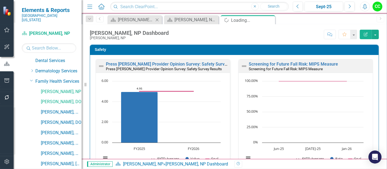
click at [156, 20] on icon "Close" at bounding box center [156, 20] width 5 height 4
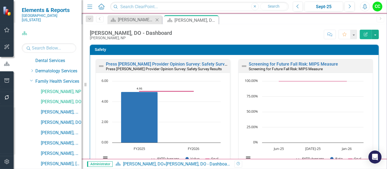
click at [157, 19] on icon "Close" at bounding box center [156, 20] width 5 height 4
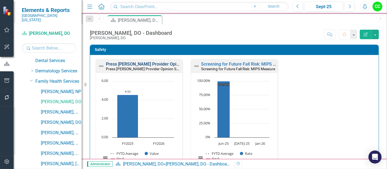
click at [137, 64] on link "Press [PERSON_NAME] Provider Opinion Survey: Safety Survey Results" at bounding box center [175, 63] width 139 height 5
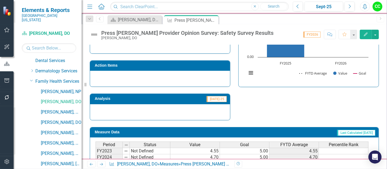
scroll to position [403, 0]
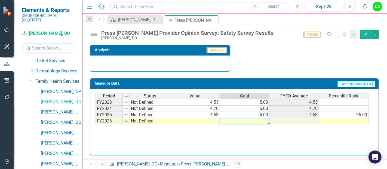
click at [259, 121] on td at bounding box center [245, 121] width 50 height 6
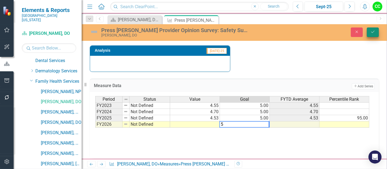
type textarea "5"
click at [372, 32] on icon "submit" at bounding box center [372, 32] width 3 height 2
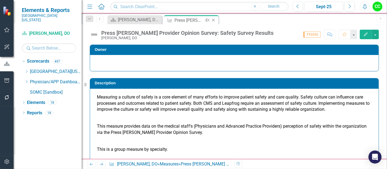
scroll to position [0, 0]
click at [212, 19] on icon "Close" at bounding box center [213, 20] width 5 height 4
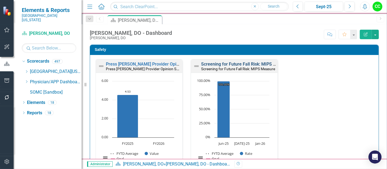
scroll to position [3, 0]
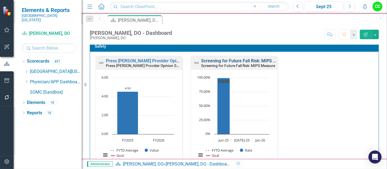
click at [248, 60] on link "Screening for Future Fall Risk: MIPS Measure" at bounding box center [245, 60] width 89 height 5
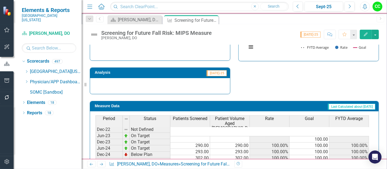
scroll to position [215, 0]
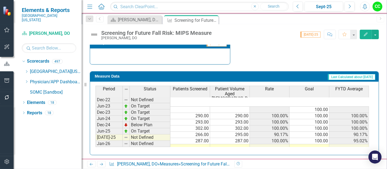
click at [312, 144] on td at bounding box center [309, 147] width 40 height 6
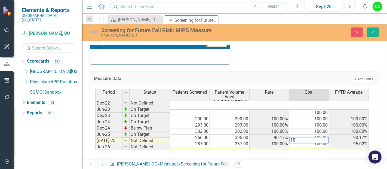
type textarea "100"
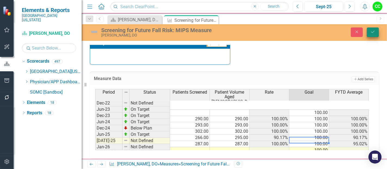
type textarea "100"
click at [372, 32] on icon "Save" at bounding box center [372, 32] width 5 height 4
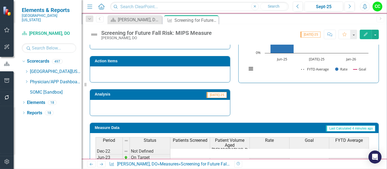
scroll to position [164, 0]
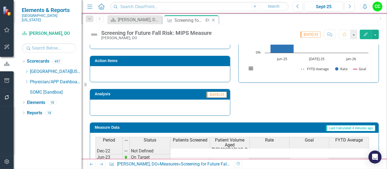
click at [213, 18] on icon "Close" at bounding box center [213, 20] width 5 height 4
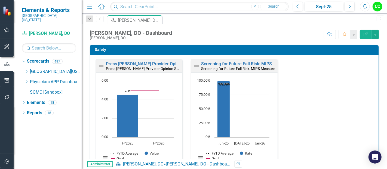
scroll to position [136, 0]
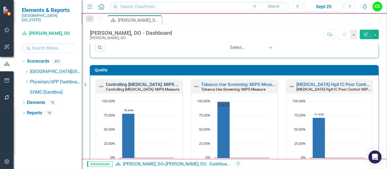
click at [131, 84] on link "Controlling [MEDICAL_DATA]: MIPS Measure" at bounding box center [149, 84] width 87 height 5
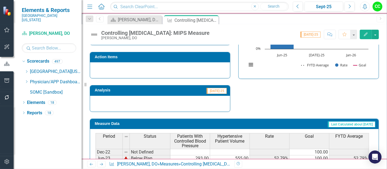
scroll to position [220, 0]
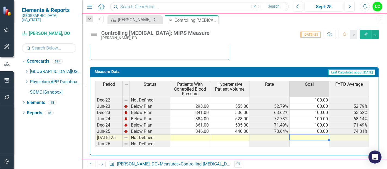
click at [303, 135] on td at bounding box center [309, 138] width 40 height 6
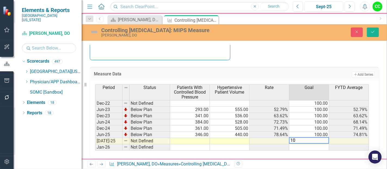
type textarea "100"
click at [371, 32] on icon "Save" at bounding box center [372, 32] width 5 height 4
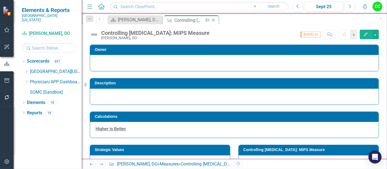
click at [213, 19] on icon "Close" at bounding box center [213, 20] width 5 height 4
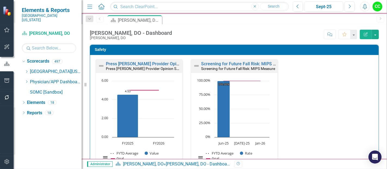
scroll to position [164, 0]
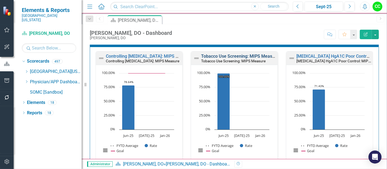
click at [239, 56] on link "Tobacco Use Screening: MIPS Measure" at bounding box center [240, 56] width 78 height 5
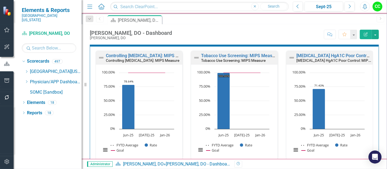
scroll to position [165, 0]
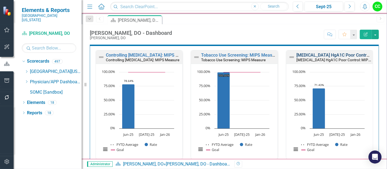
click at [323, 54] on link "[MEDICAL_DATA] HgA1C Poor Control: MIPS Measure" at bounding box center [348, 55] width 105 height 5
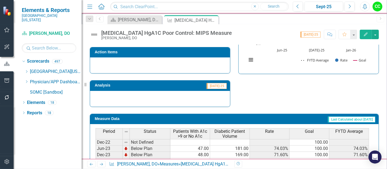
scroll to position [215, 0]
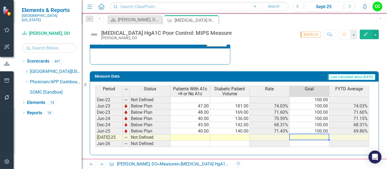
click at [316, 135] on td at bounding box center [309, 137] width 40 height 6
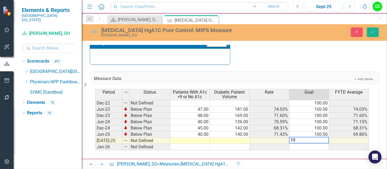
type textarea "100"
click at [376, 30] on button "Save" at bounding box center [373, 32] width 12 height 10
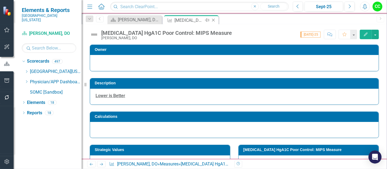
click at [214, 20] on icon "Close" at bounding box center [213, 20] width 5 height 4
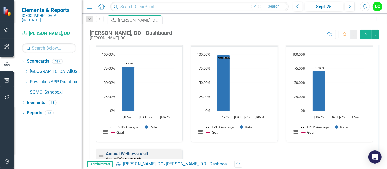
scroll to position [265, 0]
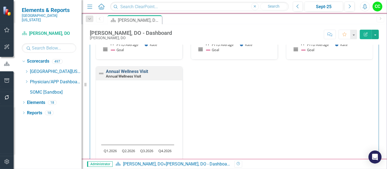
click at [127, 69] on link "Annual Wellness Visit" at bounding box center [127, 71] width 42 height 5
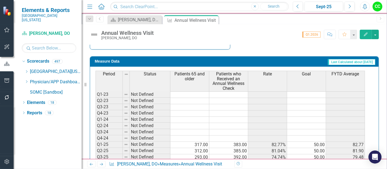
scroll to position [25, 0]
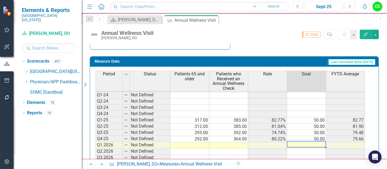
click at [307, 143] on td at bounding box center [306, 145] width 39 height 6
type textarea "50"
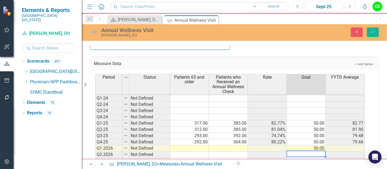
type textarea "50"
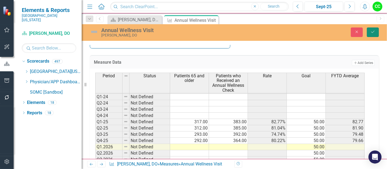
click at [375, 35] on button "Save" at bounding box center [373, 32] width 12 height 10
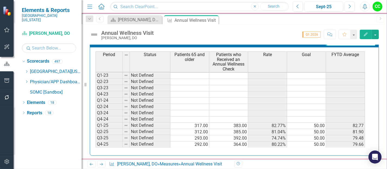
scroll to position [25, 0]
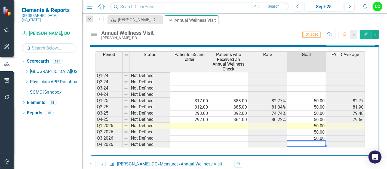
click at [95, 144] on div "Period Status Patients 65 and older Patients who Received an Annual Wellness Ch…" at bounding box center [95, 87] width 0 height 121
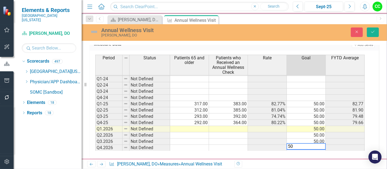
type textarea "50"
click at [368, 37] on div "Annual Wellness Visit Justin Greenlee, DO Close Save" at bounding box center [234, 32] width 305 height 10
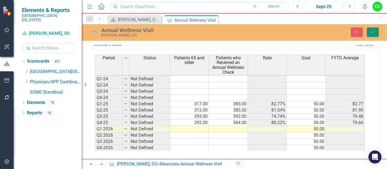
click at [372, 32] on icon "submit" at bounding box center [372, 32] width 3 height 2
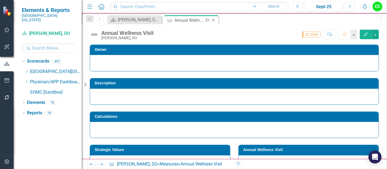
click at [211, 20] on icon "Close" at bounding box center [213, 20] width 5 height 4
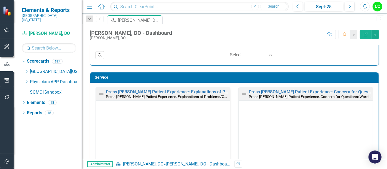
scroll to position [405, 0]
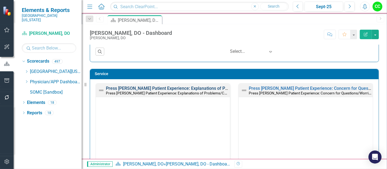
click at [180, 87] on link "Press [PERSON_NAME] Patient Experience: Explanations of Problems/Condition" at bounding box center [183, 88] width 155 height 5
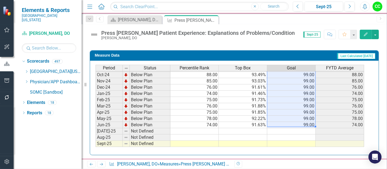
drag, startPoint x: 312, startPoint y: 74, endPoint x: 300, endPoint y: 121, distance: 48.6
click at [300, 121] on tbody "Sep-23 Below Plan 51.00 87.39% 99.00 51.00 Oct-23 Below Plan 49.00 87.30% 99.00…" at bounding box center [229, 87] width 269 height 194
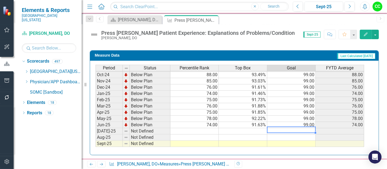
click at [300, 129] on td at bounding box center [291, 131] width 48 height 6
type textarea "99"
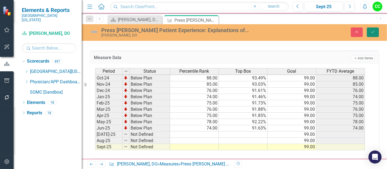
click at [372, 30] on icon "Save" at bounding box center [372, 32] width 5 height 4
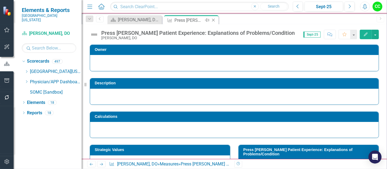
click at [214, 20] on icon at bounding box center [213, 20] width 3 height 3
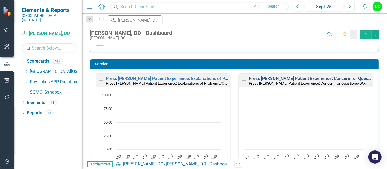
click at [327, 79] on link "Press [PERSON_NAME] Patient Experience: Concern for Questions/Worries" at bounding box center [322, 78] width 146 height 5
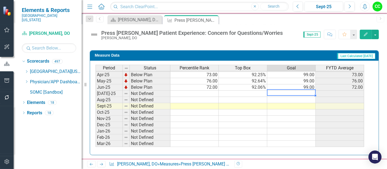
click at [307, 90] on tbody "Jan-24 Below Plan 62.00 90.00% 99.00 62.00 Feb-24 Below Plan 65.00 90.53% 99.00…" at bounding box center [229, 72] width 269 height 188
type textarea "99"
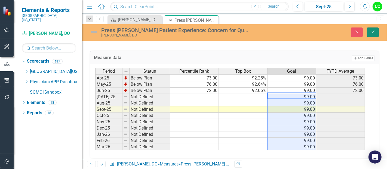
click at [375, 33] on icon "Save" at bounding box center [372, 32] width 5 height 4
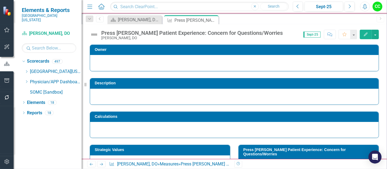
click at [0, 0] on icon at bounding box center [0, 0] width 0 height 0
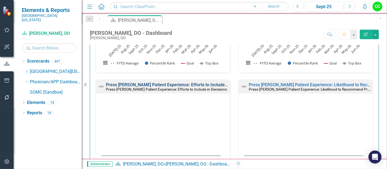
click at [178, 82] on link "Press [PERSON_NAME] Patient Experience: Efforts to Include in Decisions" at bounding box center [177, 84] width 143 height 5
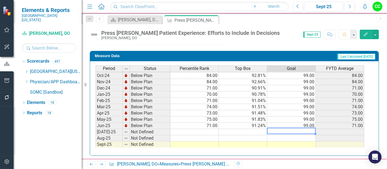
click at [310, 129] on tbody "Nov-23 Below Plan 57.00 88.39% 99.00 57.00 Dec-23 Below Plan 60.00 88.81% 99.00…" at bounding box center [229, 104] width 269 height 201
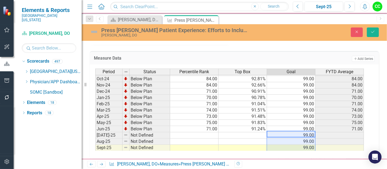
type textarea "99"
click at [372, 33] on icon "Save" at bounding box center [372, 32] width 5 height 4
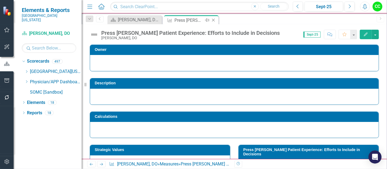
click at [213, 20] on icon at bounding box center [213, 20] width 3 height 3
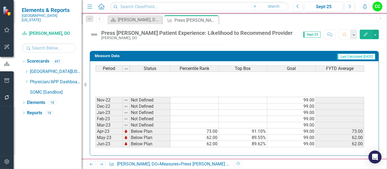
scroll to position [126, 0]
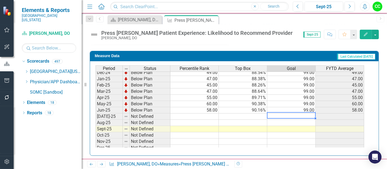
click at [294, 115] on tbody "Jan-24 Below Plan 53.00 88.89% 99.00 53.00 Feb-24 Below Plan 55.00 89.08% 99.00…" at bounding box center [229, 95] width 269 height 188
type textarea "99"
